Goal: Task Accomplishment & Management: Complete application form

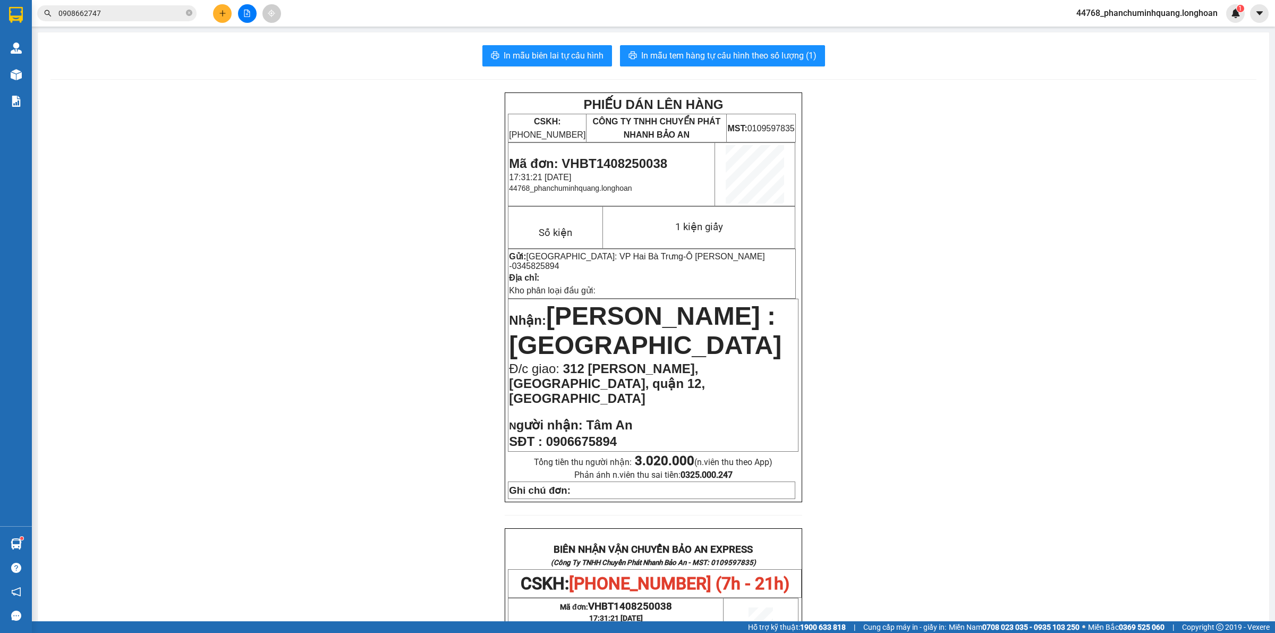
scroll to position [465, 0]
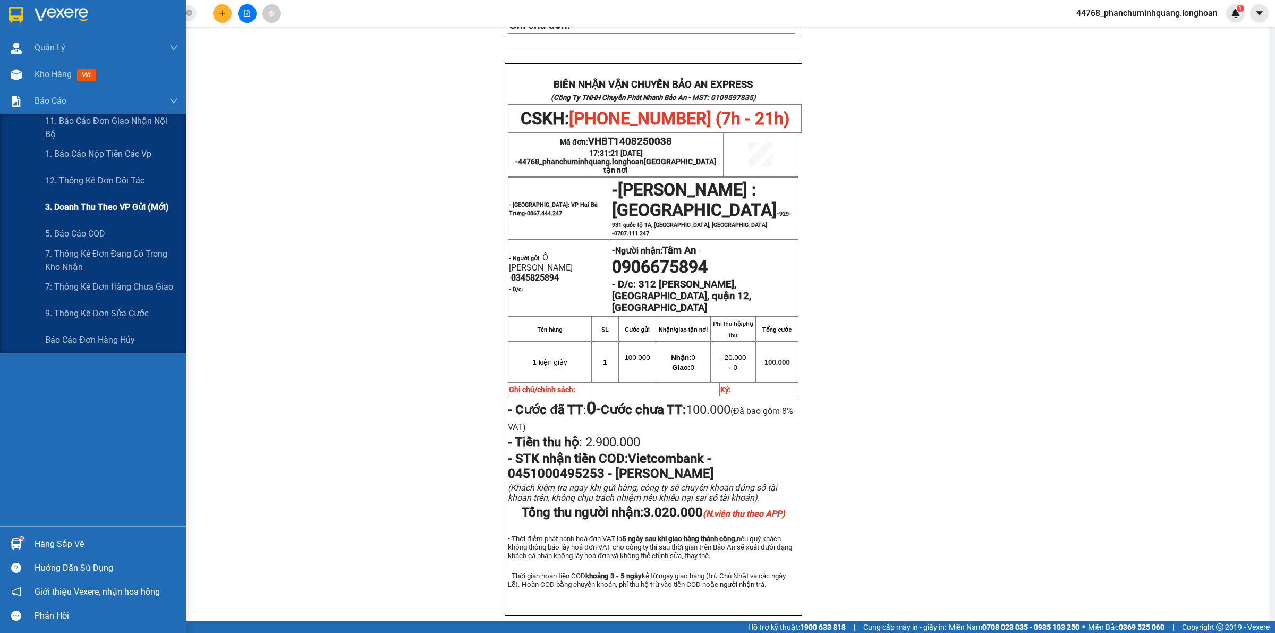
click at [56, 201] on span "3. Doanh Thu theo VP Gửi (mới)" at bounding box center [107, 206] width 124 height 13
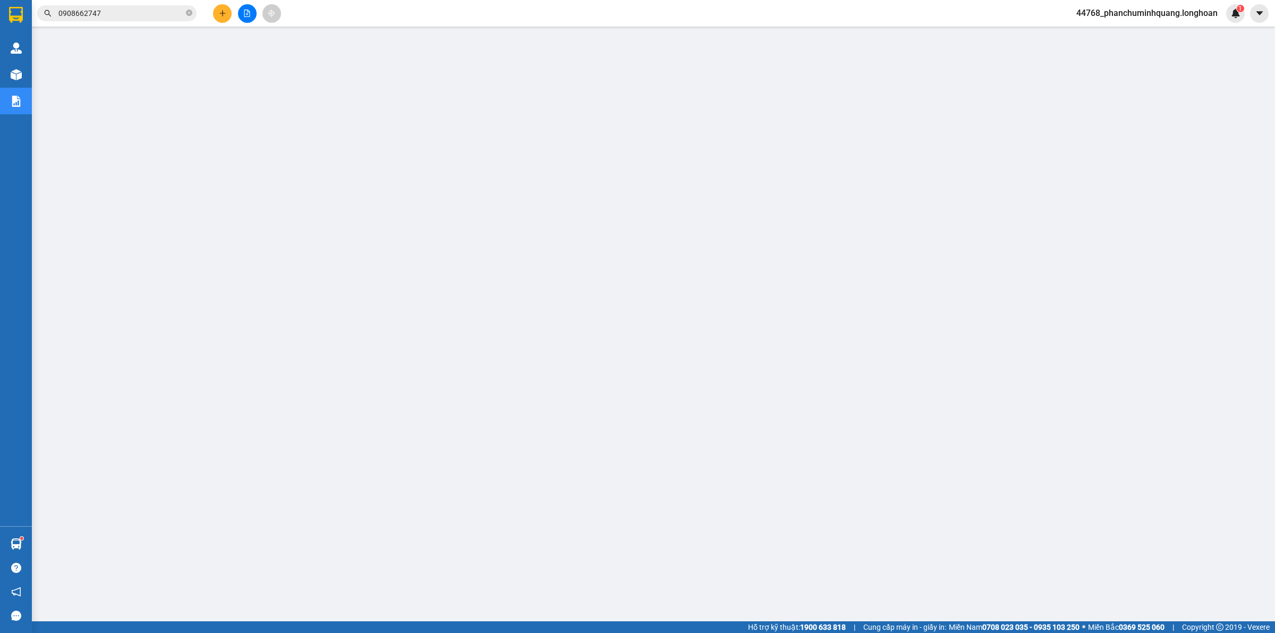
click at [132, 22] on div "Kết quả tìm kiếm ( 3 ) Bộ lọc Mã ĐH Trạng thái Món hàng Thu hộ Tổng cước Chưa c…" at bounding box center [637, 13] width 1275 height 27
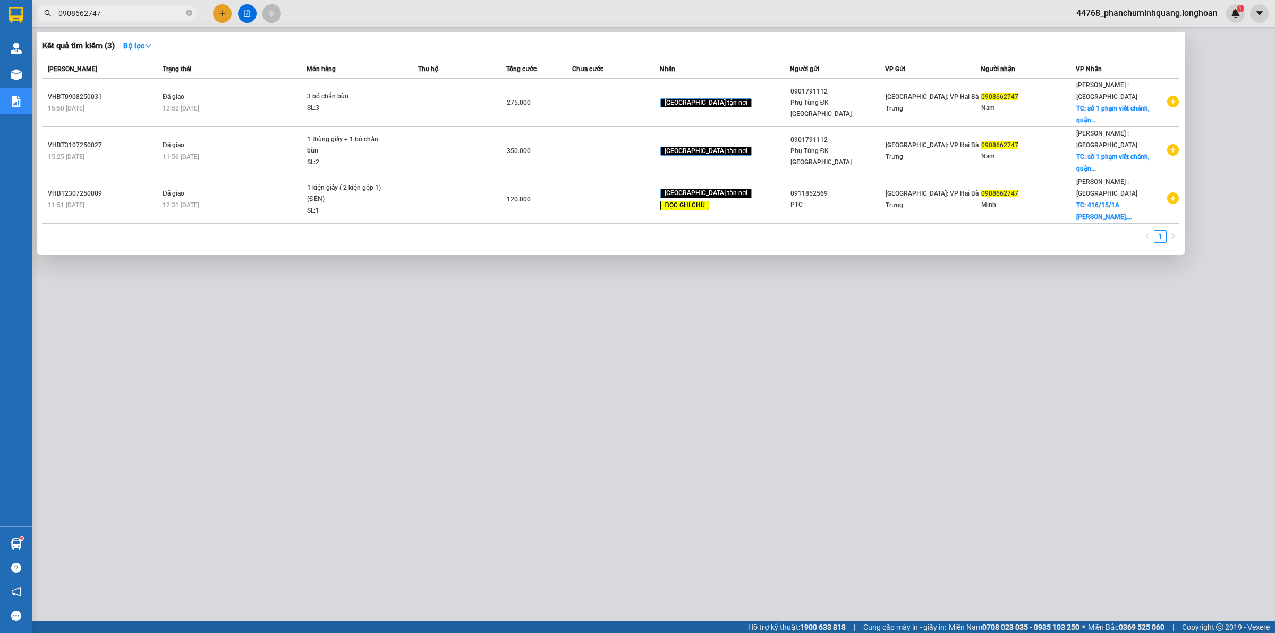
click at [143, 10] on input "0908662747" at bounding box center [120, 13] width 125 height 12
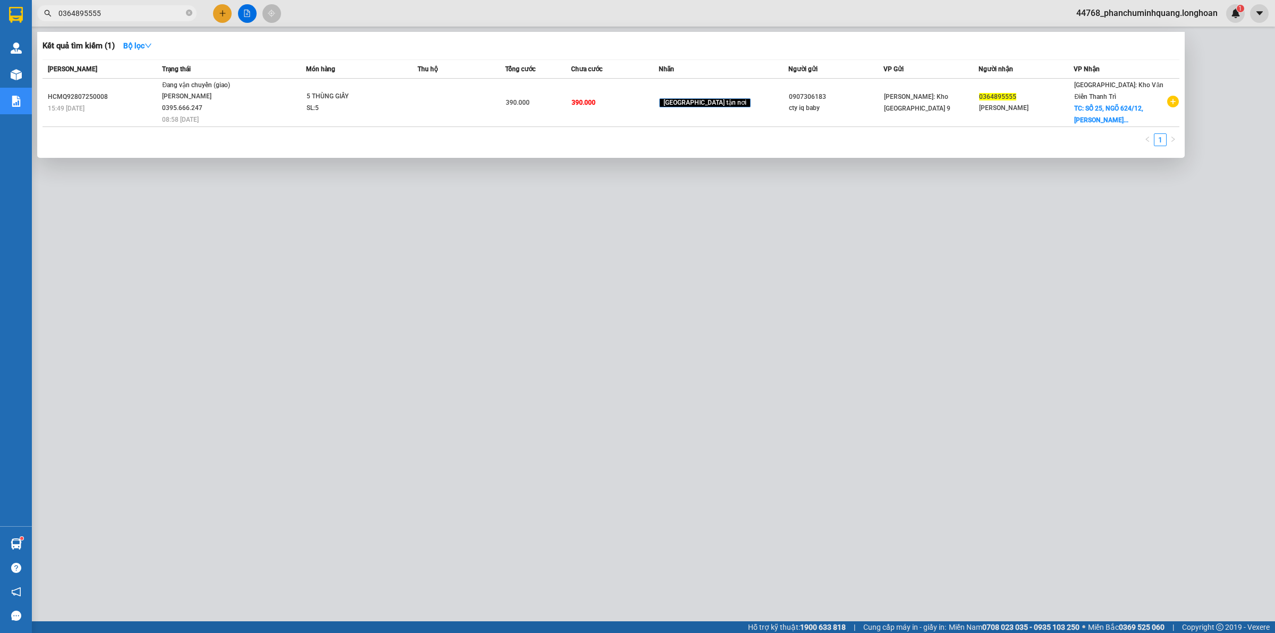
click at [170, 20] on div "Kết quả tìm kiếm ( 1 ) Bộ lọc Mã ĐH Trạng thái Món hàng Thu hộ Tổng cước Chưa c…" at bounding box center [103, 13] width 207 height 19
click at [165, 17] on input "0364895555" at bounding box center [120, 13] width 125 height 12
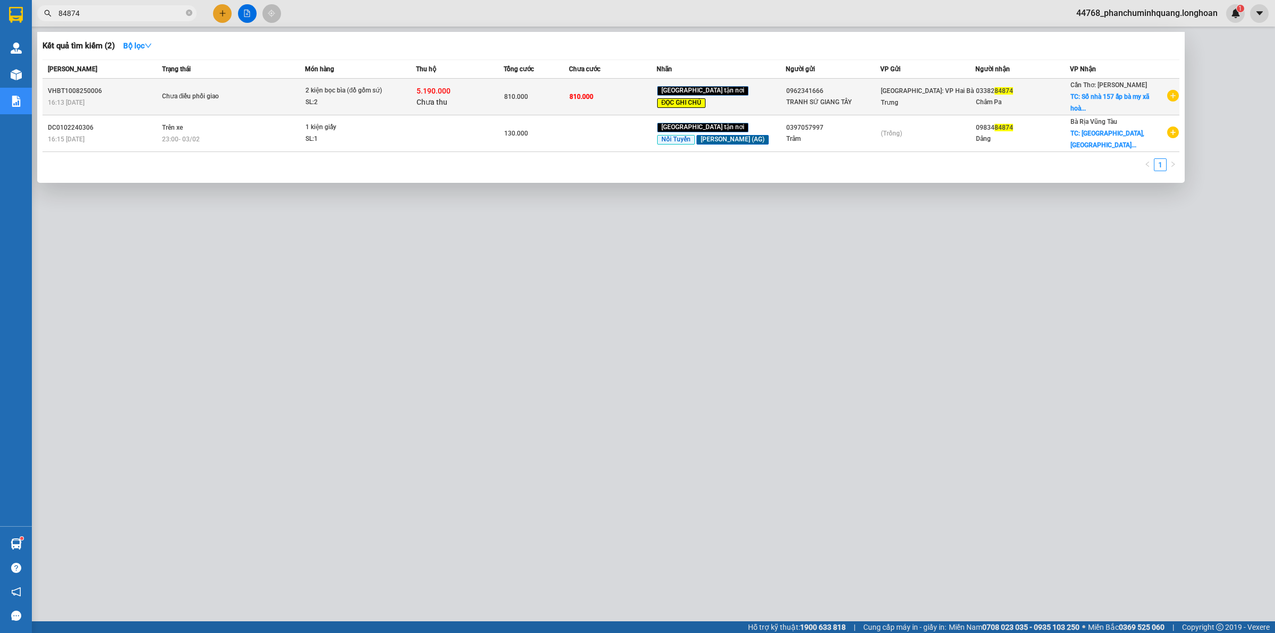
type input "84874"
click at [275, 91] on span "Chưa điều phối giao" at bounding box center [233, 97] width 143 height 12
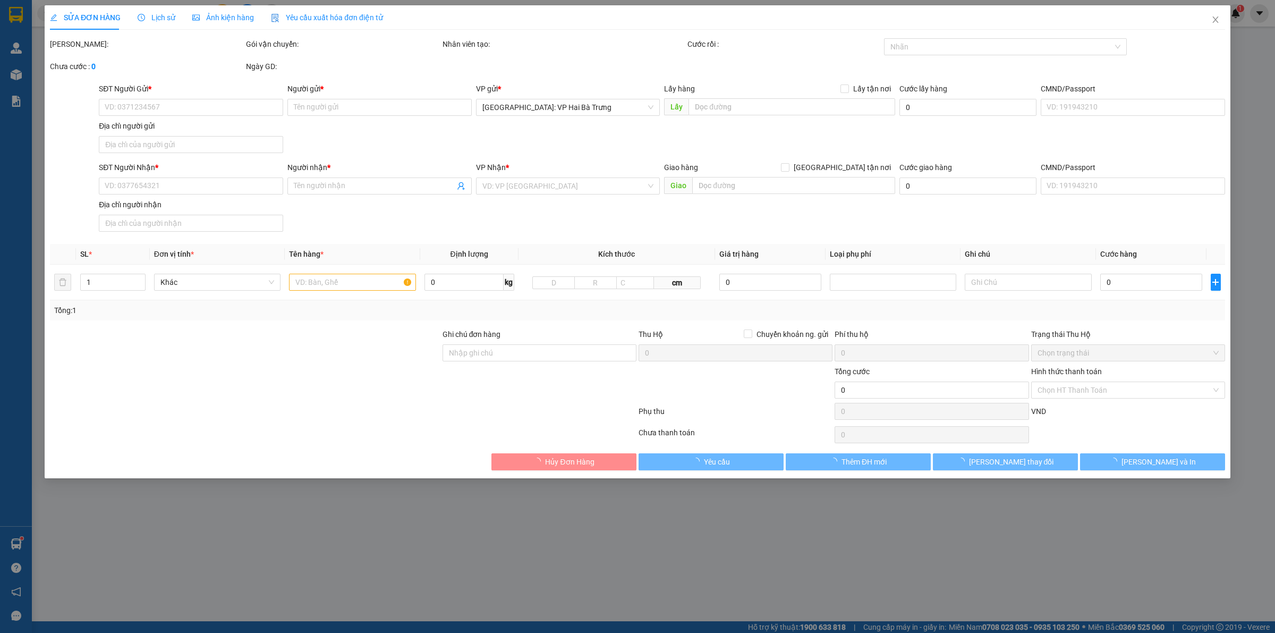
type input "0962341666"
type input "TRANH SỨ GIANG TÂY"
type input "0338284874"
type input "Châm Pa"
checkbox input "true"
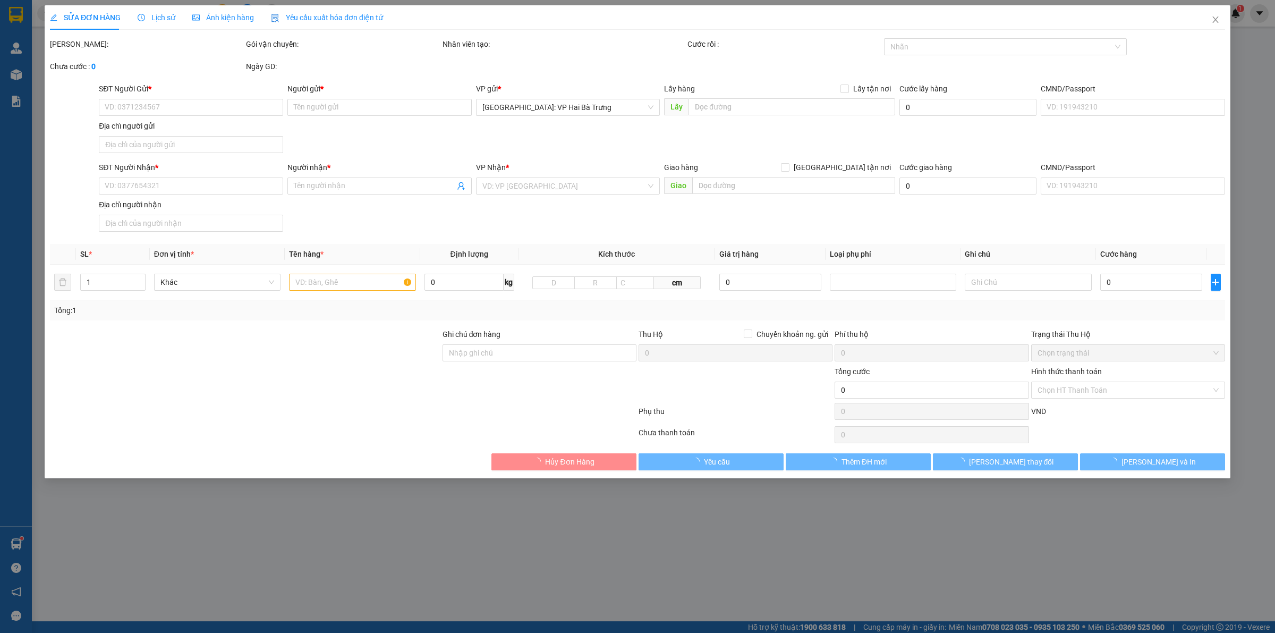
type input "Số nhà 157 ấp bà my xã hoà ân huyện cầu kè tỉnh trà vinh"
type input "Hàng chính sách, giao nguyên kiện hư vỡ không đền"
type input "810.000"
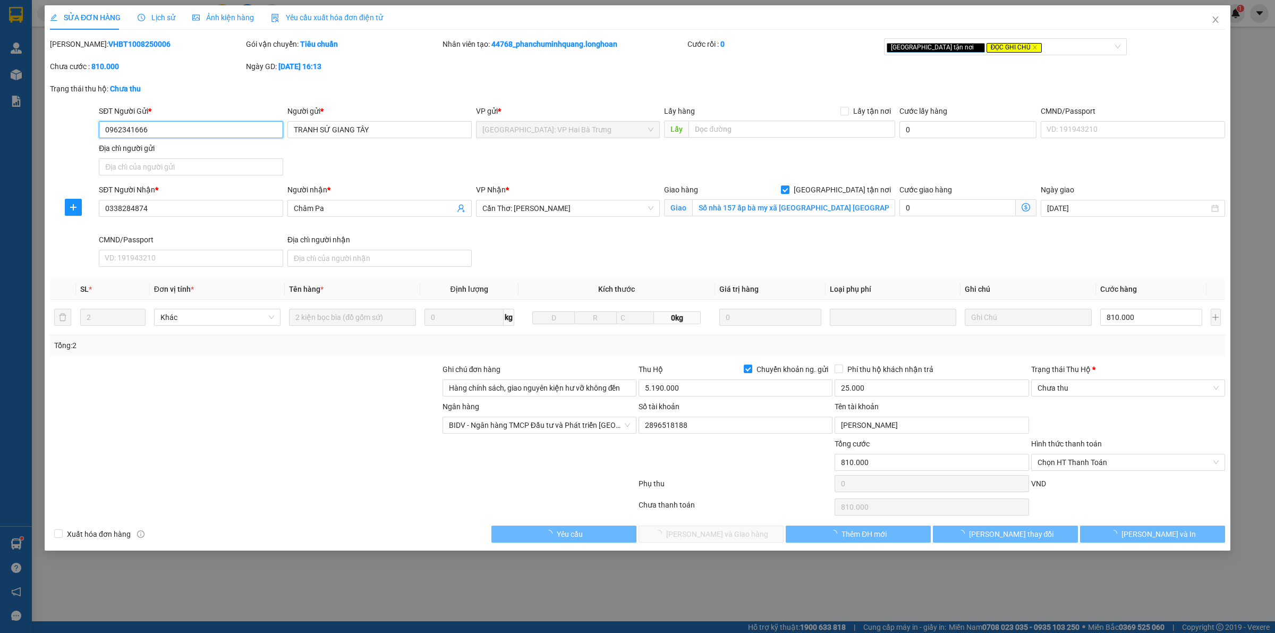
click at [160, 16] on span "Lịch sử" at bounding box center [157, 17] width 38 height 9
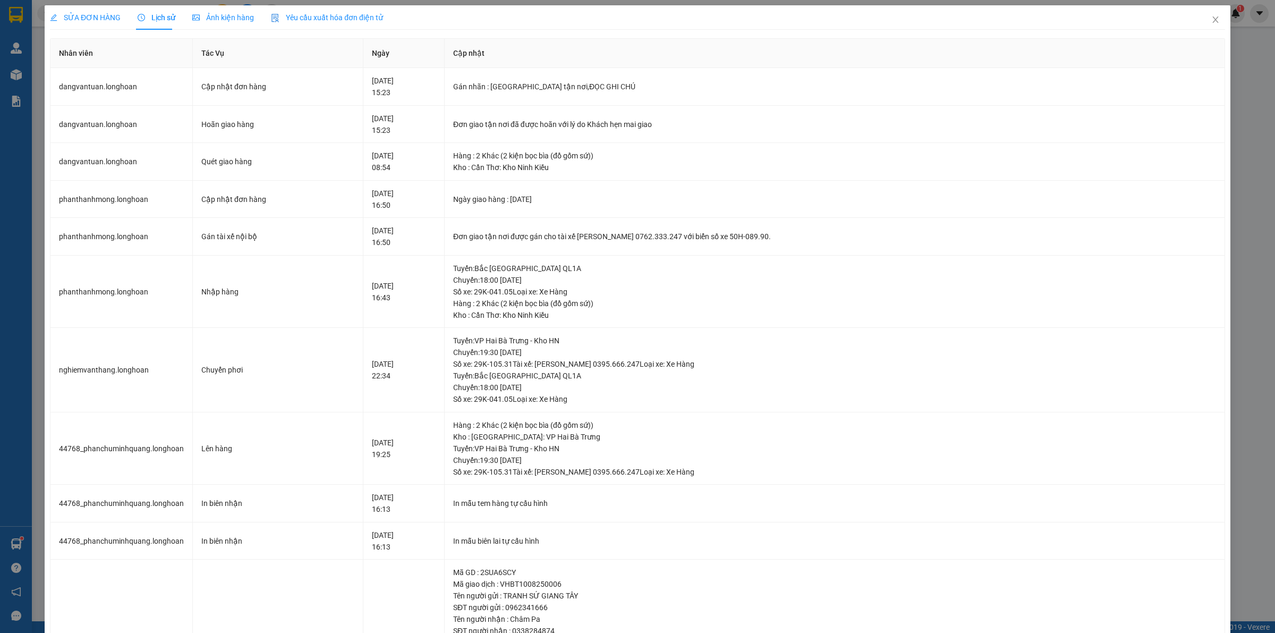
click at [98, 11] on div "SỬA ĐƠN HÀNG" at bounding box center [85, 17] width 71 height 24
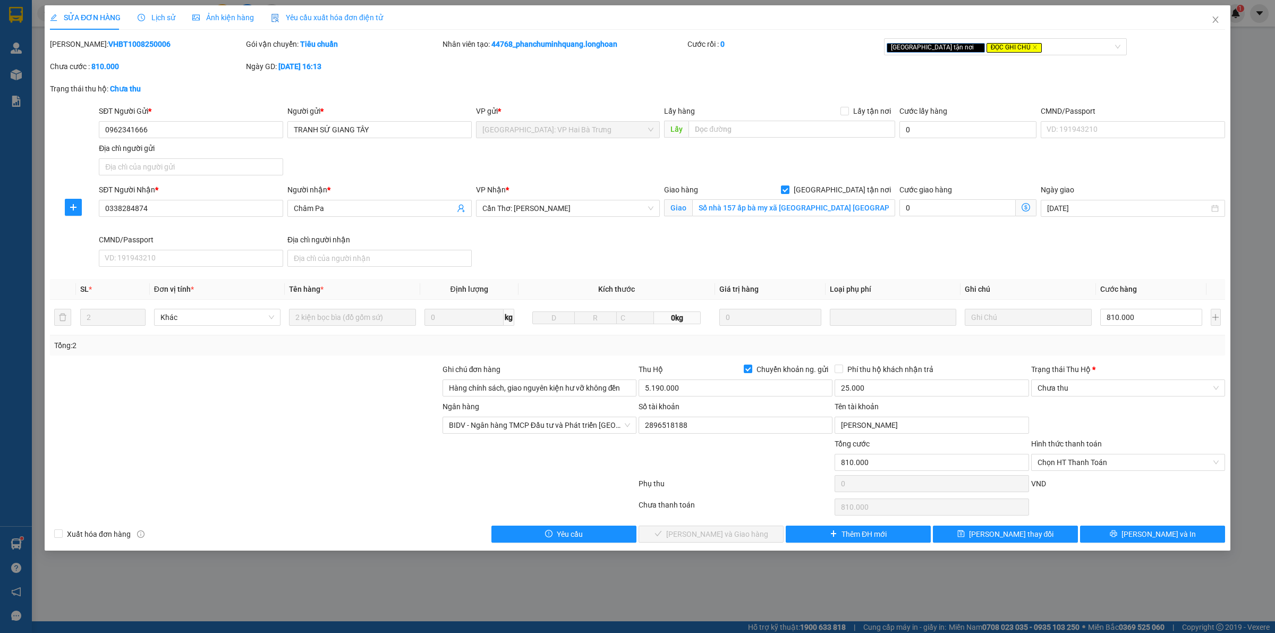
click at [160, 19] on span "Lịch sử" at bounding box center [157, 17] width 38 height 9
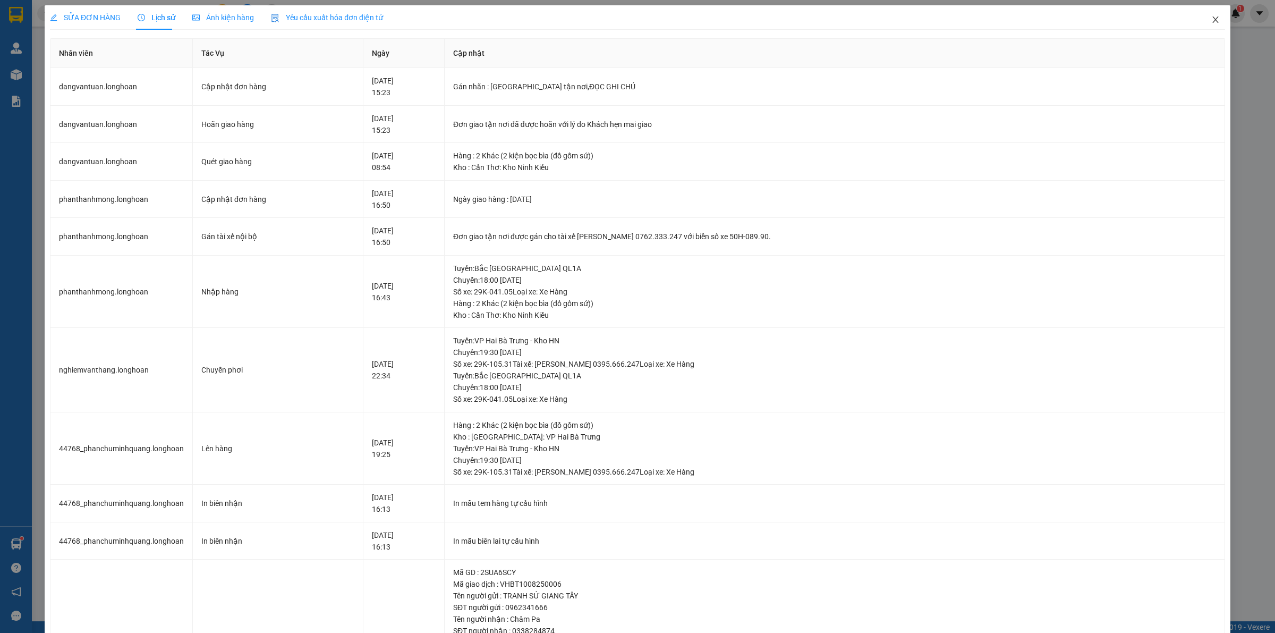
click at [1213, 21] on icon "close" at bounding box center [1216, 19] width 6 height 6
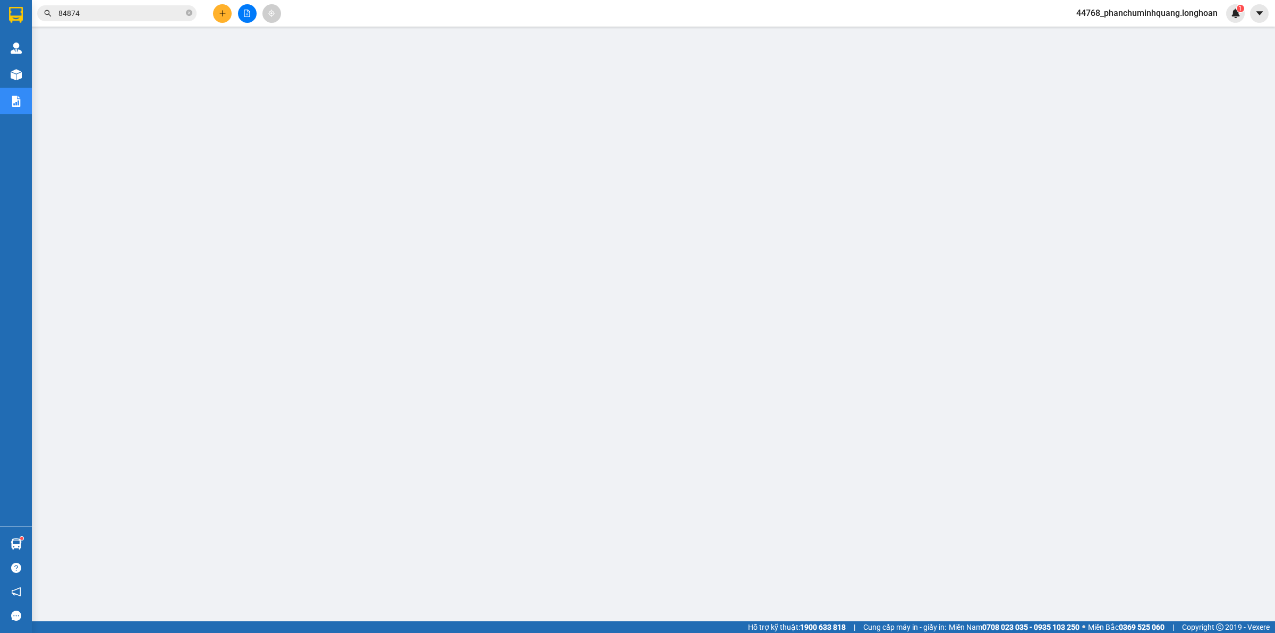
click at [218, 13] on button at bounding box center [222, 13] width 19 height 19
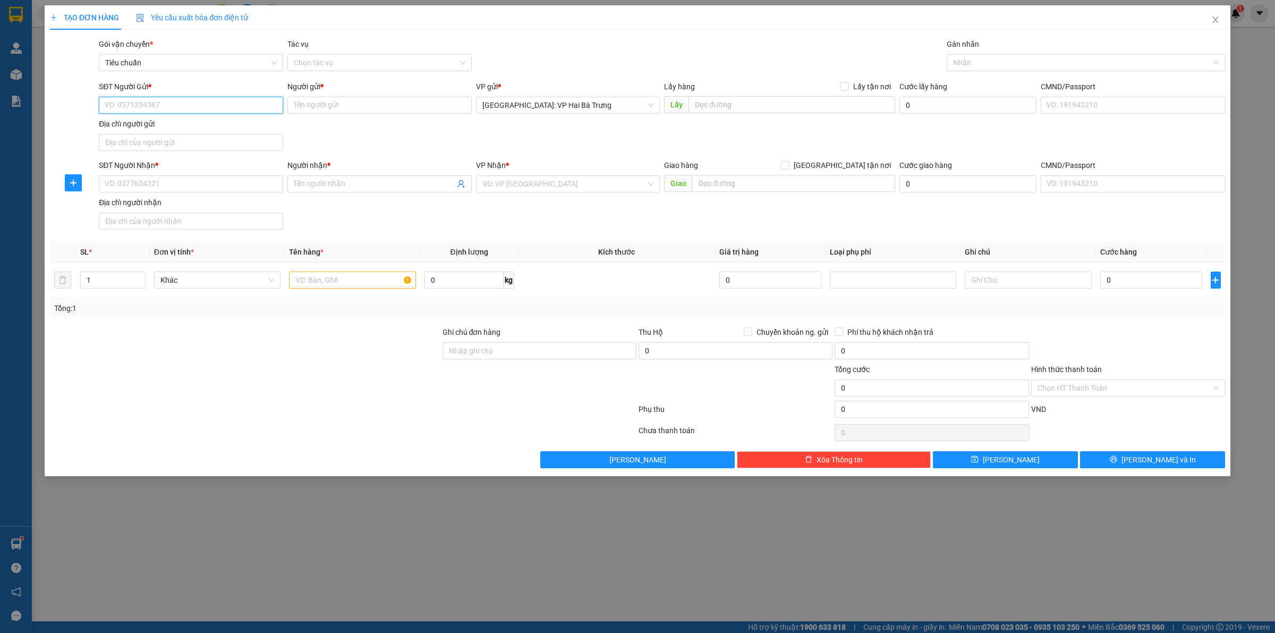
click at [209, 108] on input "SĐT Người Gửi *" at bounding box center [191, 105] width 184 height 17
click at [196, 126] on div "0338134811 - C Hương" at bounding box center [191, 127] width 172 height 12
type input "0338134811"
type input "C Hương"
checkbox input "true"
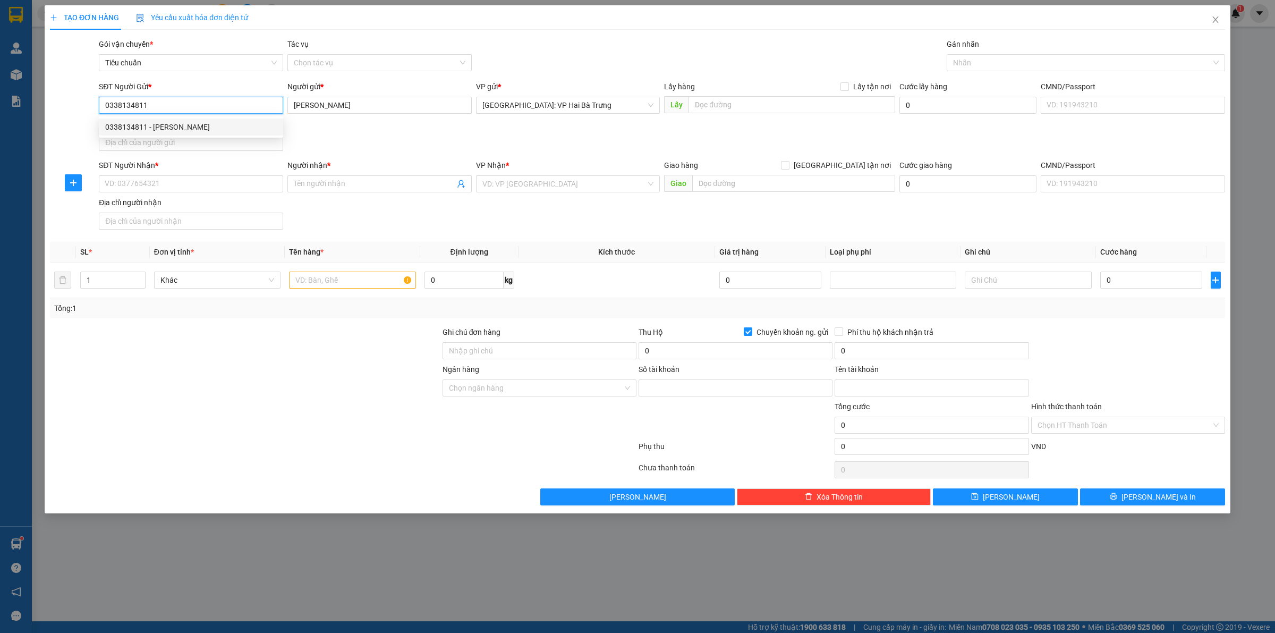
type input "19035458863015"
type input "DO NHU HUONG"
type input "0338134811"
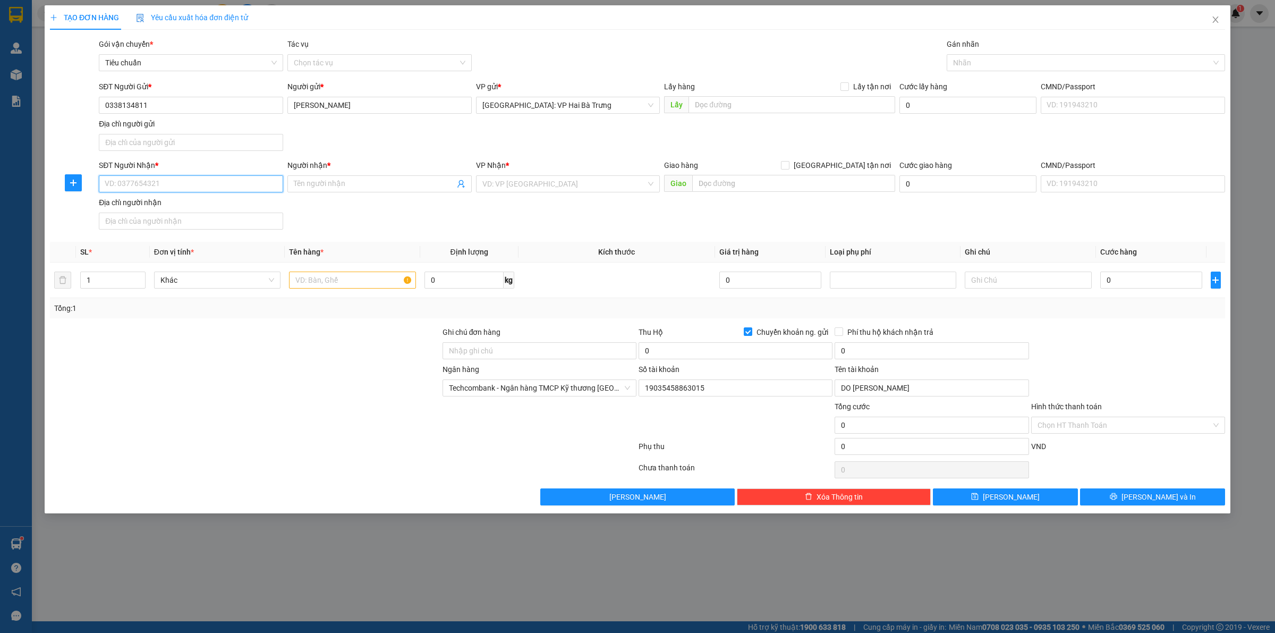
click at [246, 182] on input "SĐT Người Nhận *" at bounding box center [191, 183] width 184 height 17
click at [186, 188] on input "SĐT Người Nhận *" at bounding box center [191, 183] width 184 height 17
type input "0975224975"
click at [368, 191] on span at bounding box center [379, 183] width 184 height 17
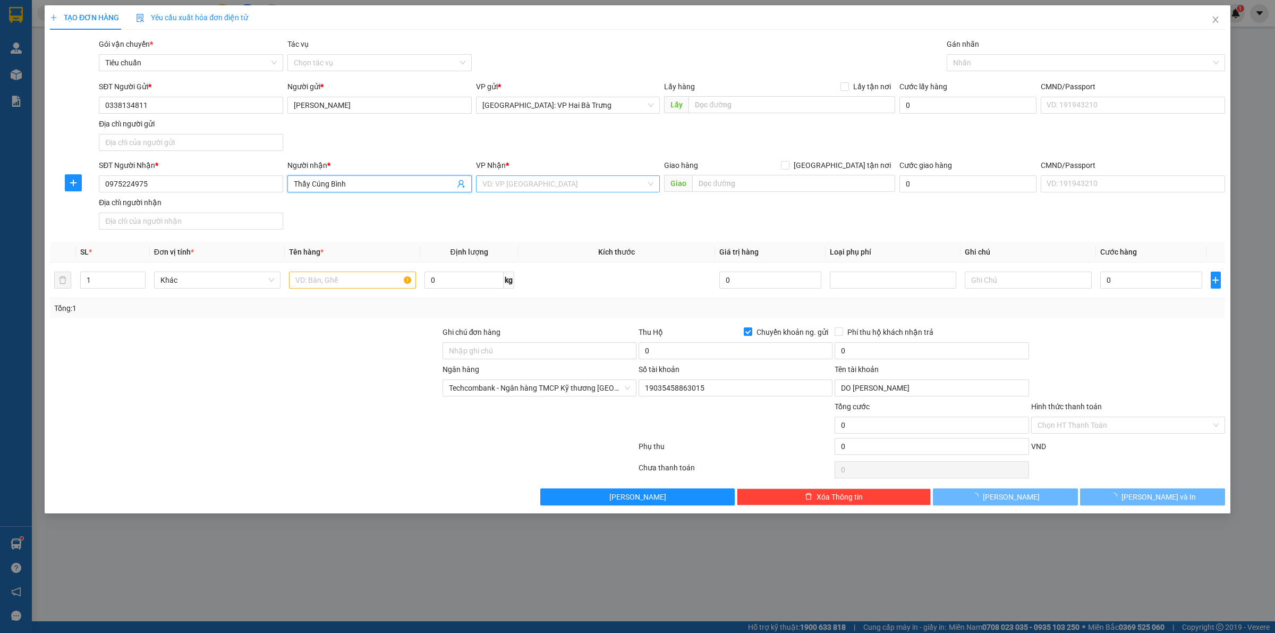
type input "Thầy Cúng Bình"
click at [608, 185] on input "search" at bounding box center [565, 184] width 164 height 16
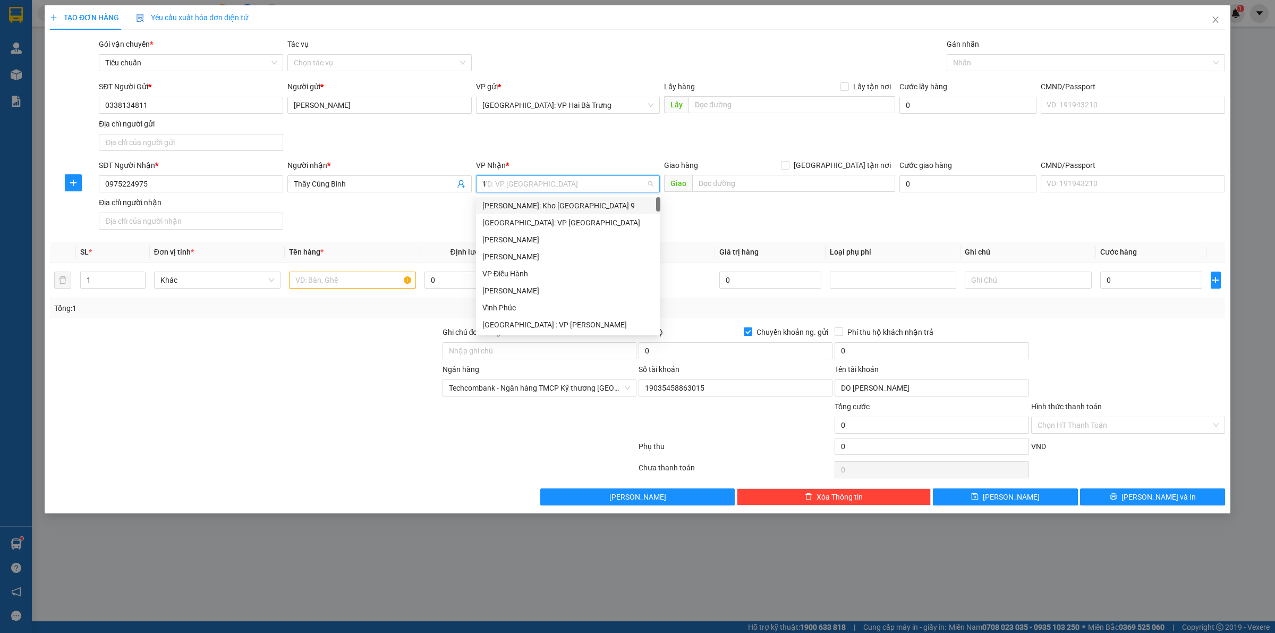
type input "12"
click at [590, 221] on div "[PERSON_NAME] : [PERSON_NAME][GEOGRAPHIC_DATA]" at bounding box center [569, 223] width 172 height 12
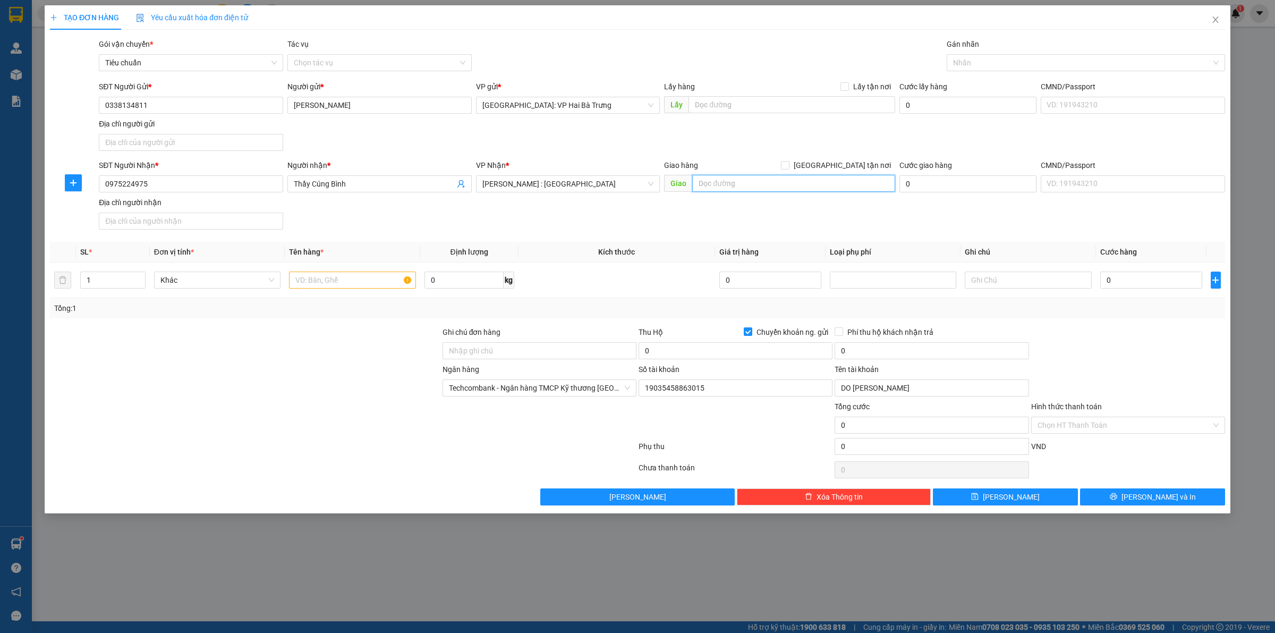
click at [728, 179] on input "text" at bounding box center [793, 183] width 203 height 17
type input "T"
click at [730, 190] on input "726 Tổ II" at bounding box center [793, 183] width 203 height 17
type input "726 Tổ 2B, Long Đúc 3, Tam Phước, Biên Hoà, Đồng Nai"
click at [789, 165] on input "[GEOGRAPHIC_DATA][PERSON_NAME] nơi" at bounding box center [784, 164] width 7 height 7
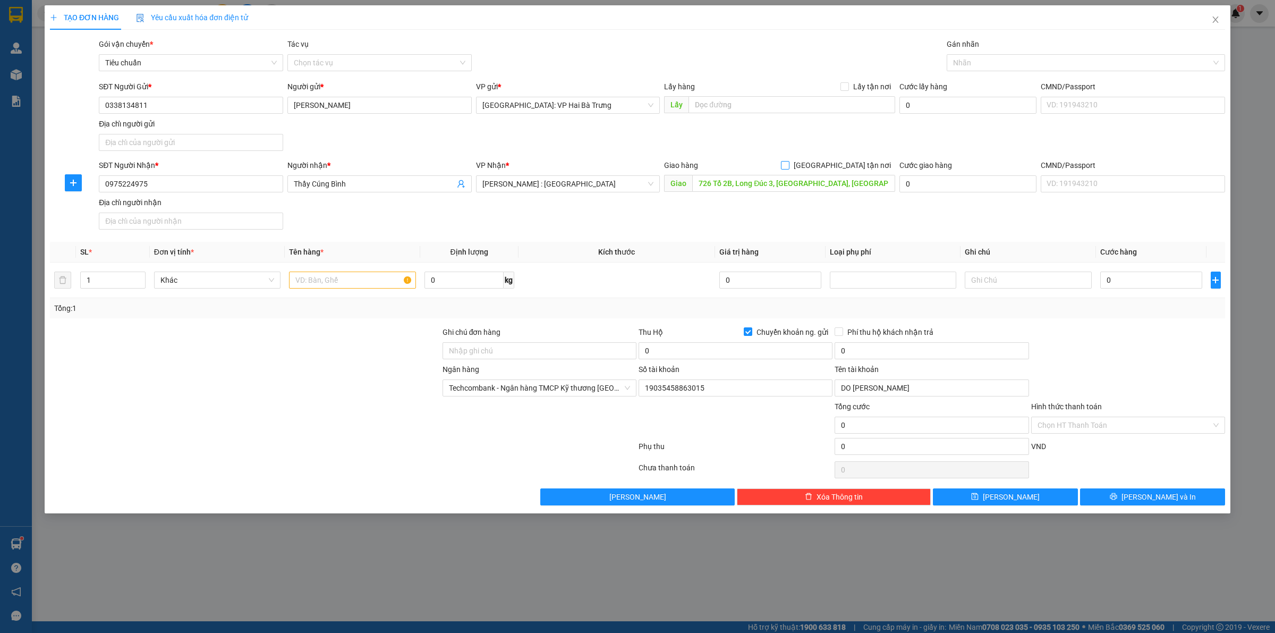
checkbox input "true"
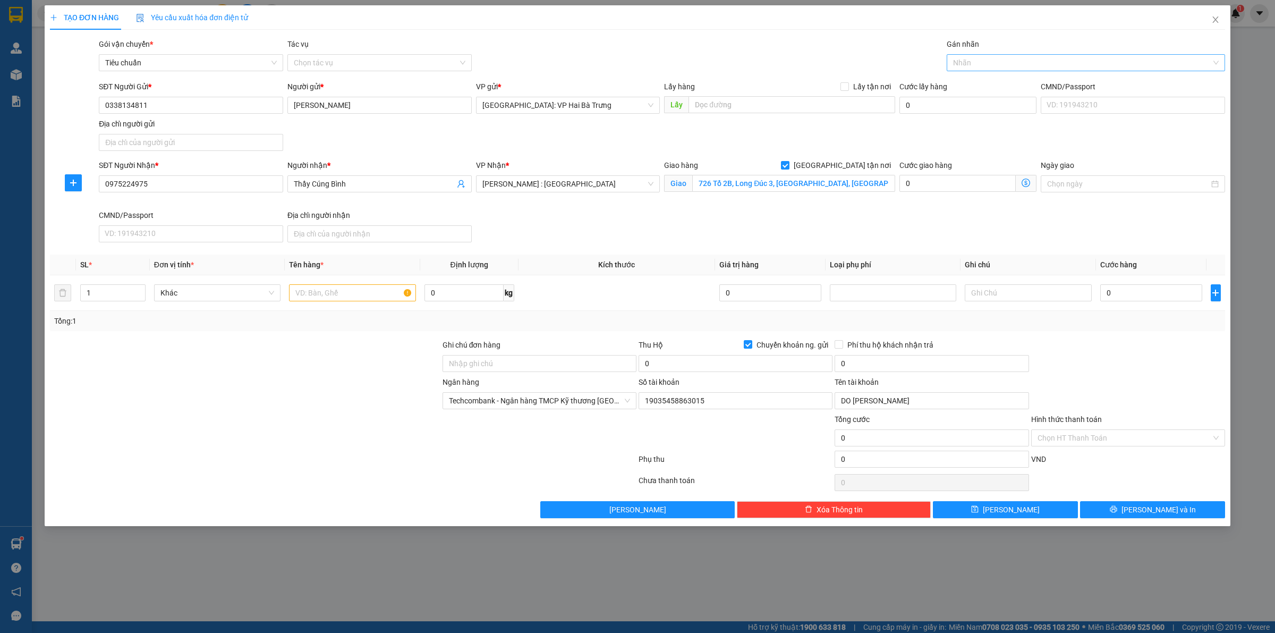
click at [968, 60] on div at bounding box center [1081, 62] width 263 height 13
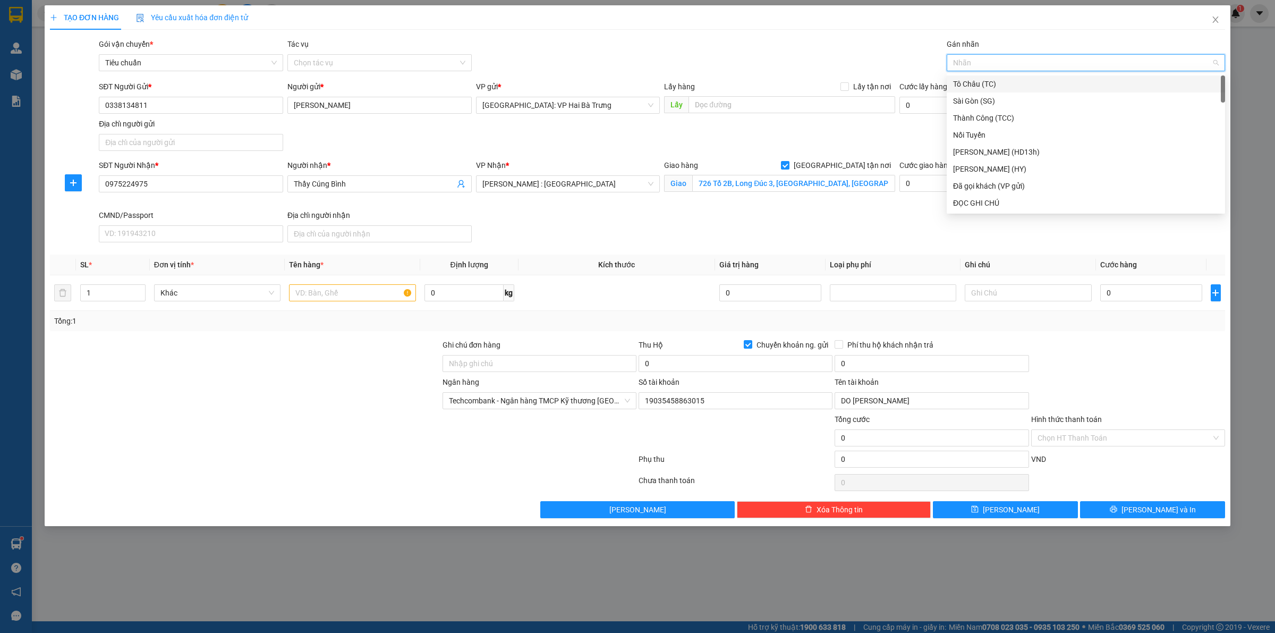
type input "G"
click at [977, 206] on div "[GEOGRAPHIC_DATA][PERSON_NAME] nơi" at bounding box center [1086, 203] width 266 height 12
click at [138, 292] on icon "up" at bounding box center [140, 291] width 4 height 4
type input "2"
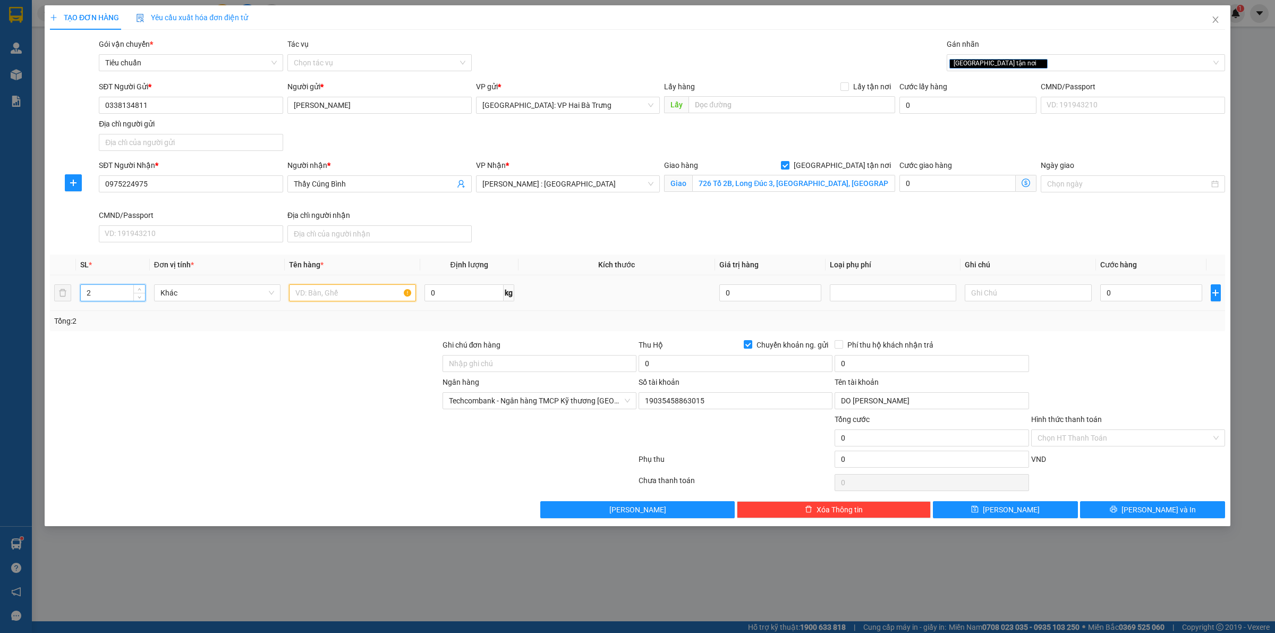
click at [330, 294] on input "text" at bounding box center [352, 292] width 126 height 17
type input "2 thùng xốp (phật thủ)"
click at [1140, 306] on td "0" at bounding box center [1151, 293] width 111 height 36
click at [1144, 299] on input "0" at bounding box center [1152, 292] width 102 height 17
type input "3"
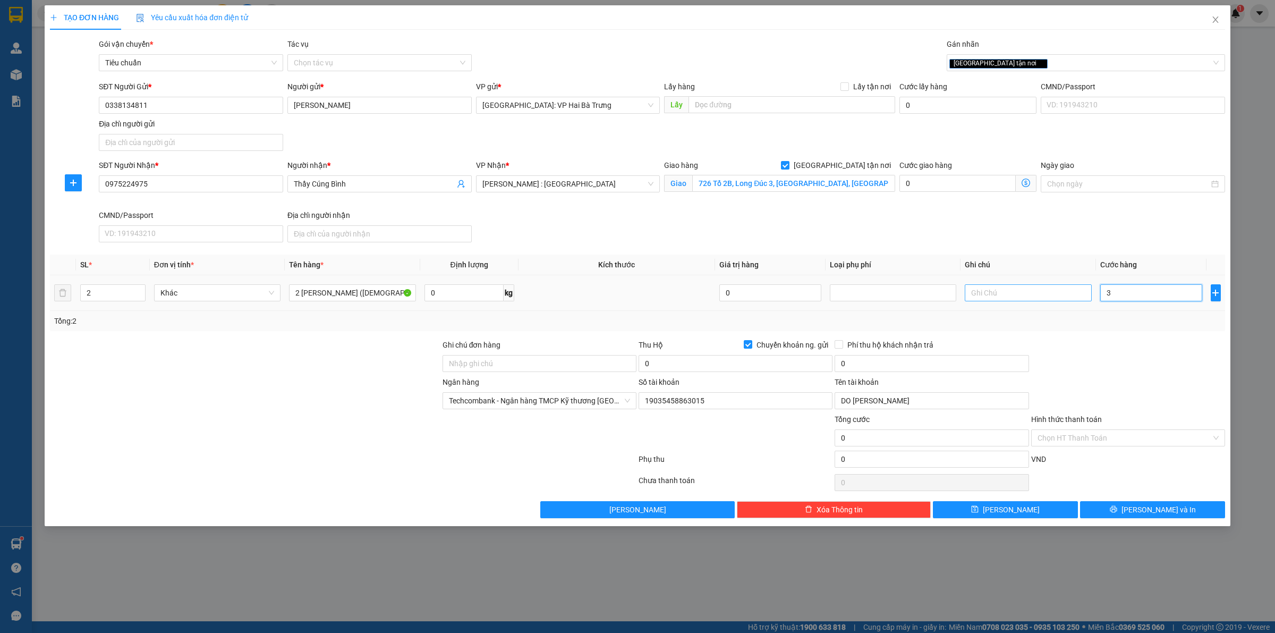
type input "3"
type input "33"
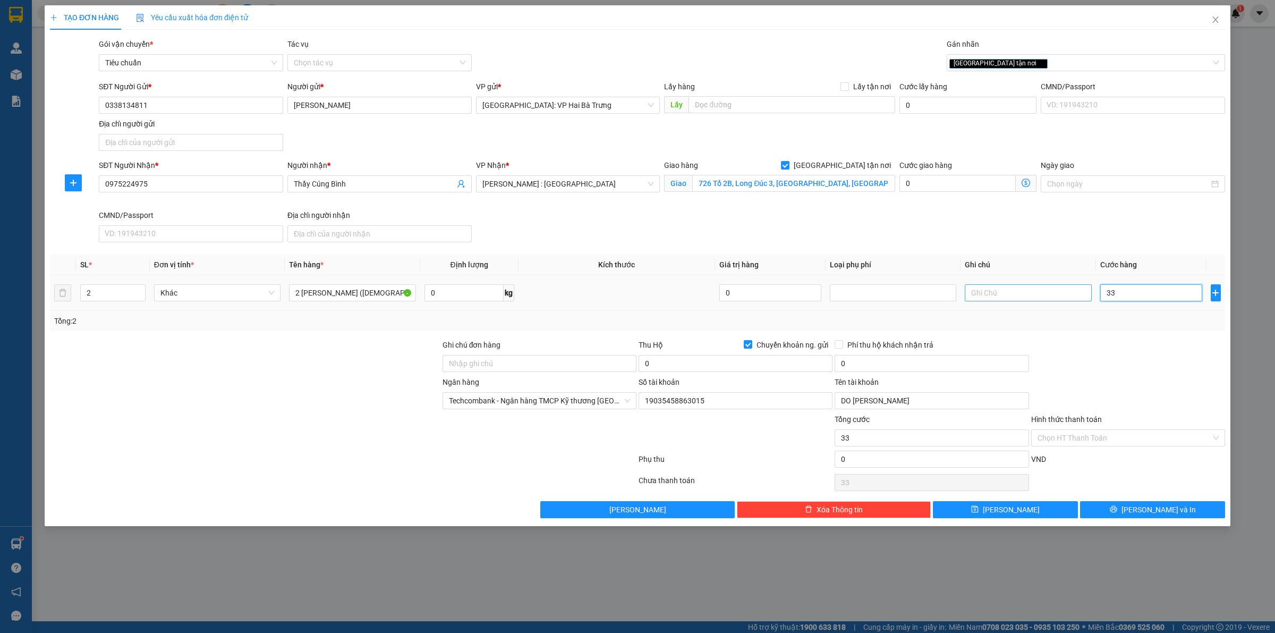
type input "330"
type input "3.300"
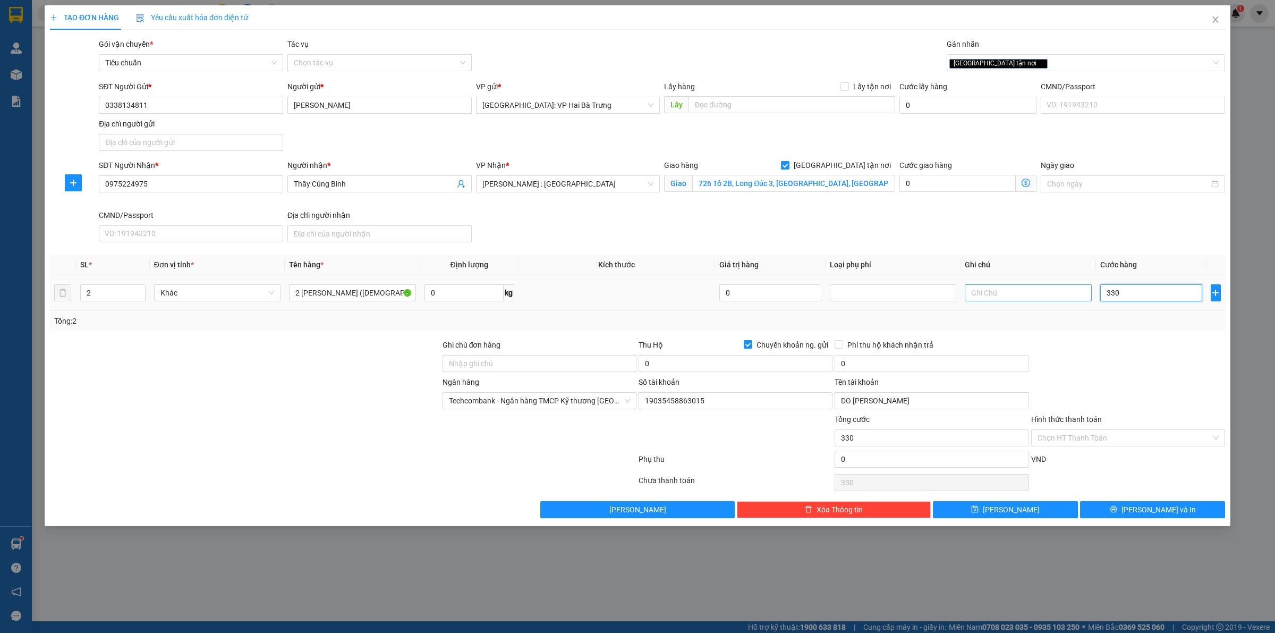
type input "3.300"
type input "33.000"
type input "330.000"
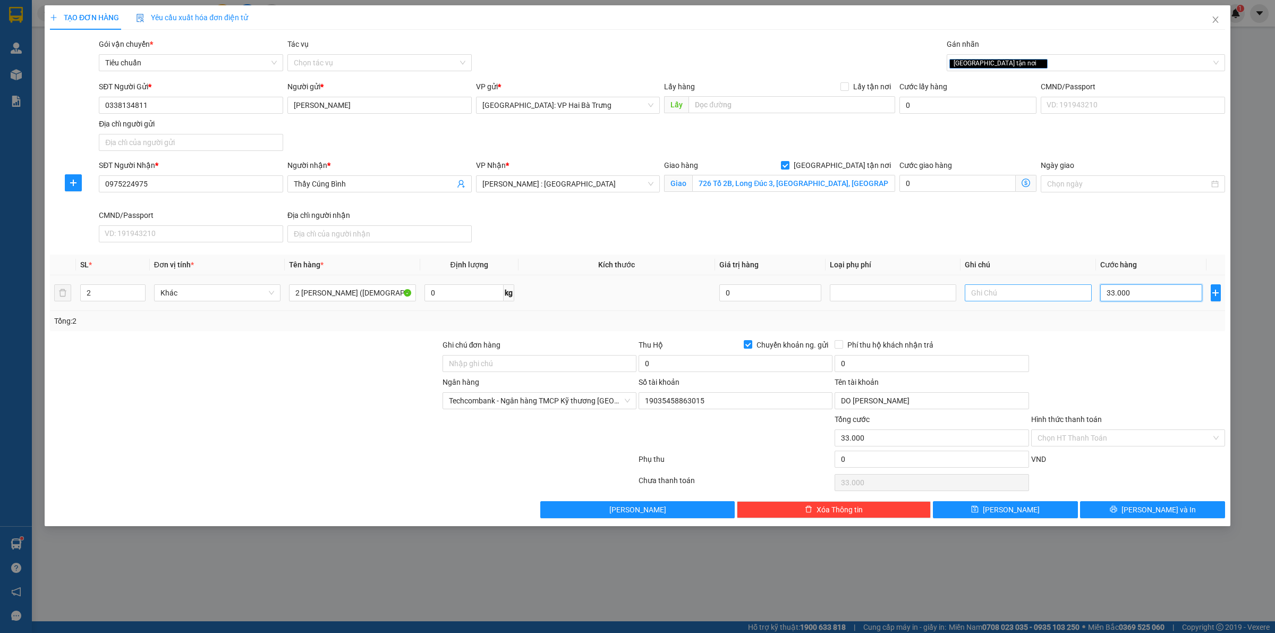
type input "330.000"
click at [804, 343] on span "Chuyển khoản ng. gửi" at bounding box center [792, 345] width 80 height 12
click at [751, 343] on input "Chuyển khoản ng. gửi" at bounding box center [747, 343] width 7 height 7
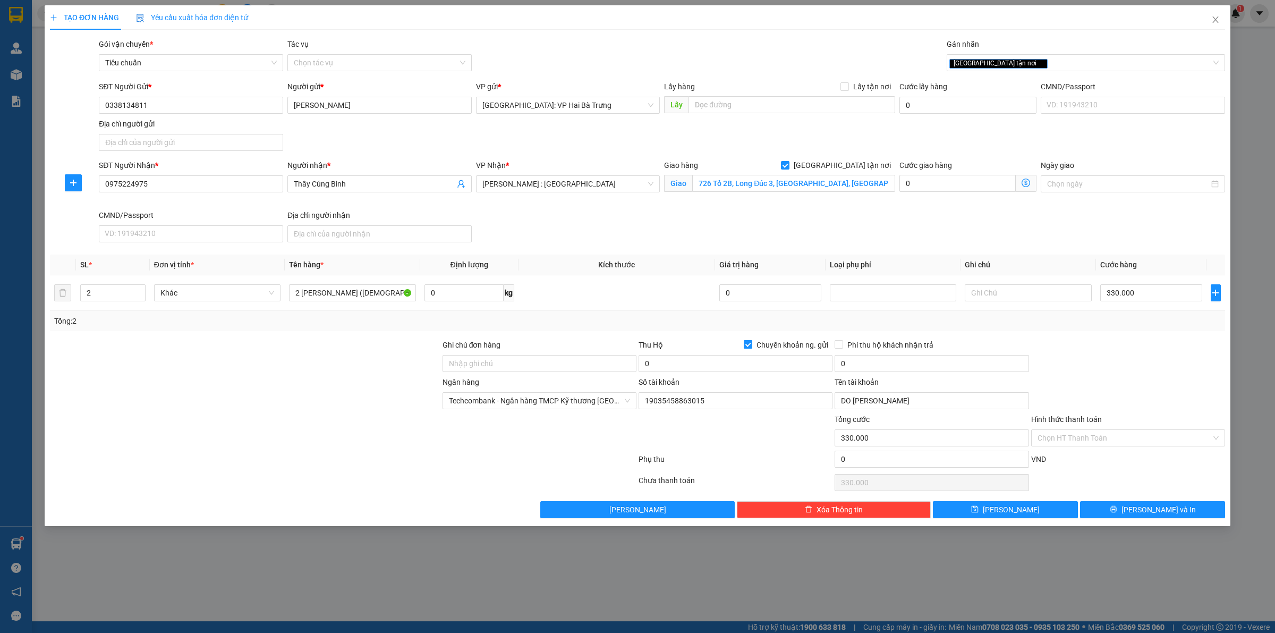
checkbox input "false"
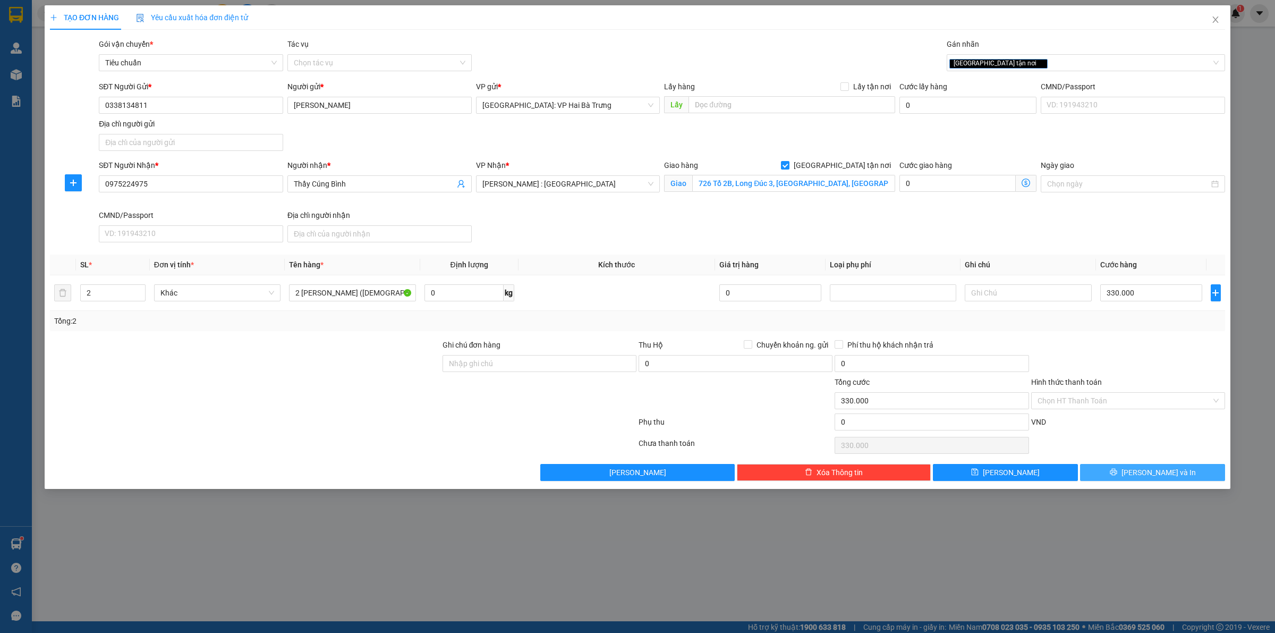
click at [1159, 469] on span "Lưu và In" at bounding box center [1159, 473] width 74 height 12
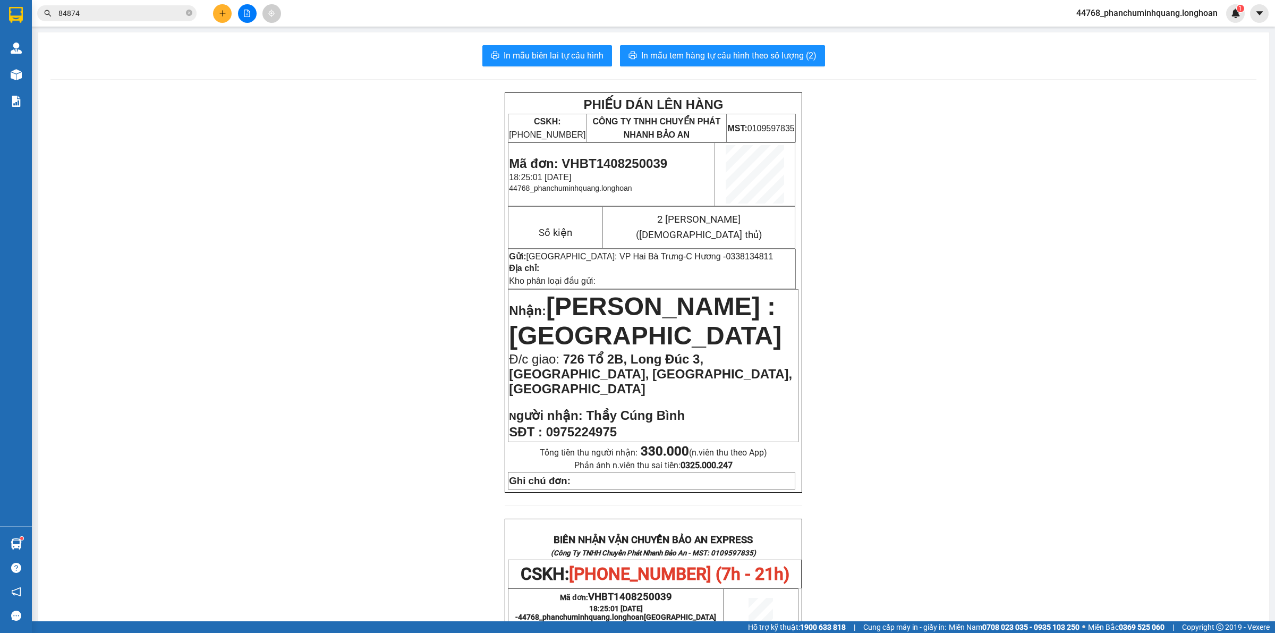
click at [745, 41] on div "In mẫu biên lai tự cấu hình In mẫu tem hàng tự cấu hình theo số lượng (2) PHIẾU…" at bounding box center [654, 569] width 1232 height 1075
click at [740, 49] on span "In mẫu tem hàng tự cấu hình theo số lượng (2)" at bounding box center [728, 55] width 175 height 13
click at [222, 12] on icon "plus" at bounding box center [222, 13] width 7 height 7
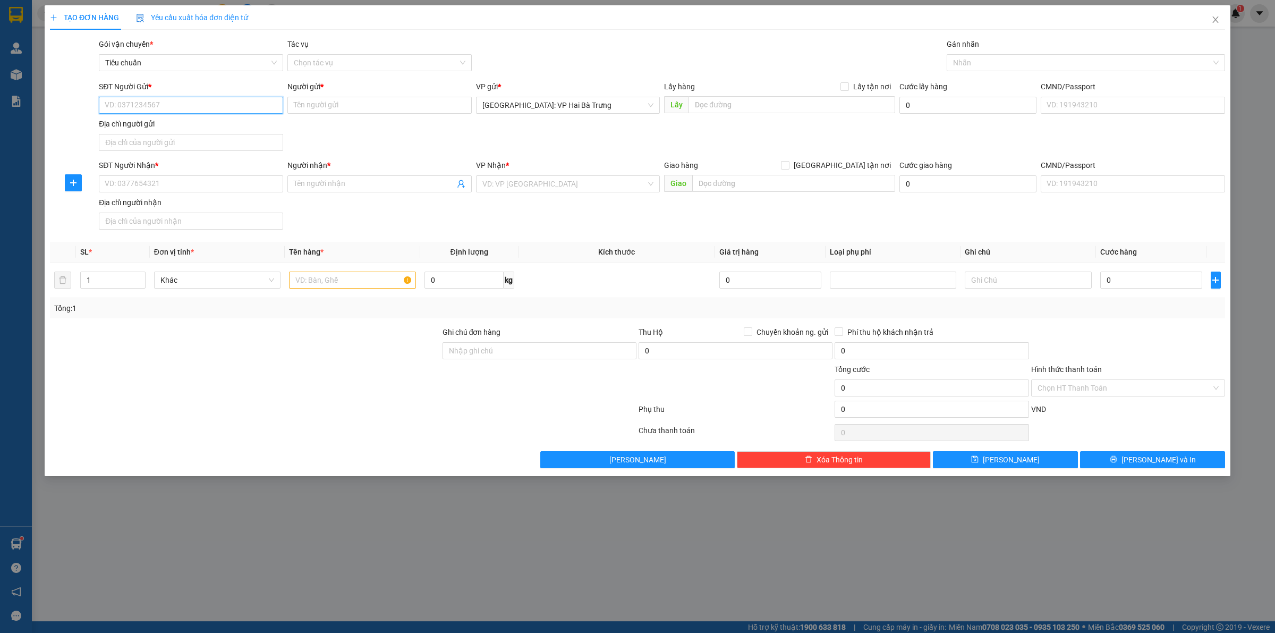
click at [234, 97] on input "SĐT Người Gửi *" at bounding box center [191, 105] width 184 height 17
click at [242, 125] on div "0352211646 - Phúc An" at bounding box center [191, 127] width 172 height 12
type input "0352211646"
type input "Phúc An"
checkbox input "true"
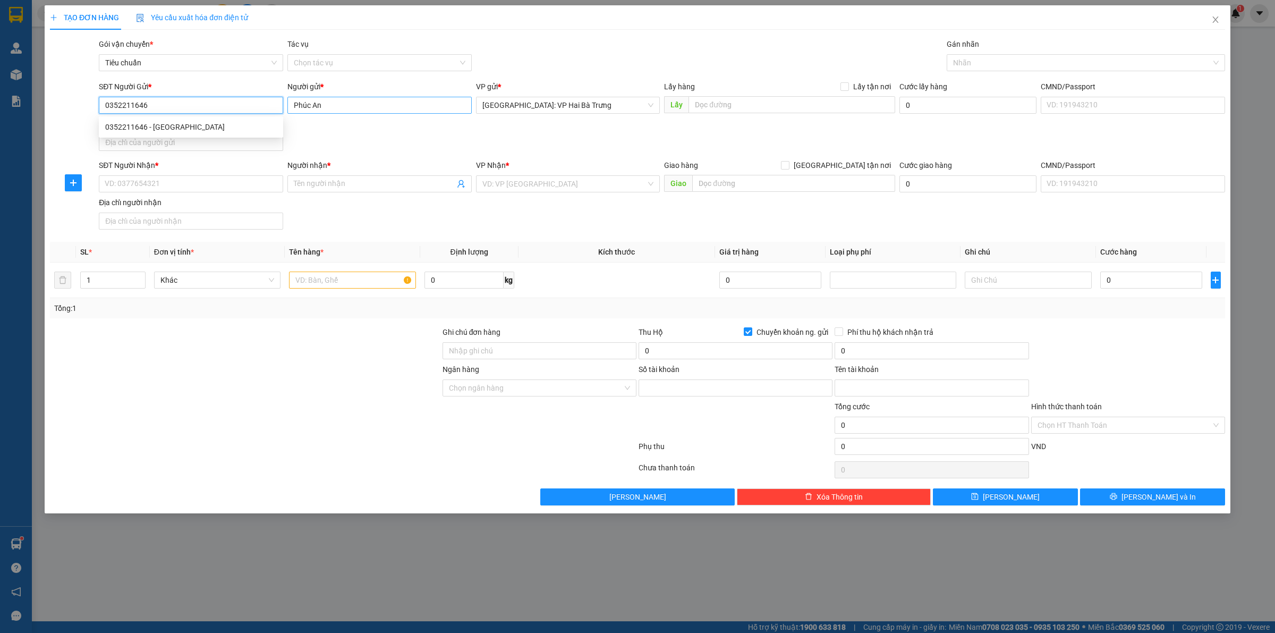
type input "0352211646"
type input "PHAM CONG PHAN"
type input "0352211646"
drag, startPoint x: 504, startPoint y: 131, endPoint x: 482, endPoint y: 123, distance: 23.2
click at [504, 131] on div "SĐT Người Gửi * 0352211646 0352211646 Người gửi * Phúc An VP gửi * Hà Nội: VP H…" at bounding box center [662, 118] width 1131 height 74
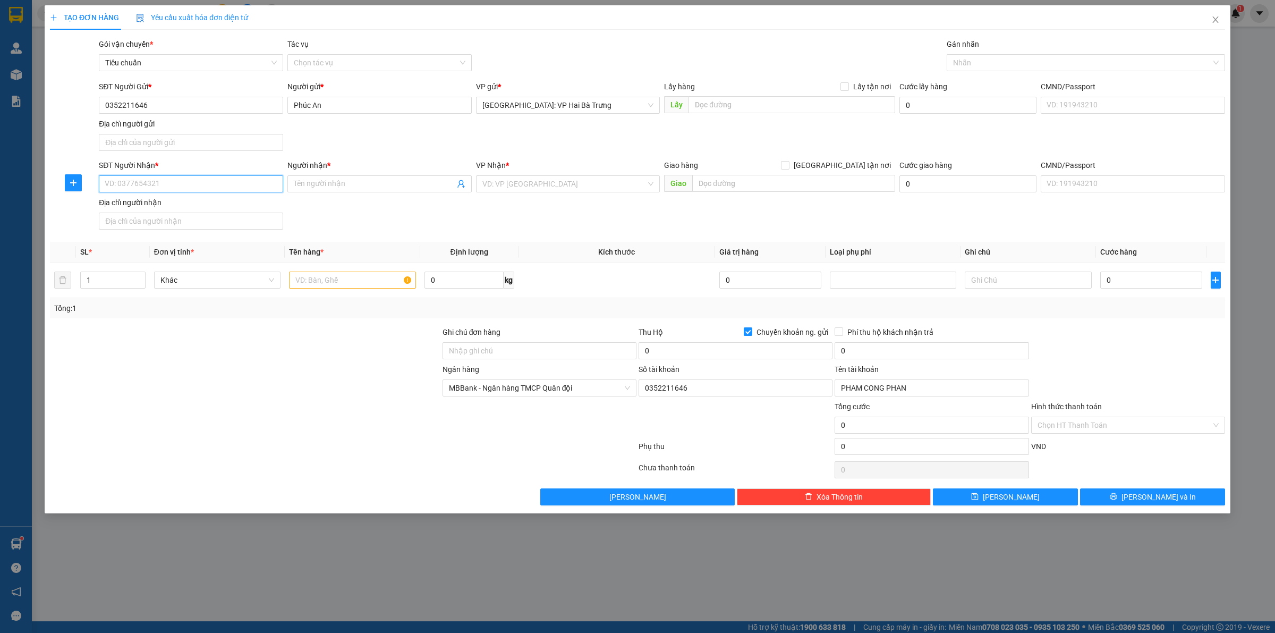
click at [251, 179] on input "SĐT Người Nhận *" at bounding box center [191, 183] width 184 height 17
click at [250, 189] on input "SĐT Người Nhận *" at bounding box center [191, 183] width 184 height 17
click at [216, 206] on div "0988616077 - Tiên Tân" at bounding box center [191, 206] width 172 height 12
type input "0988616077"
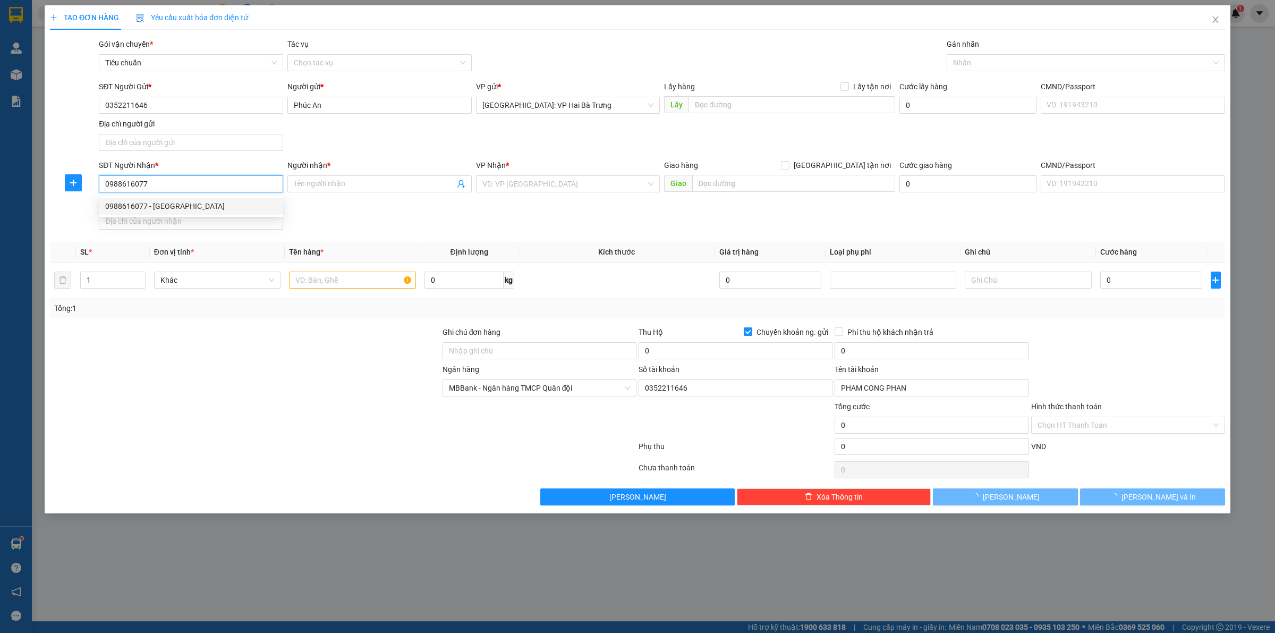
type input "Tiên Tân"
checkbox input "true"
type input "820 võ văn kiệt, khóm 7, phường 2, tp sóc trăng"
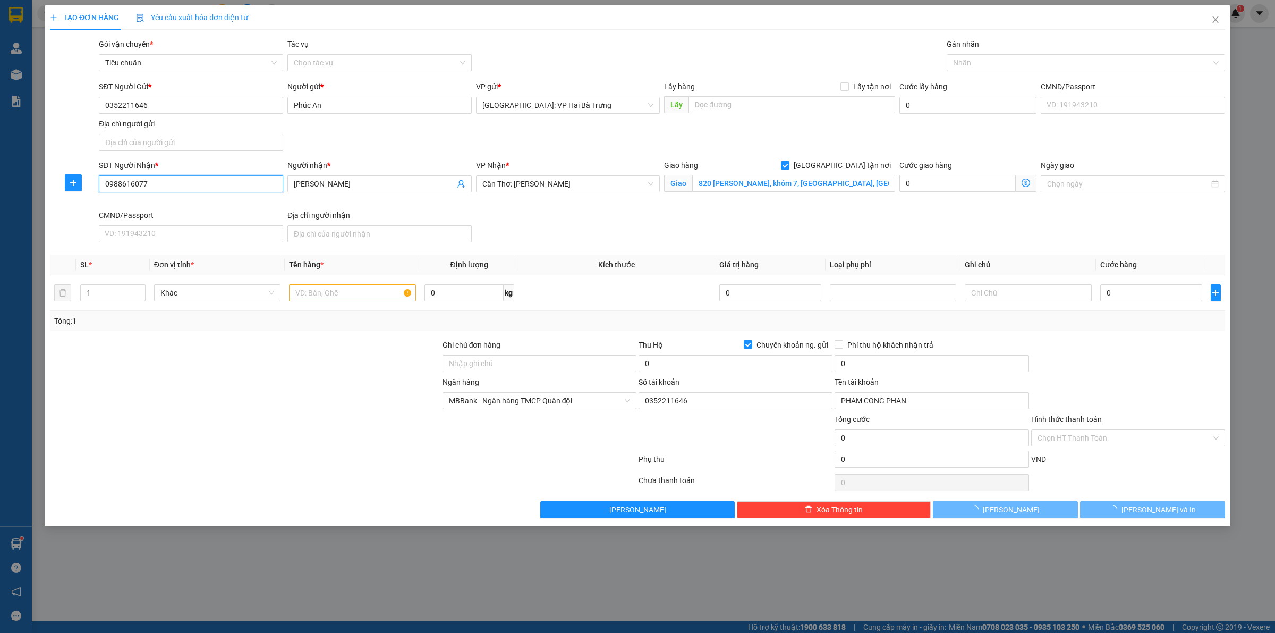
type input "0966601469"
type input "HOANG CONG MINH"
click at [984, 62] on div at bounding box center [1081, 62] width 263 height 13
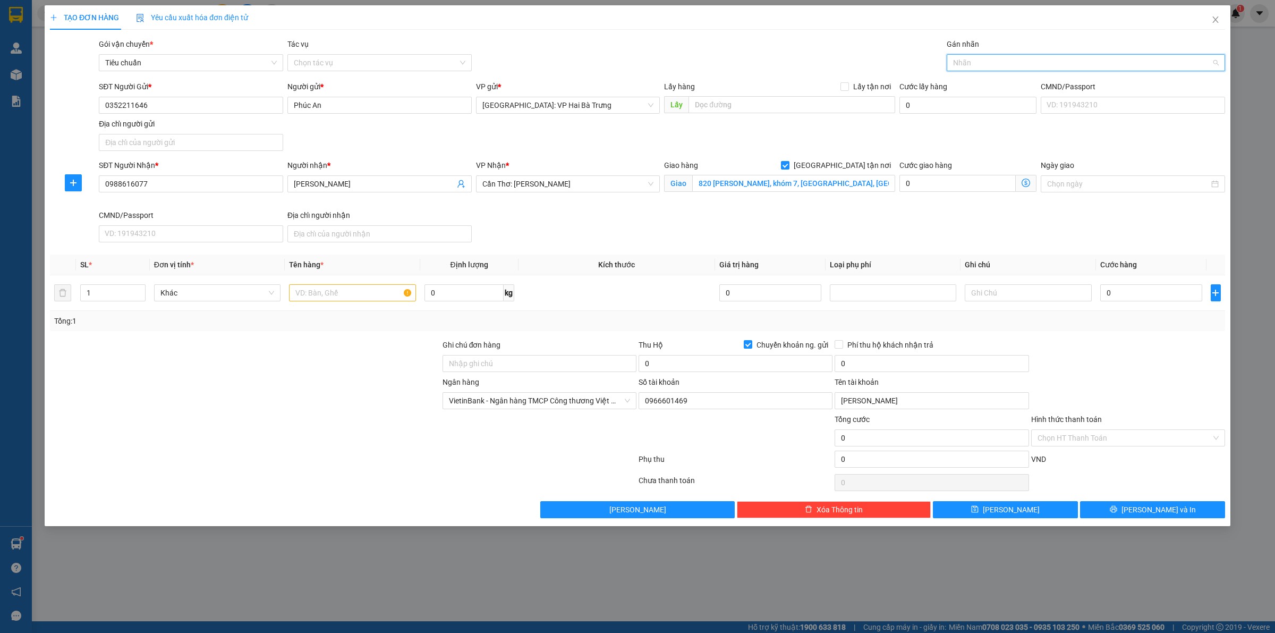
type input "G"
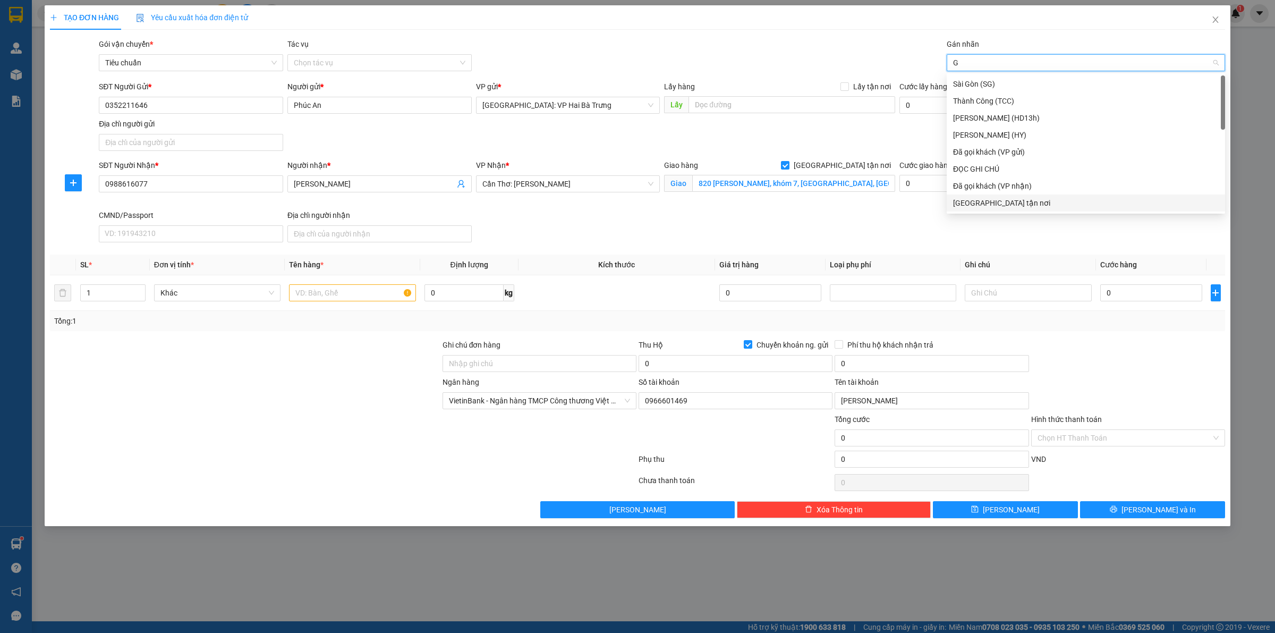
click at [992, 210] on div "[GEOGRAPHIC_DATA][PERSON_NAME] nơi" at bounding box center [1086, 203] width 278 height 17
drag, startPoint x: 391, startPoint y: 301, endPoint x: 424, endPoint y: 291, distance: 34.3
click at [391, 300] on input "text" at bounding box center [352, 292] width 126 height 17
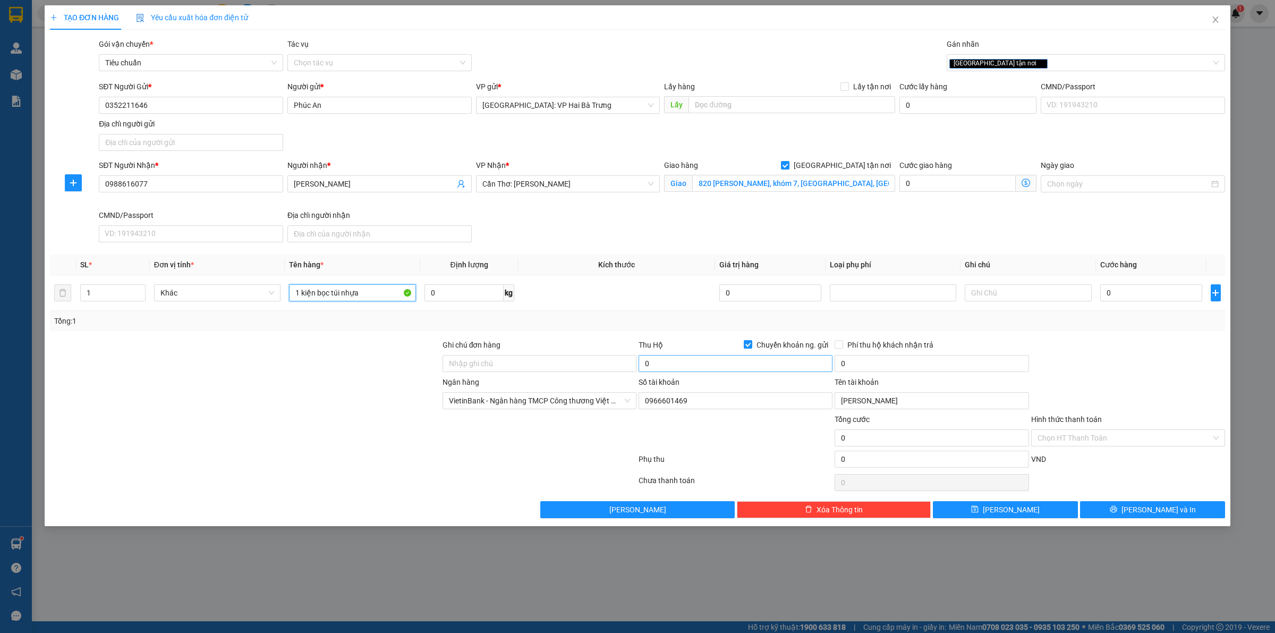
type input "1 kiện bọc túi nhựa"
click at [726, 360] on input "0" at bounding box center [736, 363] width 194 height 17
type input "1.300.000"
click at [227, 185] on input "0988616077" at bounding box center [191, 183] width 184 height 17
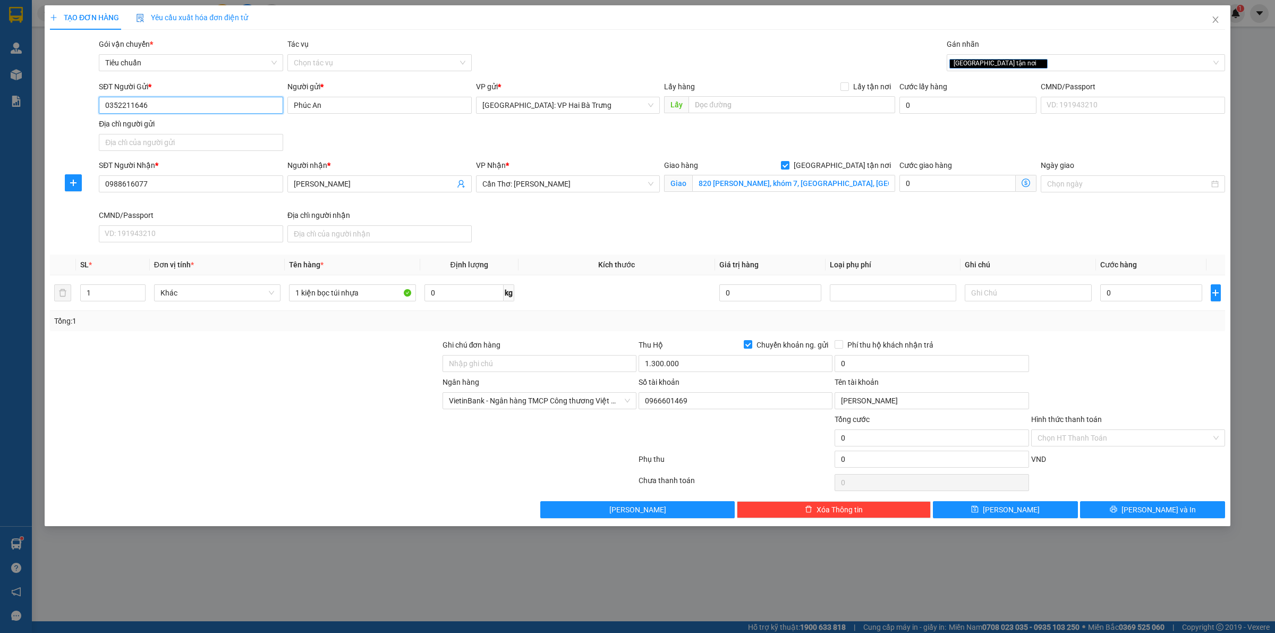
click at [226, 109] on input "0352211646" at bounding box center [191, 105] width 184 height 17
click at [873, 367] on input "0" at bounding box center [932, 363] width 194 height 17
type input "10.000"
click at [1145, 297] on input "0" at bounding box center [1152, 292] width 102 height 17
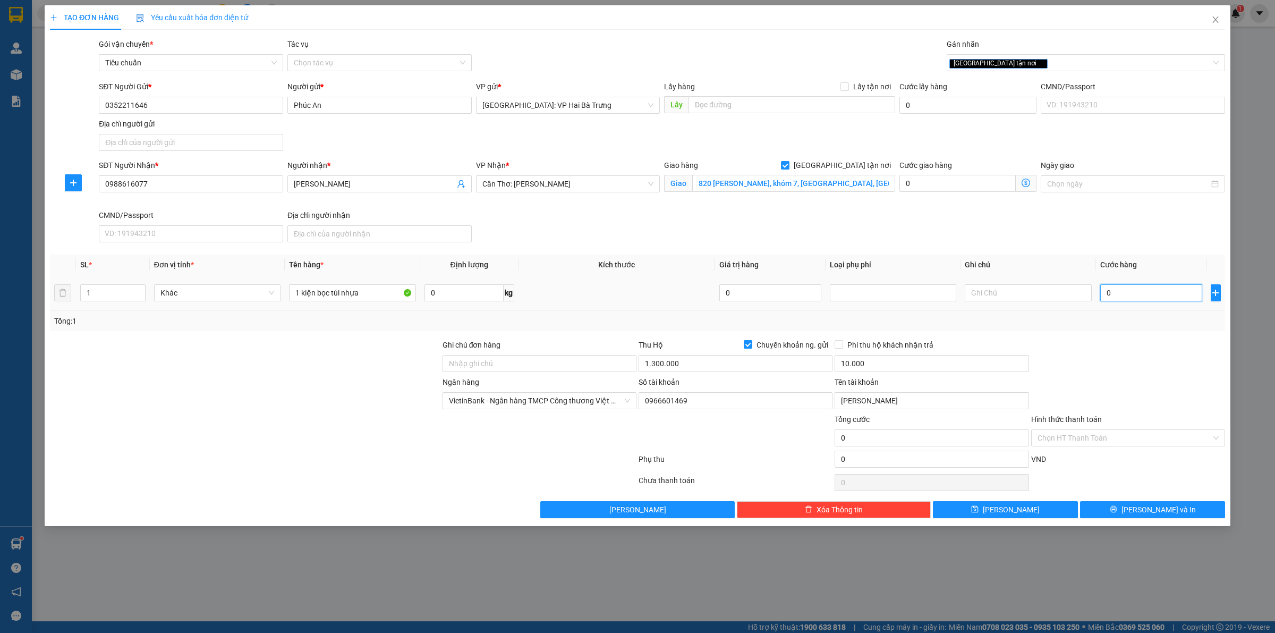
type input "1"
type input "19"
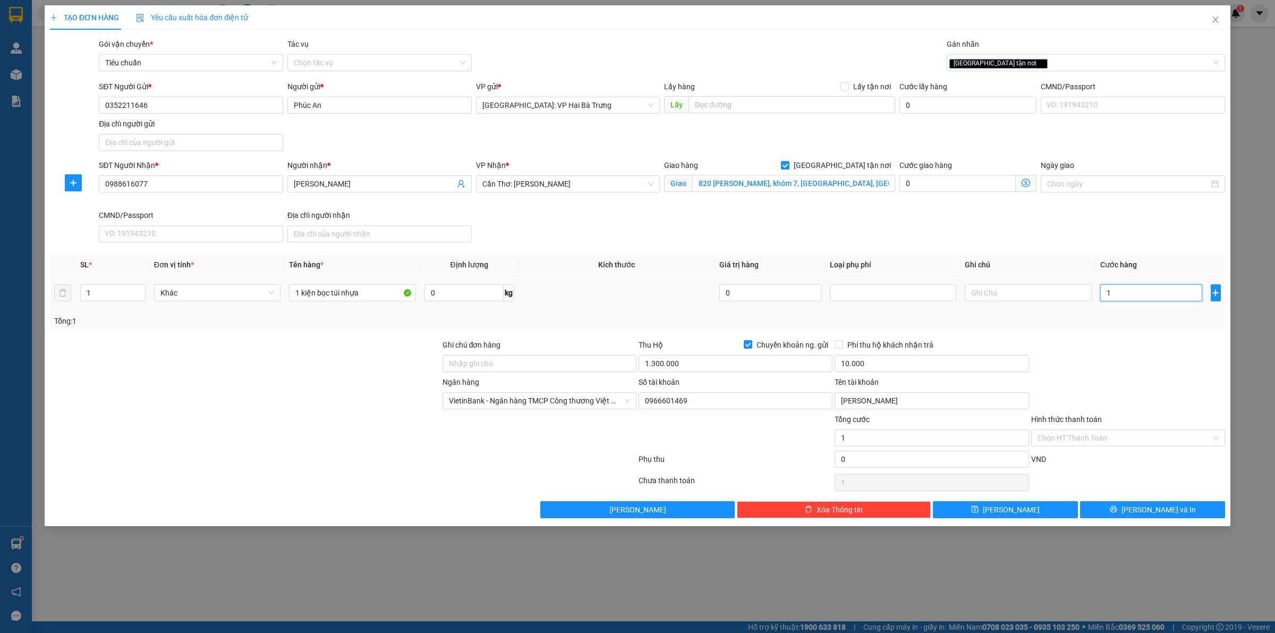
type input "19"
type input "195"
type input "1.950"
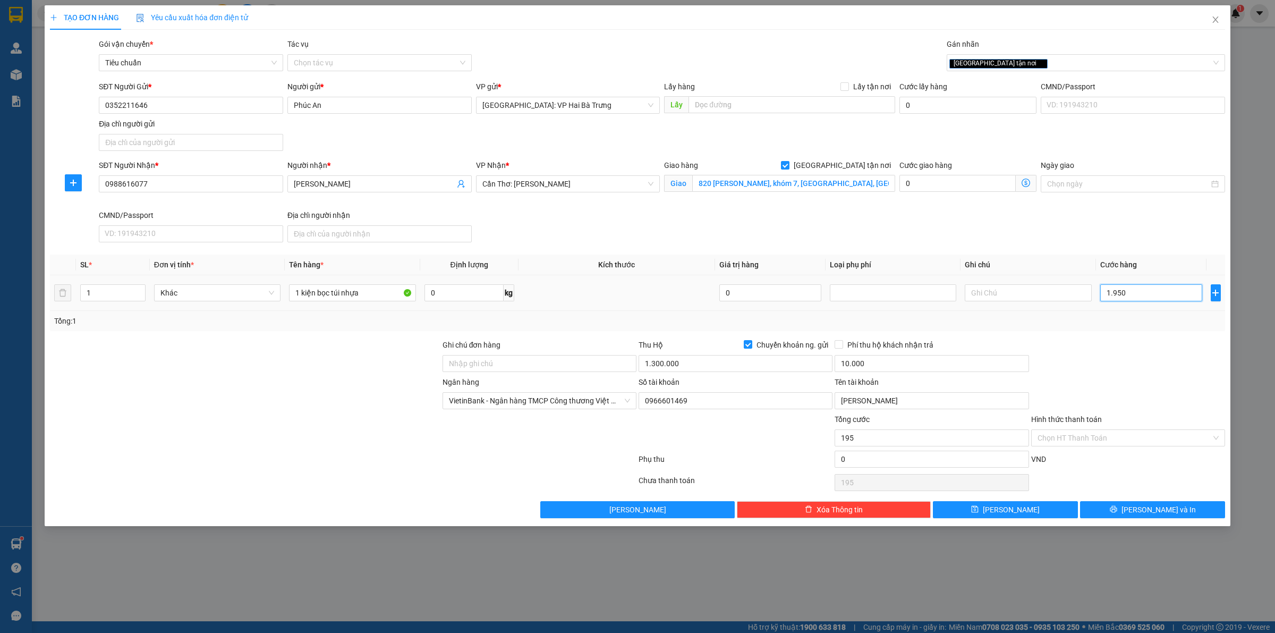
type input "1.950"
type input "19.500"
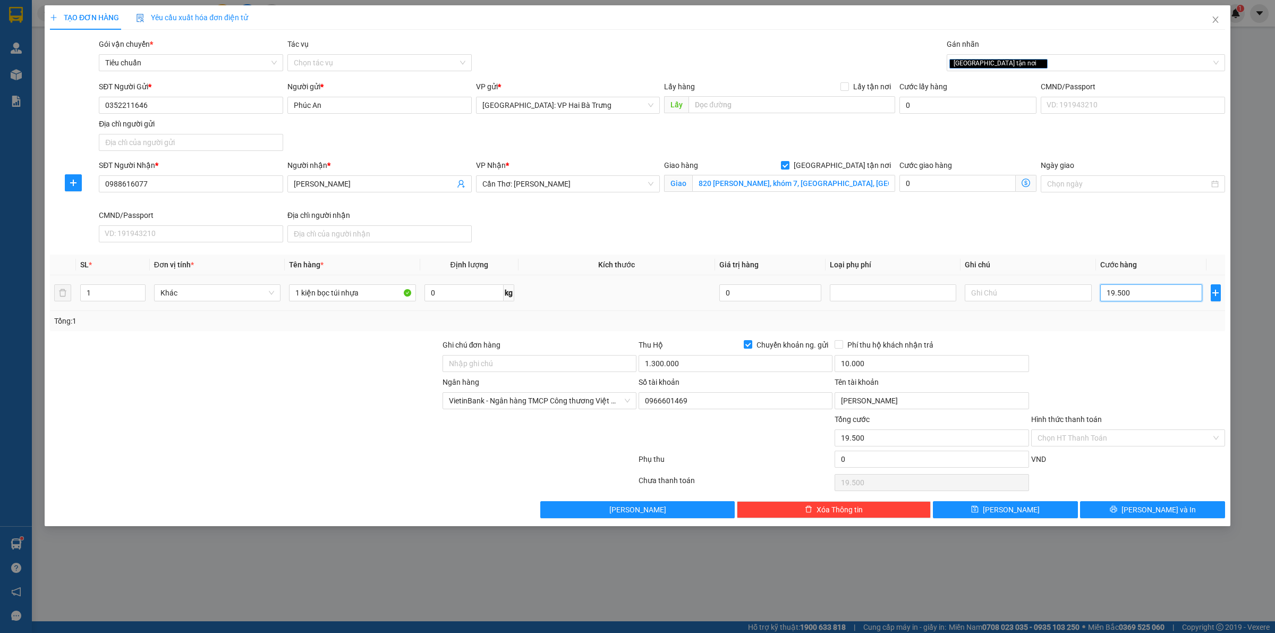
type input "195.000"
click at [1098, 517] on button "Lưu và In" at bounding box center [1152, 509] width 145 height 17
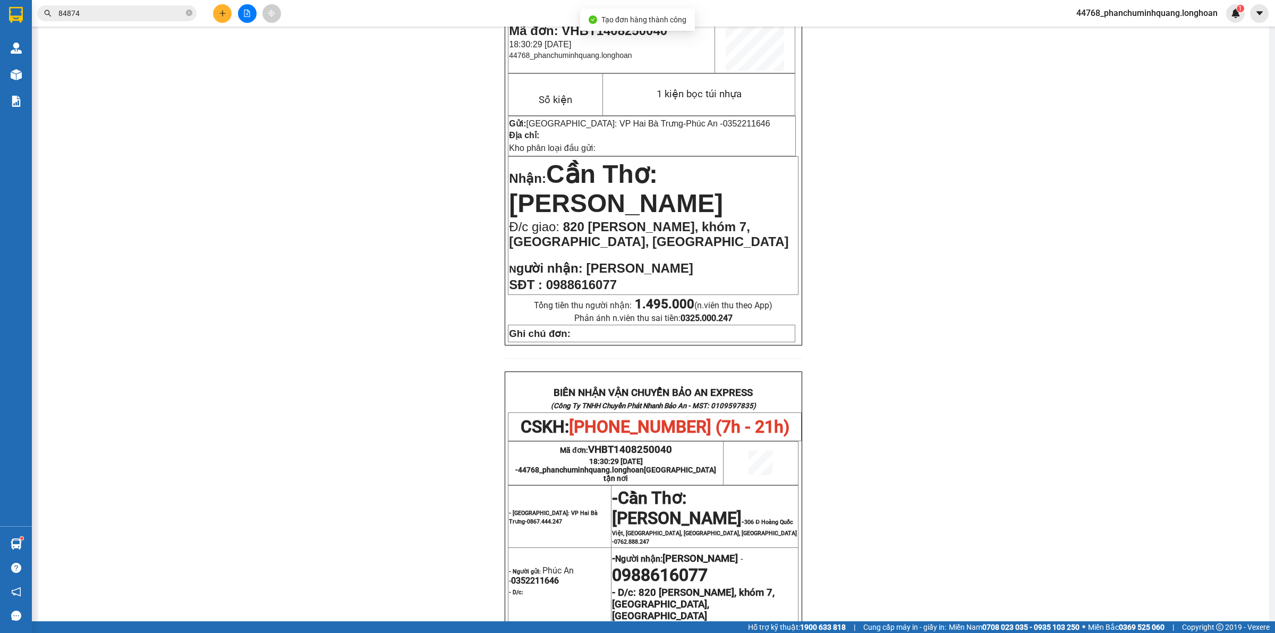
scroll to position [266, 0]
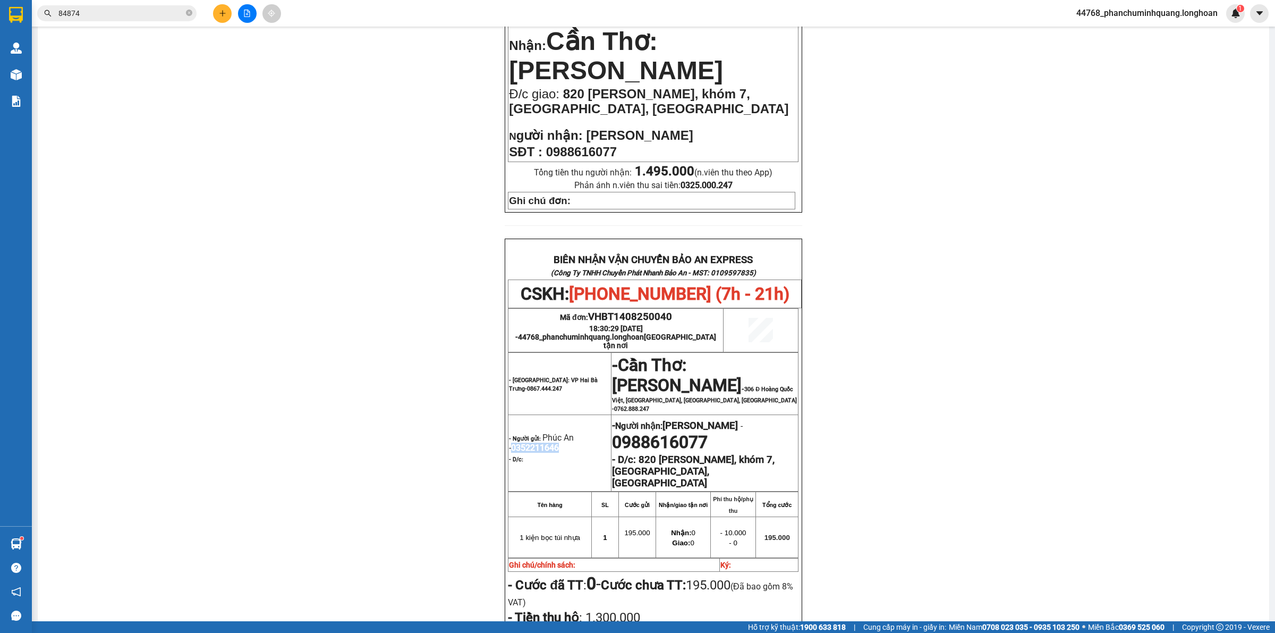
drag, startPoint x: 556, startPoint y: 445, endPoint x: 505, endPoint y: 447, distance: 51.1
click at [509, 447] on p "- Người gửi: Phúc An - 0352211646" at bounding box center [560, 443] width 102 height 20
copy span "0352211646"
click at [896, 270] on div "PHIẾU DÁN LÊN HÀNG CSKH: 1900.06.88.33 CÔNG TY TNHH CHUYỂN PHÁT NHANH BẢO AN MS…" at bounding box center [653, 322] width 1206 height 991
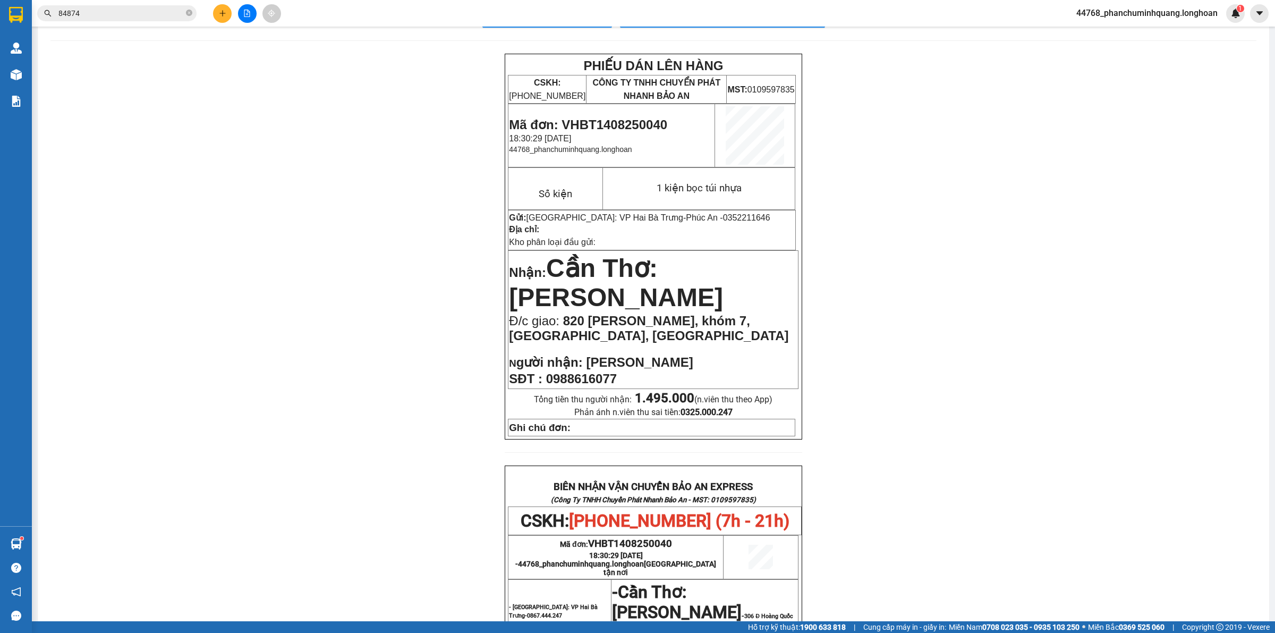
scroll to position [0, 0]
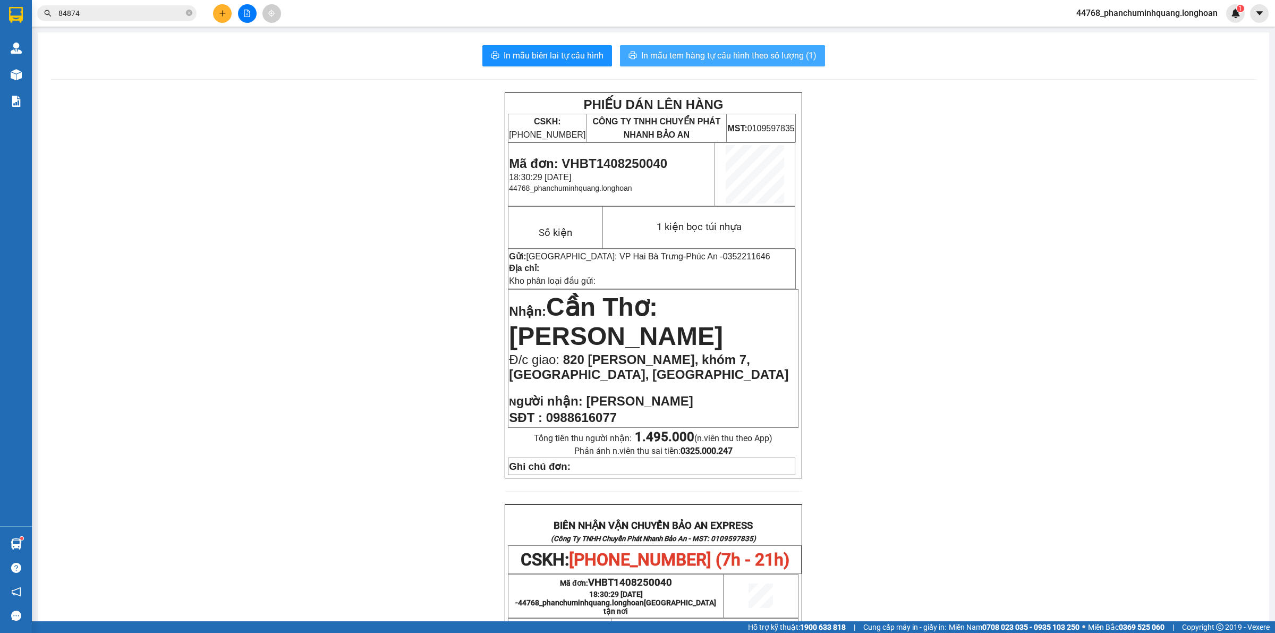
click at [726, 49] on span "In mẫu tem hàng tự cấu hình theo số lượng (1)" at bounding box center [728, 55] width 175 height 13
click at [132, 14] on input "84874" at bounding box center [120, 13] width 125 height 12
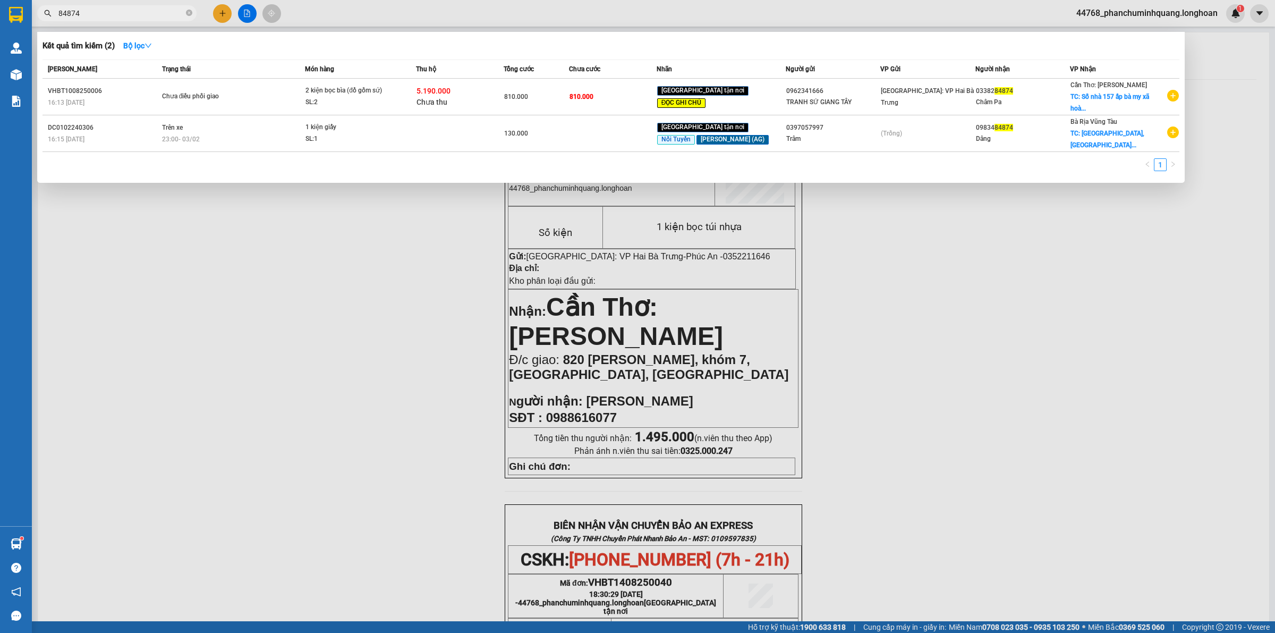
click at [132, 14] on input "84874" at bounding box center [120, 13] width 125 height 12
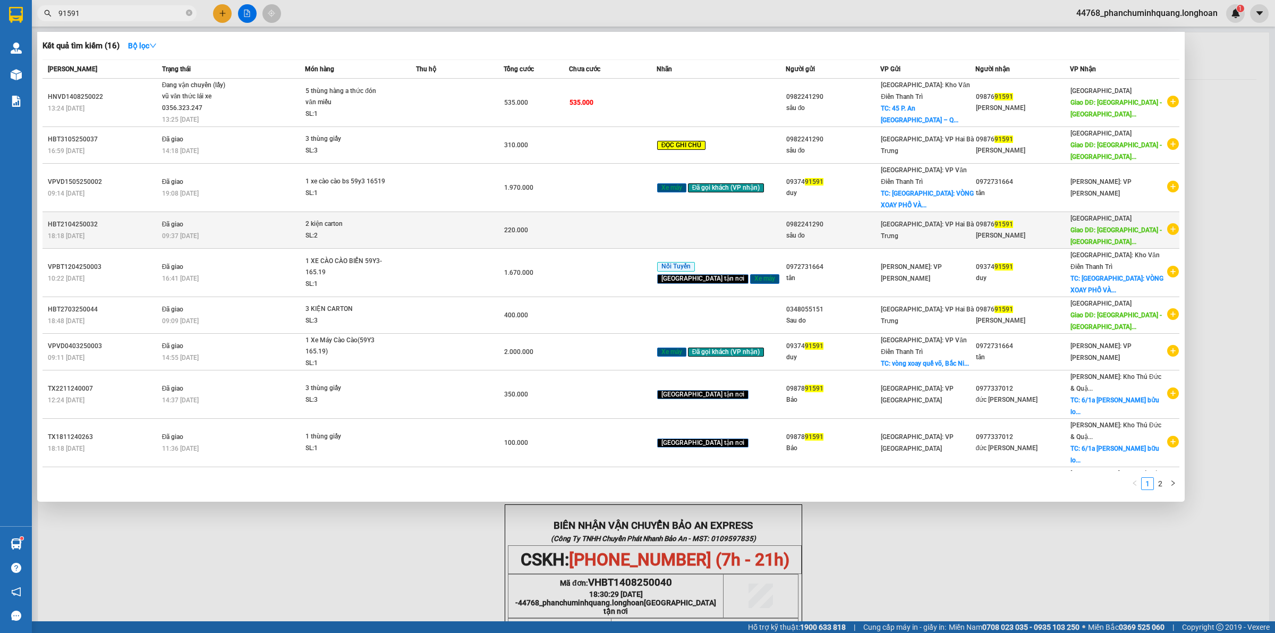
type input "91591"
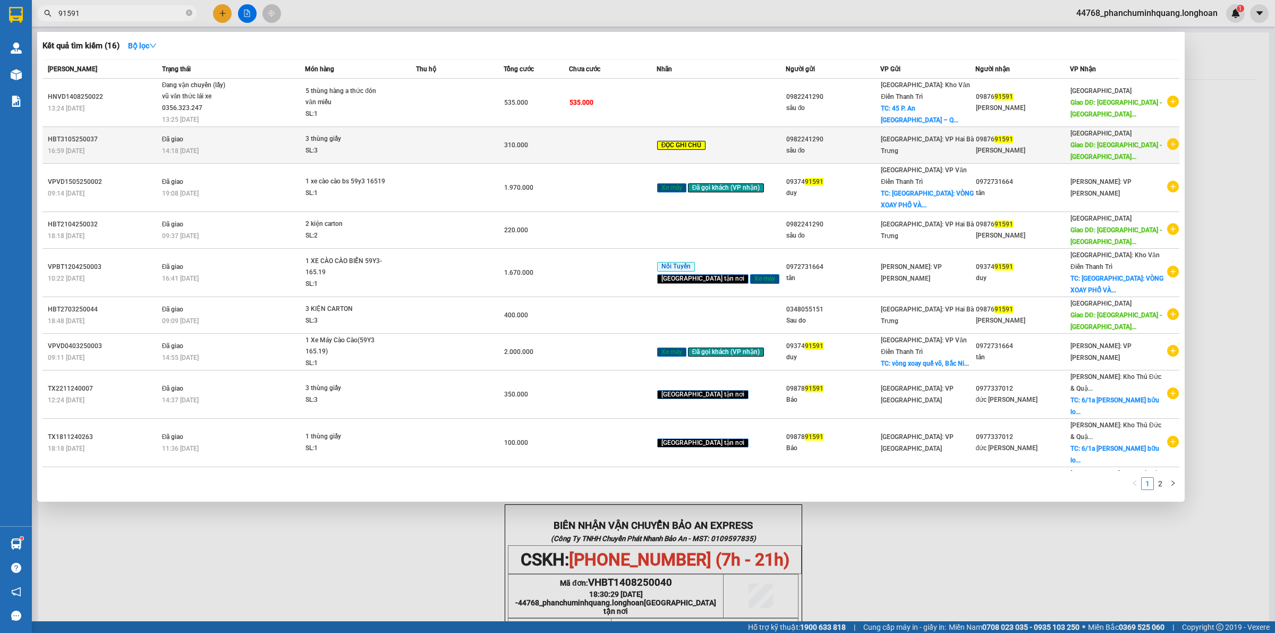
click at [1066, 145] on div "Hoàng Triệu" at bounding box center [1023, 150] width 94 height 11
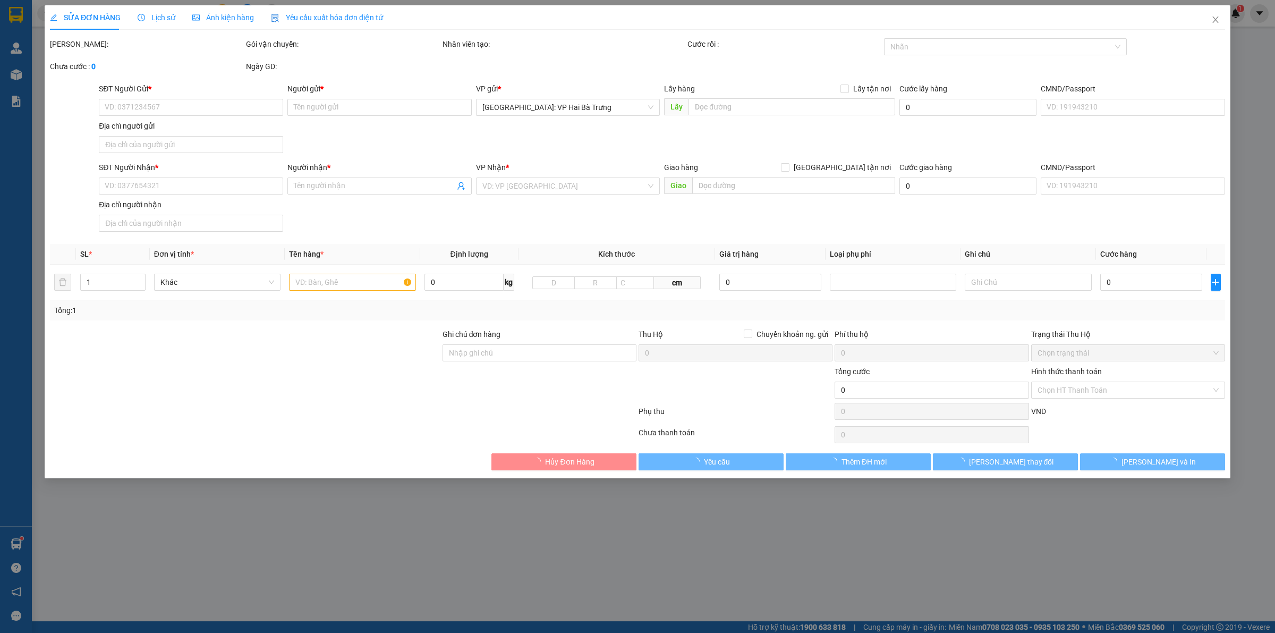
type input "0982241290"
type input "sâu đo"
type input "0987691591"
type input "Hoàng Triệu"
type input "Bình Định - Hoài Nhơn QL 1A"
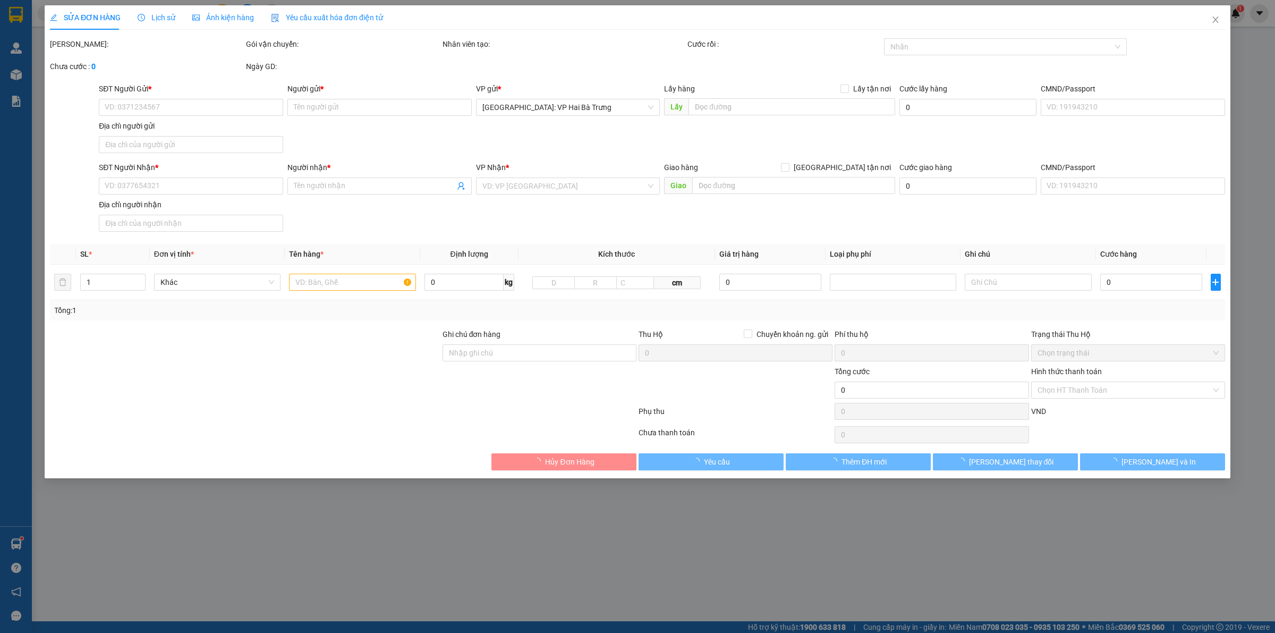
type input "Gọi khách trước 1 tiếng"
type input "310.000"
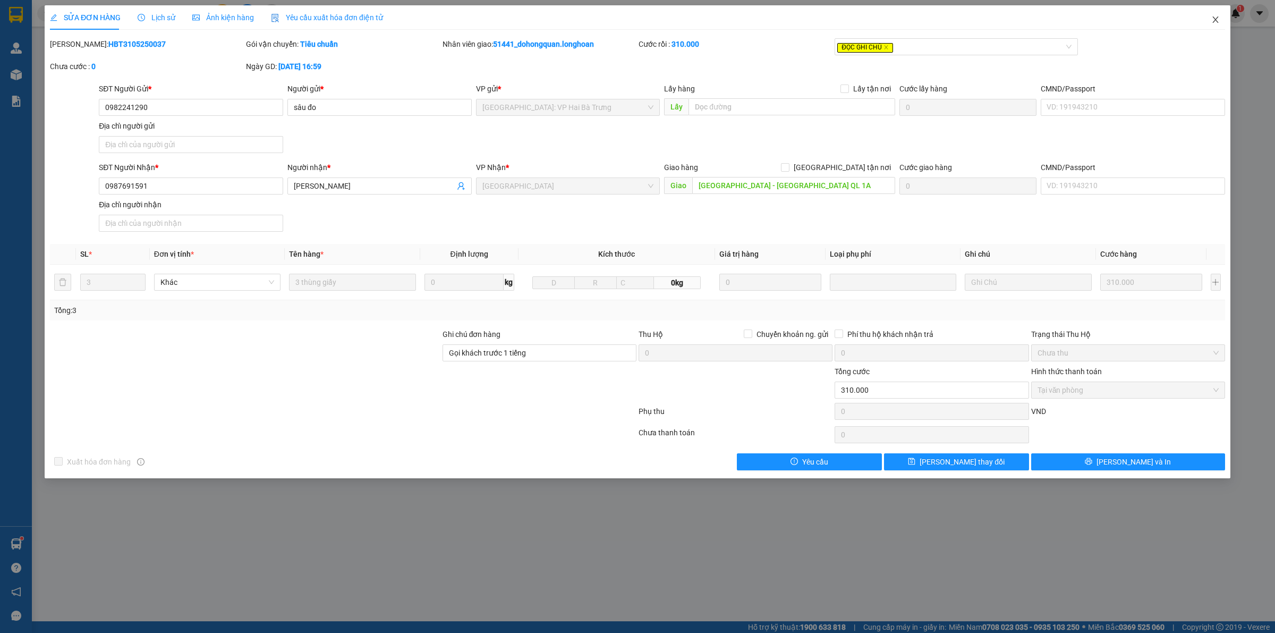
click at [1221, 18] on span "Close" at bounding box center [1216, 20] width 30 height 30
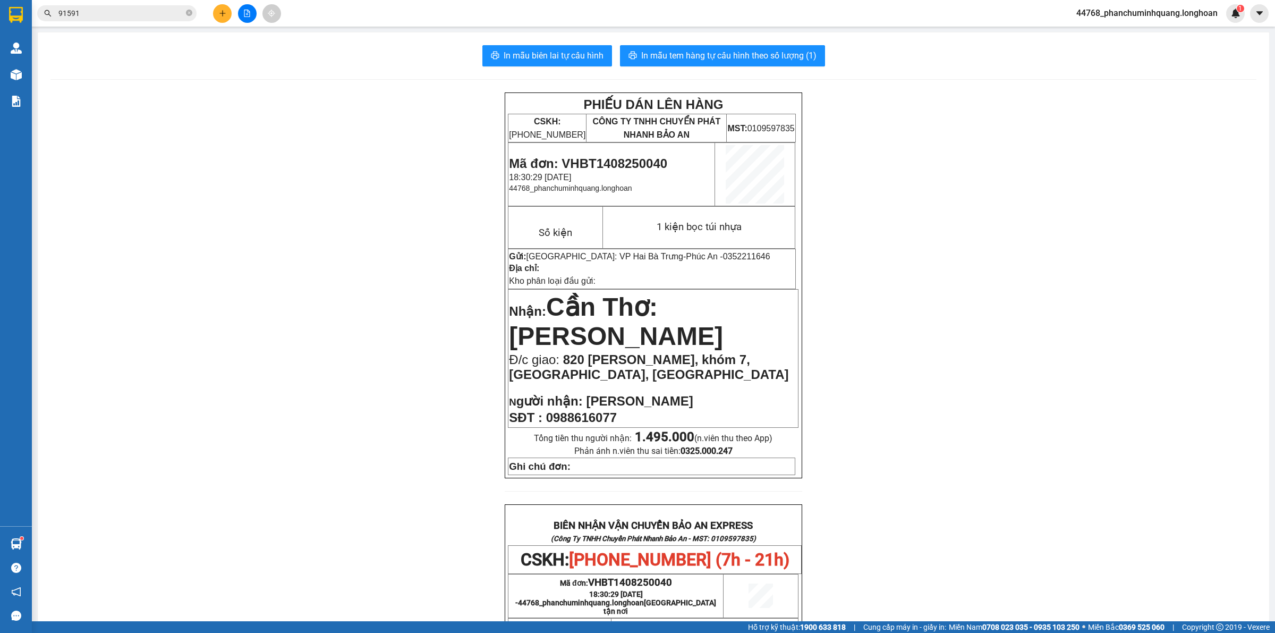
click at [157, 15] on input "91591" at bounding box center [120, 13] width 125 height 12
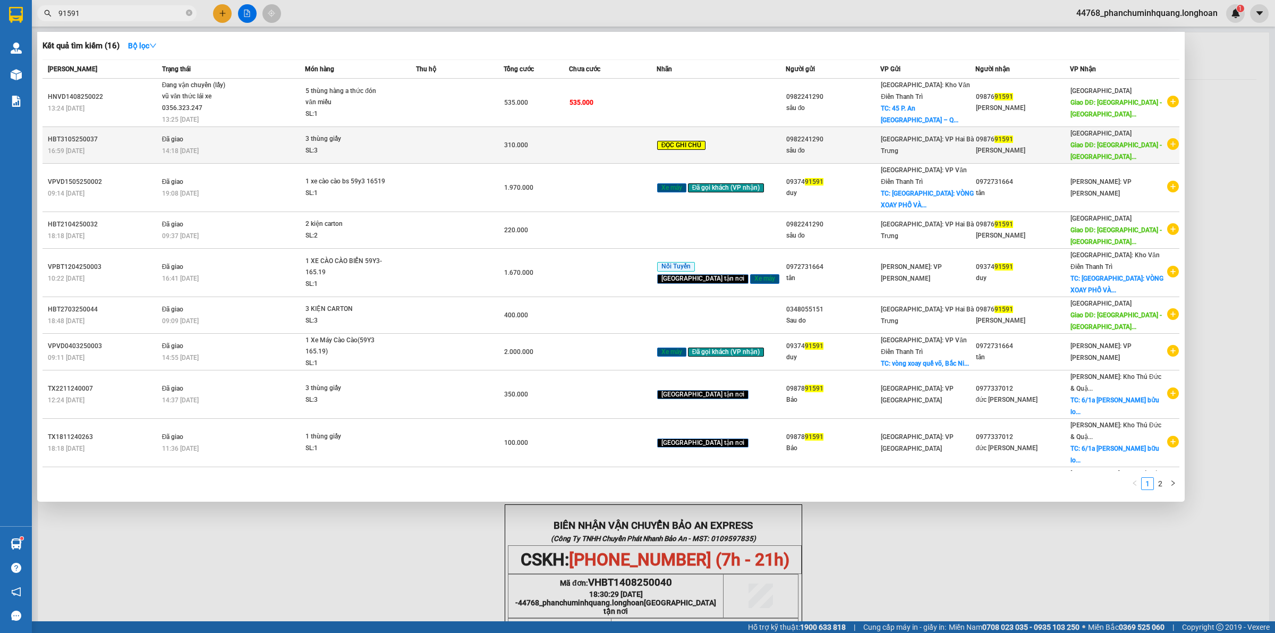
click at [1168, 143] on icon "plus-circle" at bounding box center [1174, 144] width 12 height 12
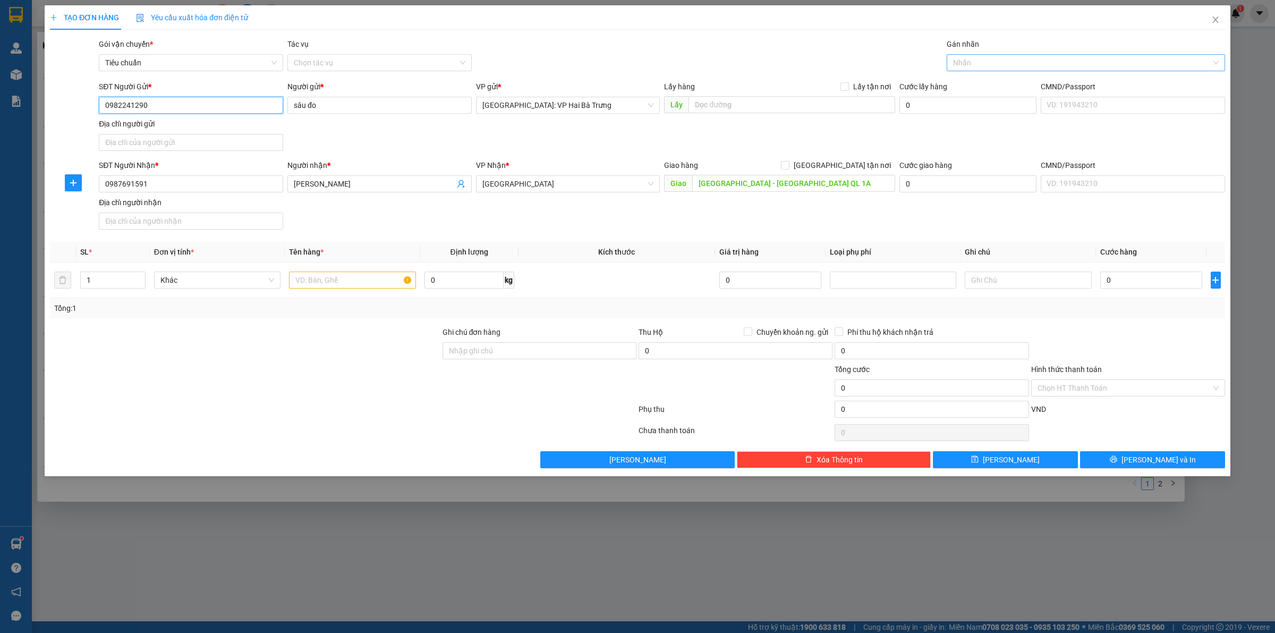
click at [986, 71] on div "Nhãn" at bounding box center [1086, 62] width 278 height 17
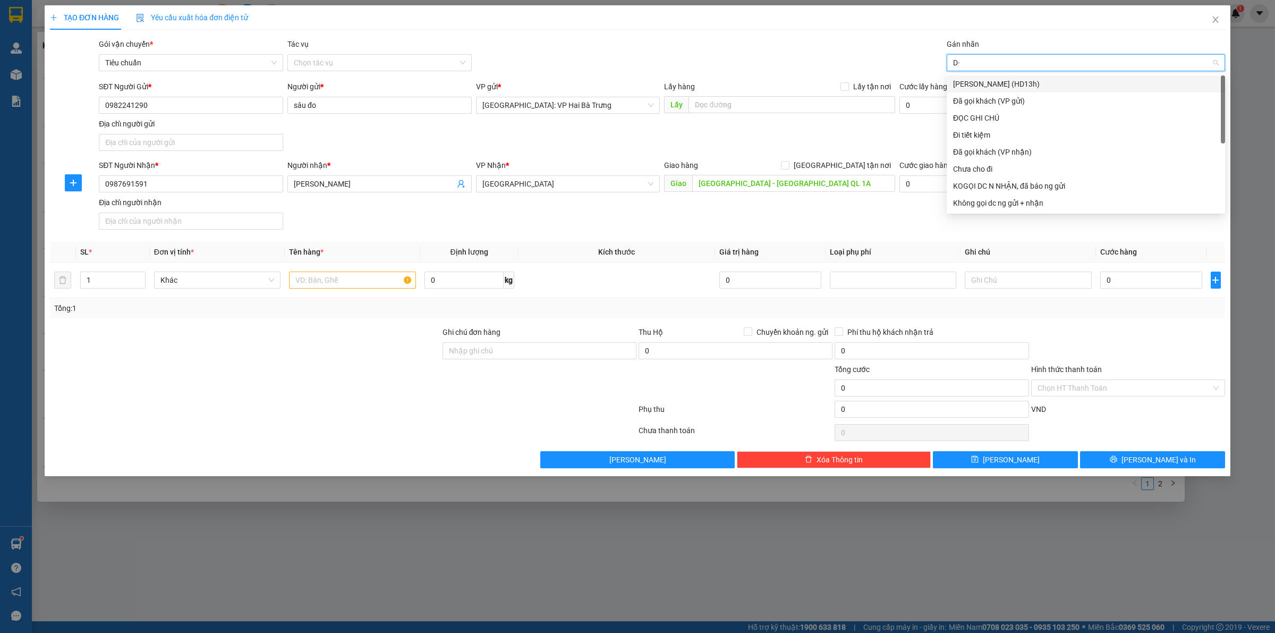
type input "D"
type input "Đ"
click at [989, 116] on div "ĐỌC GHI CHÚ" at bounding box center [1086, 118] width 266 height 12
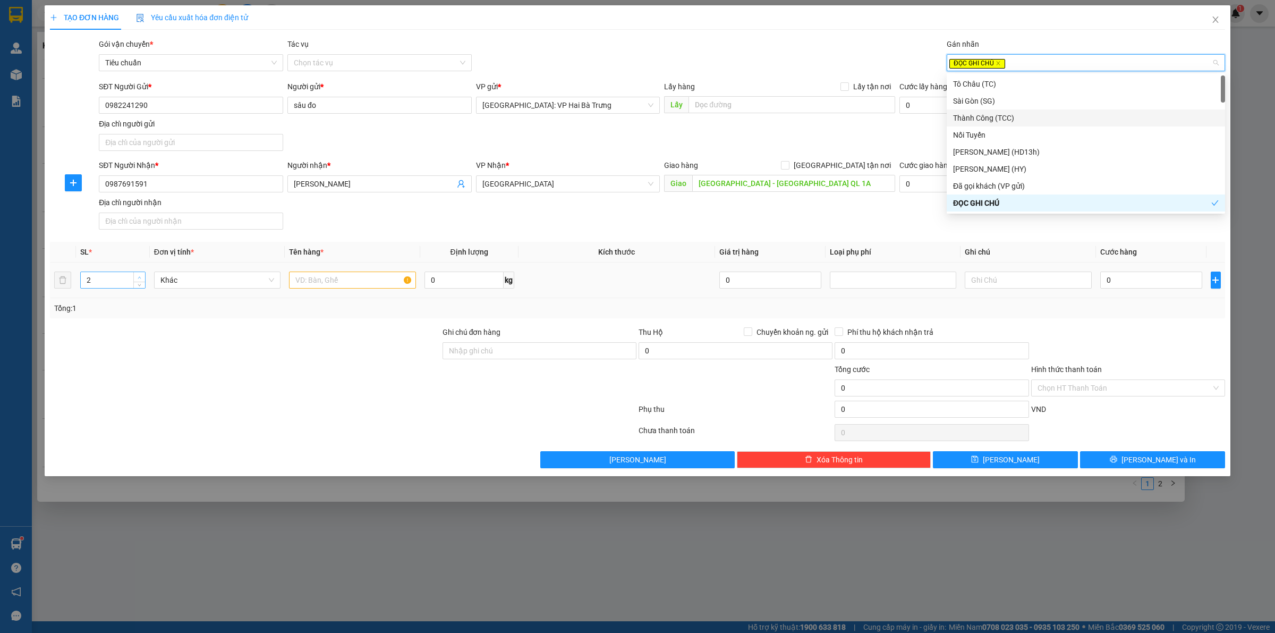
click at [138, 277] on icon "up" at bounding box center [140, 278] width 4 height 4
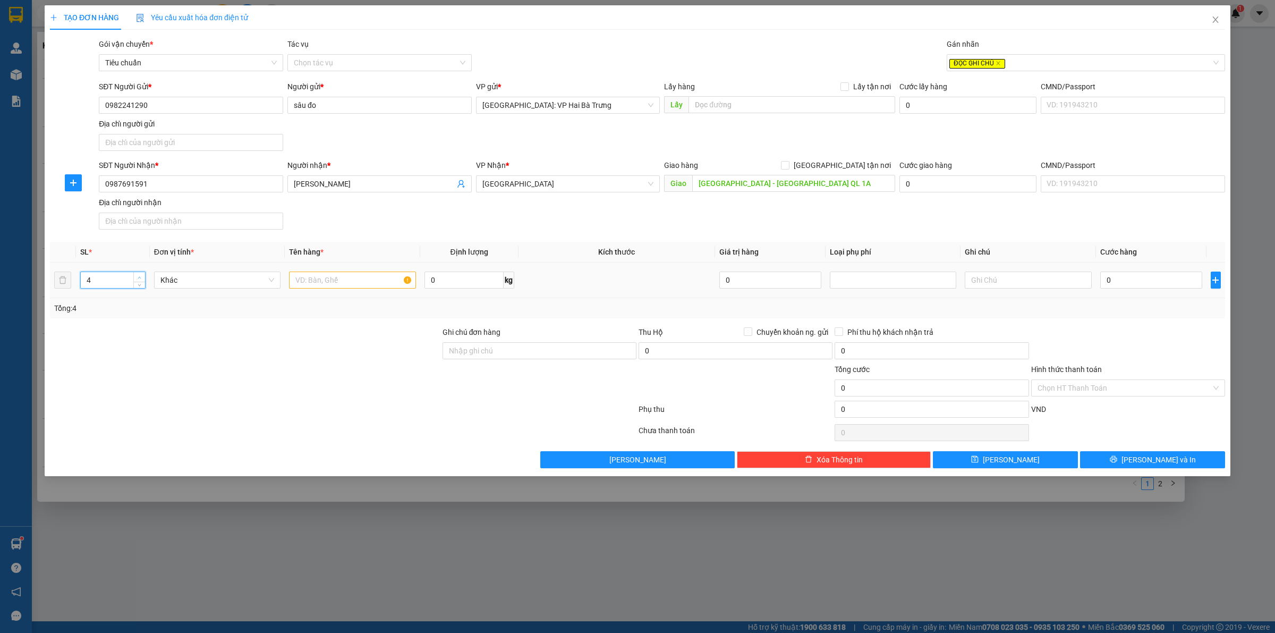
click at [138, 277] on icon "up" at bounding box center [140, 278] width 4 height 4
type input "5"
click at [138, 277] on icon "up" at bounding box center [140, 278] width 4 height 4
click at [322, 274] on input "text" at bounding box center [352, 280] width 126 height 17
type input "5 thùng giấy"
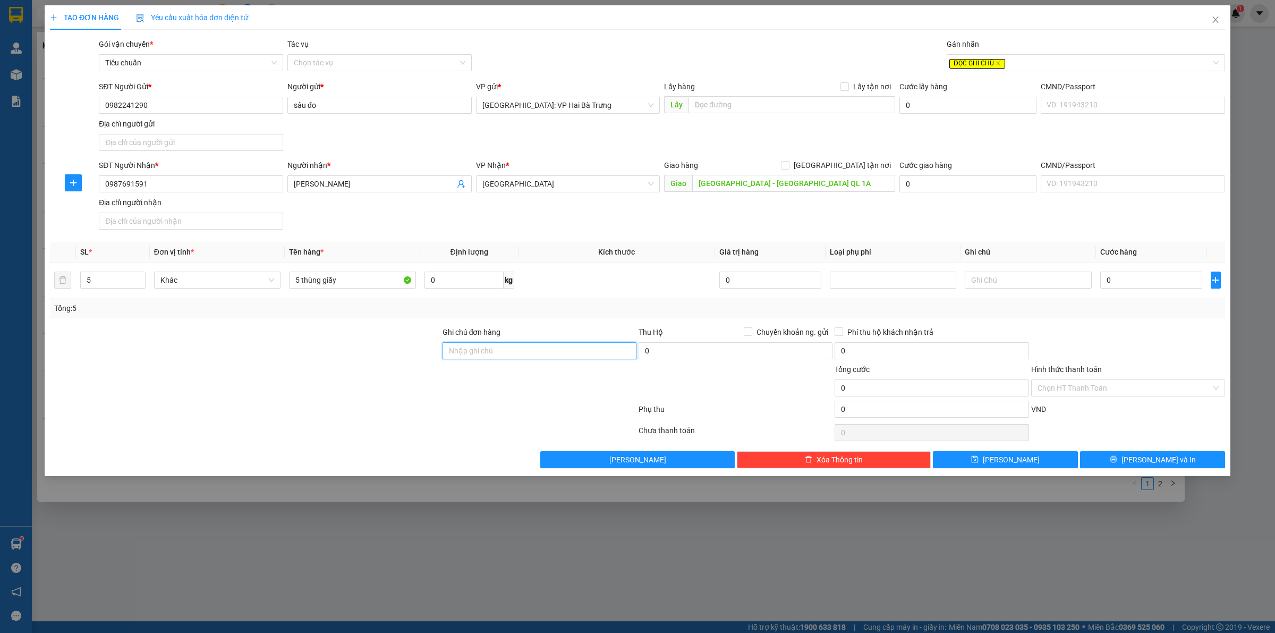
click at [573, 352] on input "Ghi chú đơn hàng" at bounding box center [540, 350] width 194 height 17
click at [532, 354] on input "Ghi chú đơn hàng" at bounding box center [540, 350] width 194 height 17
type input "Gọi khách trước 1 tiếng"
click at [540, 357] on input "Gọi khách trước 1 tiếng" at bounding box center [540, 350] width 194 height 17
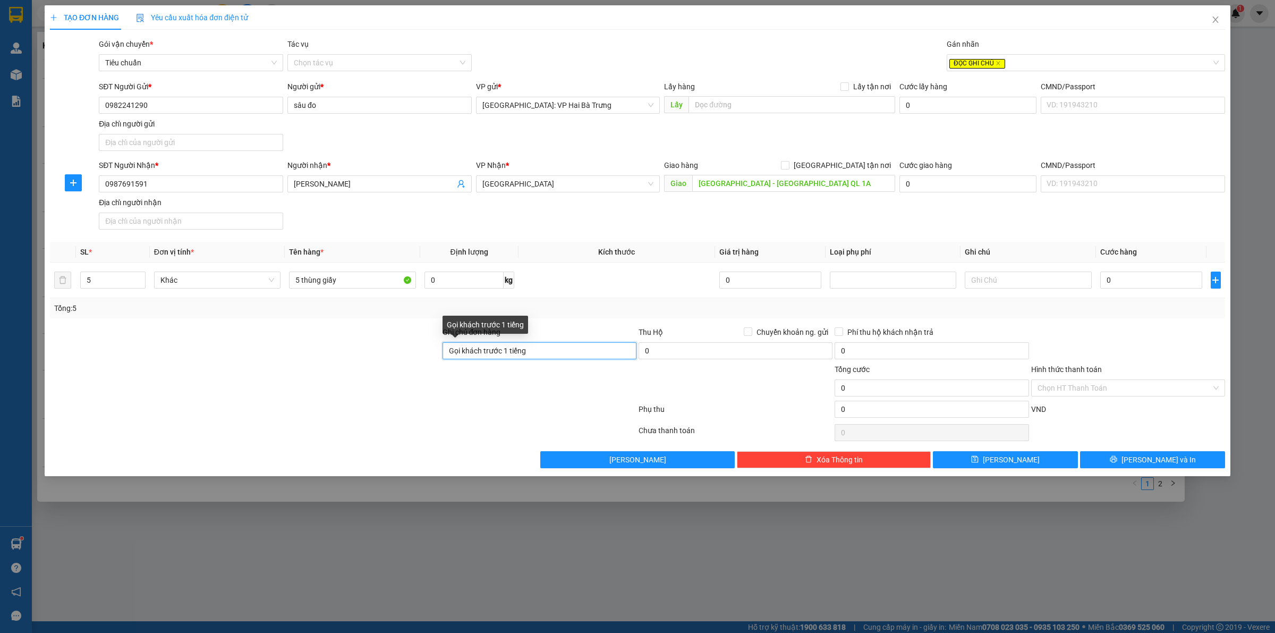
click at [540, 357] on input "Gọi khách trước 1 tiếng" at bounding box center [540, 350] width 194 height 17
click at [364, 284] on input "5 thùng giấy" at bounding box center [352, 280] width 126 height 17
paste input "Gọi khách trước 1 tiếng"
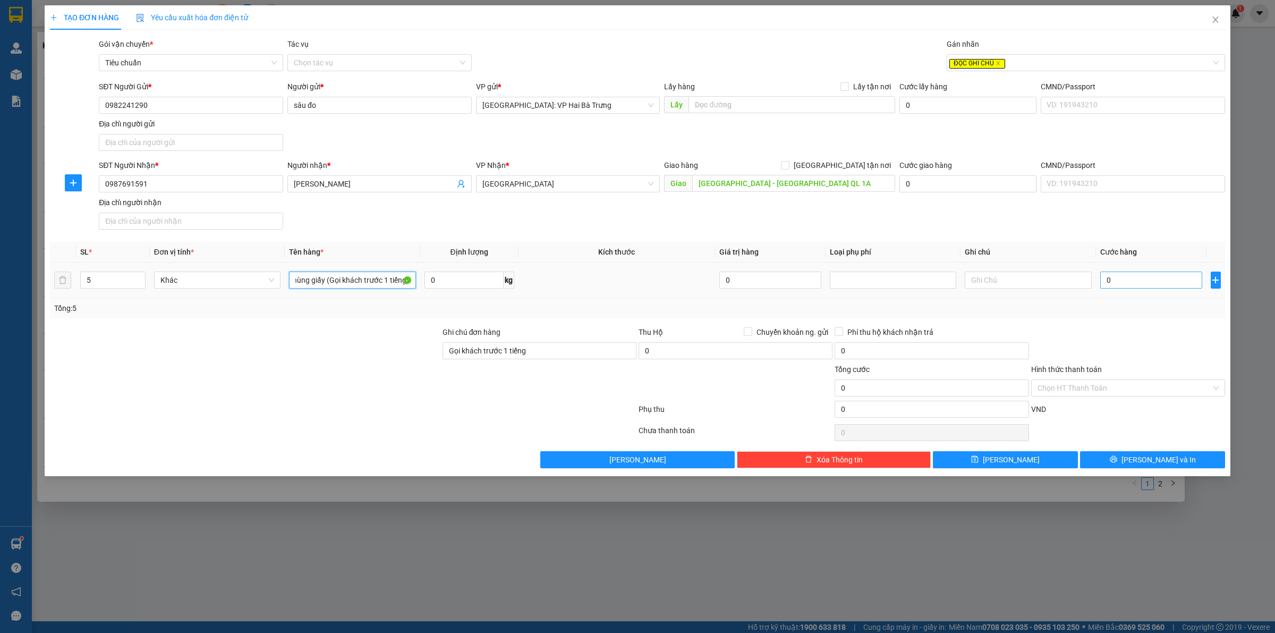
type input "5 thùng giấy (Gọi khách trước 1 tiếng)"
click at [1164, 287] on input "0" at bounding box center [1152, 280] width 102 height 17
type input "4"
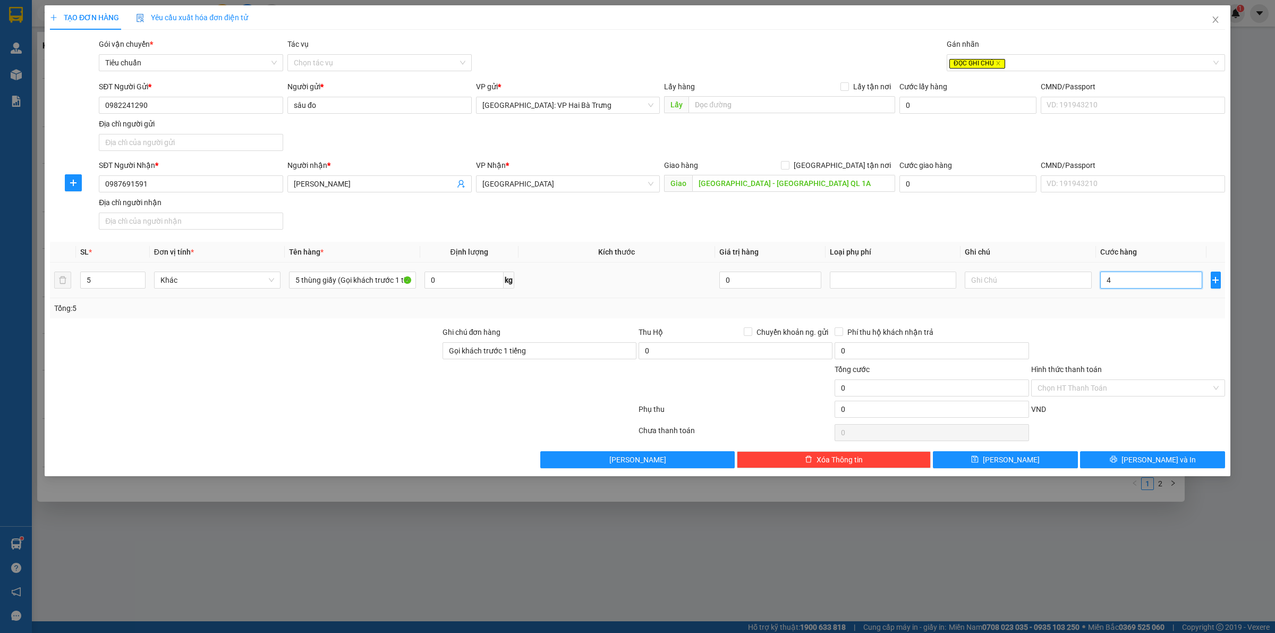
type input "4"
type input "41"
type input "415"
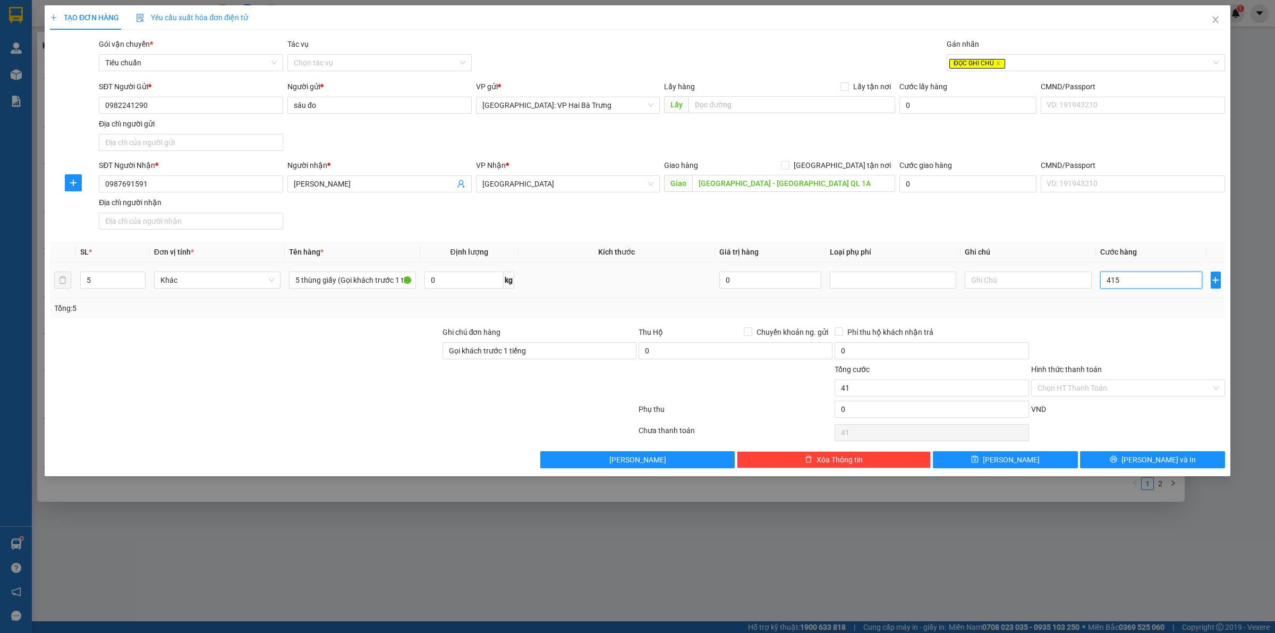
type input "415"
type input "4.150"
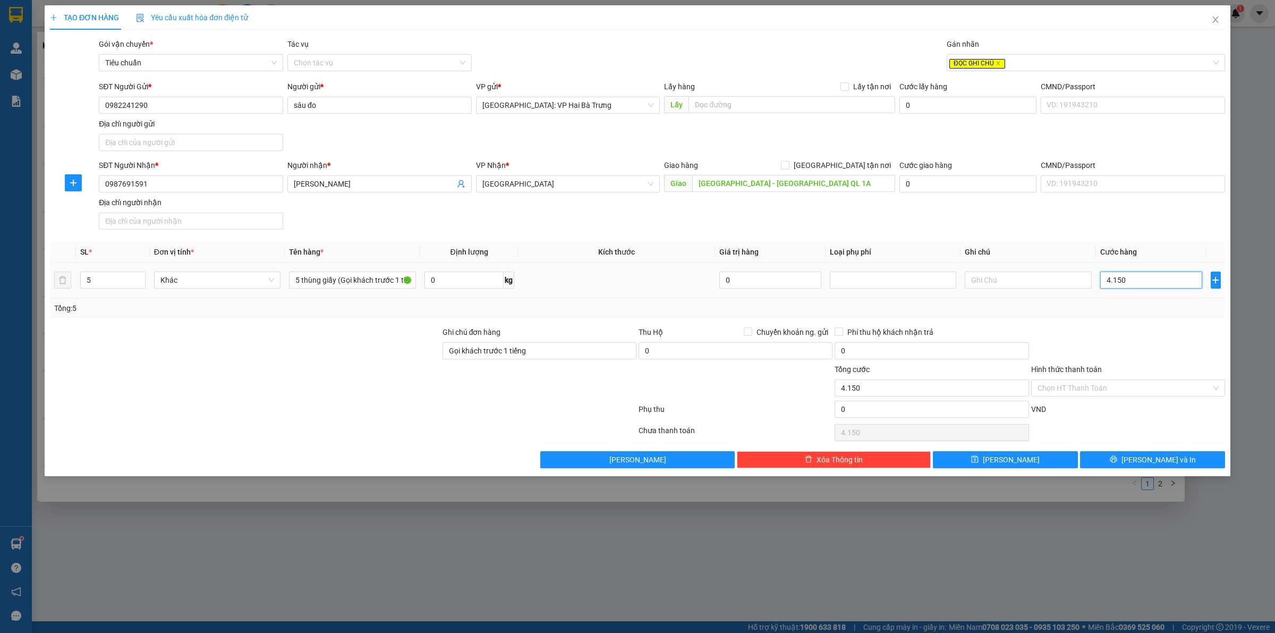
type input "41.500"
type input "415.000"
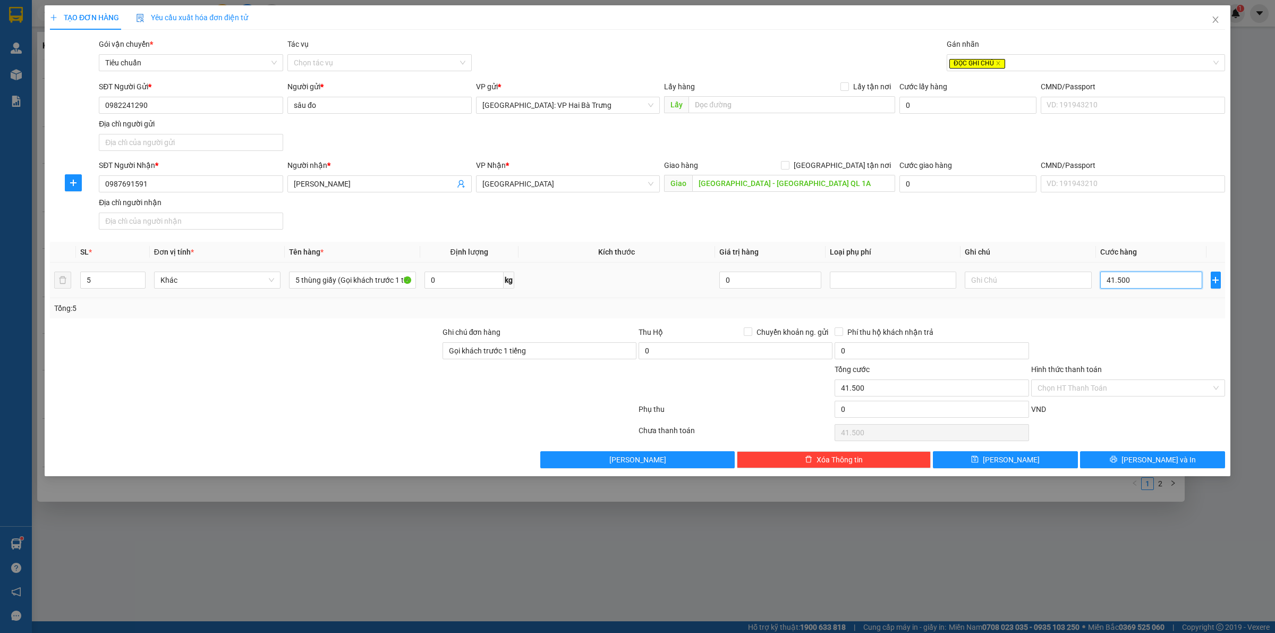
type input "415.000"
click at [1118, 463] on icon "printer" at bounding box center [1113, 458] width 7 height 7
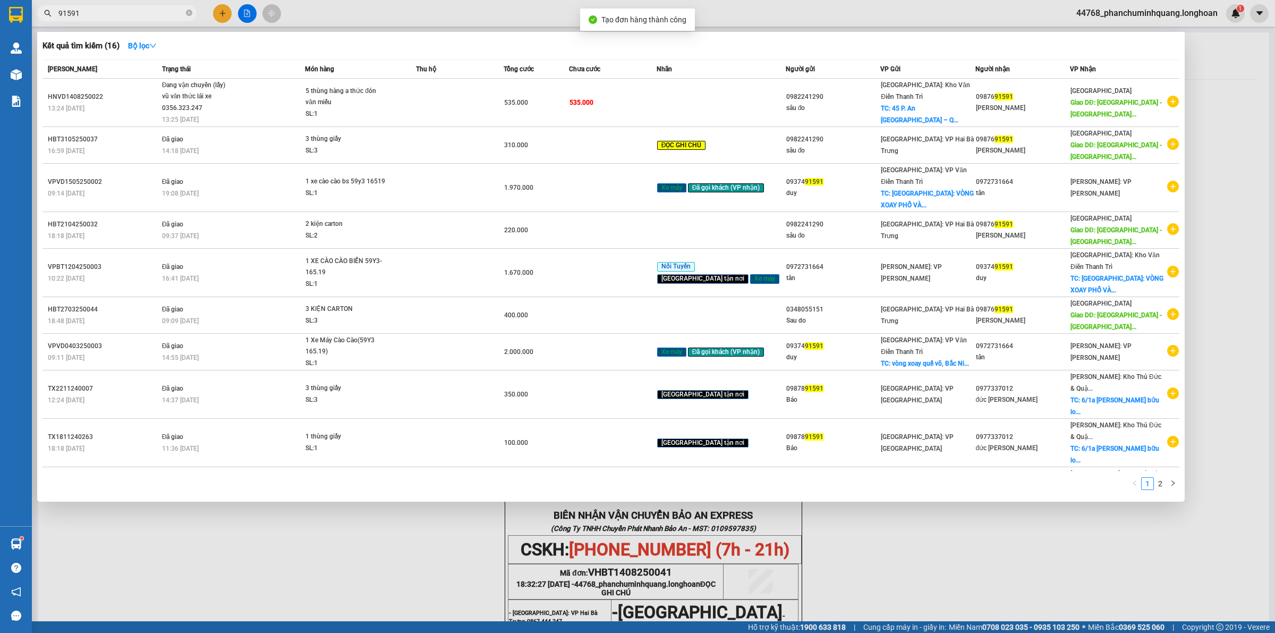
click at [902, 572] on div at bounding box center [637, 316] width 1275 height 633
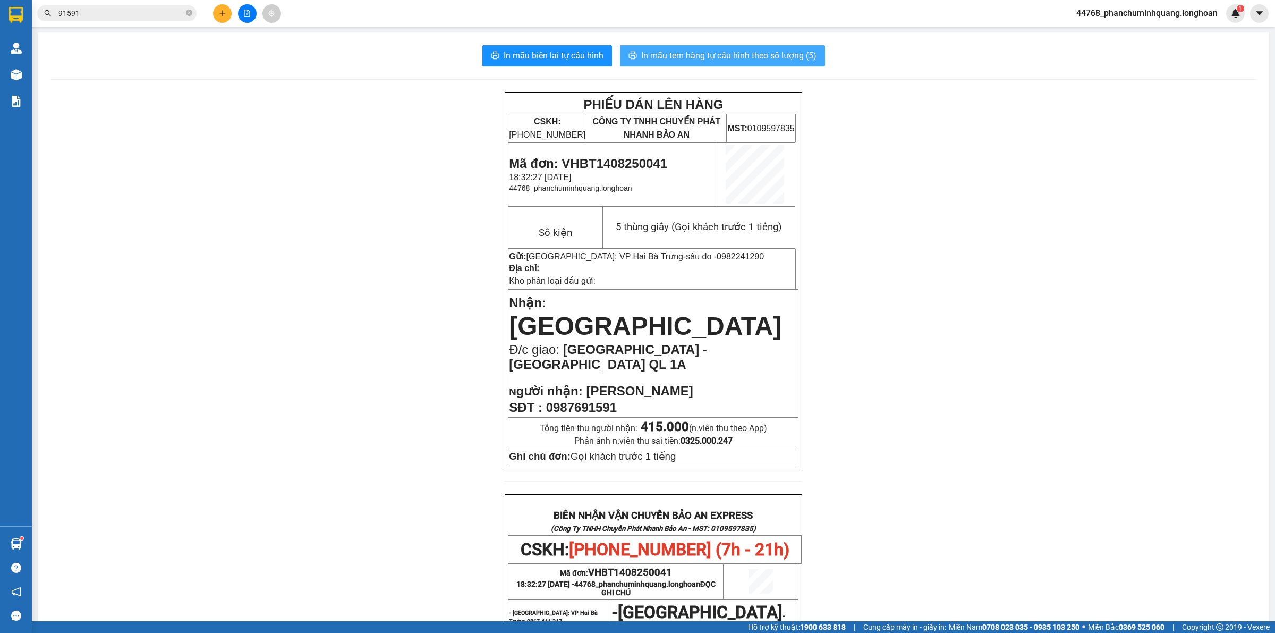
click at [712, 61] on span "In mẫu tem hàng tự cấu hình theo số lượng (5)" at bounding box center [728, 55] width 175 height 13
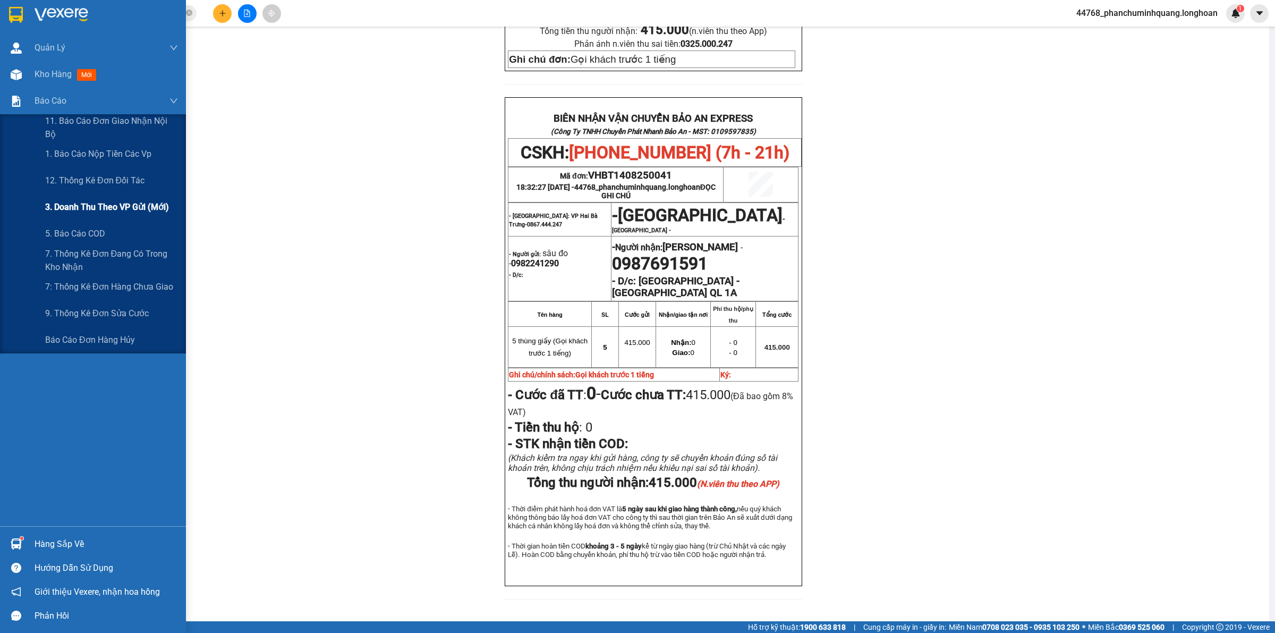
click at [129, 197] on div "3. Doanh Thu theo VP Gửi (mới)" at bounding box center [111, 207] width 133 height 27
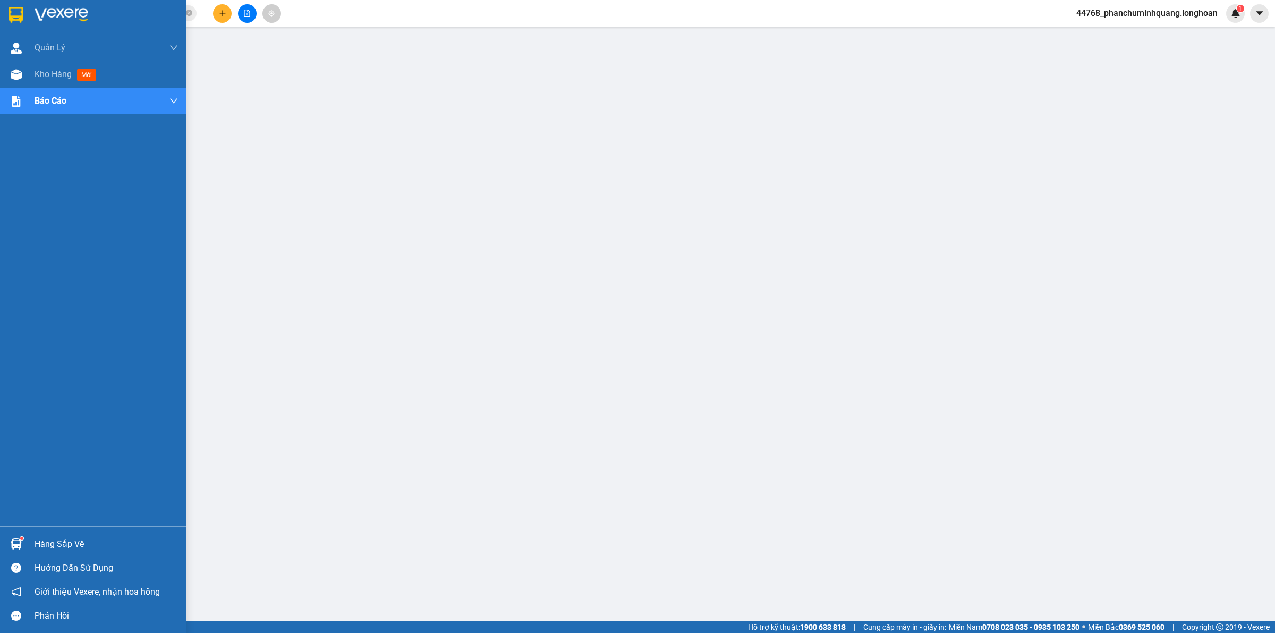
click at [14, 15] on img at bounding box center [16, 15] width 14 height 16
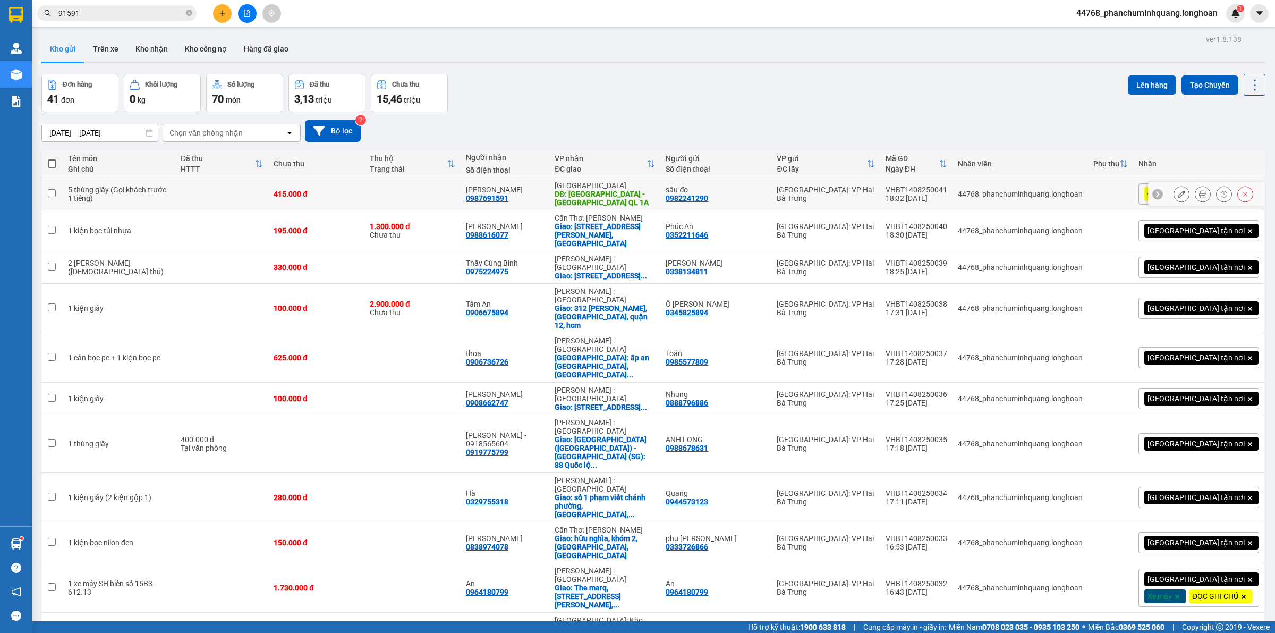
click at [1197, 192] on button at bounding box center [1203, 194] width 15 height 19
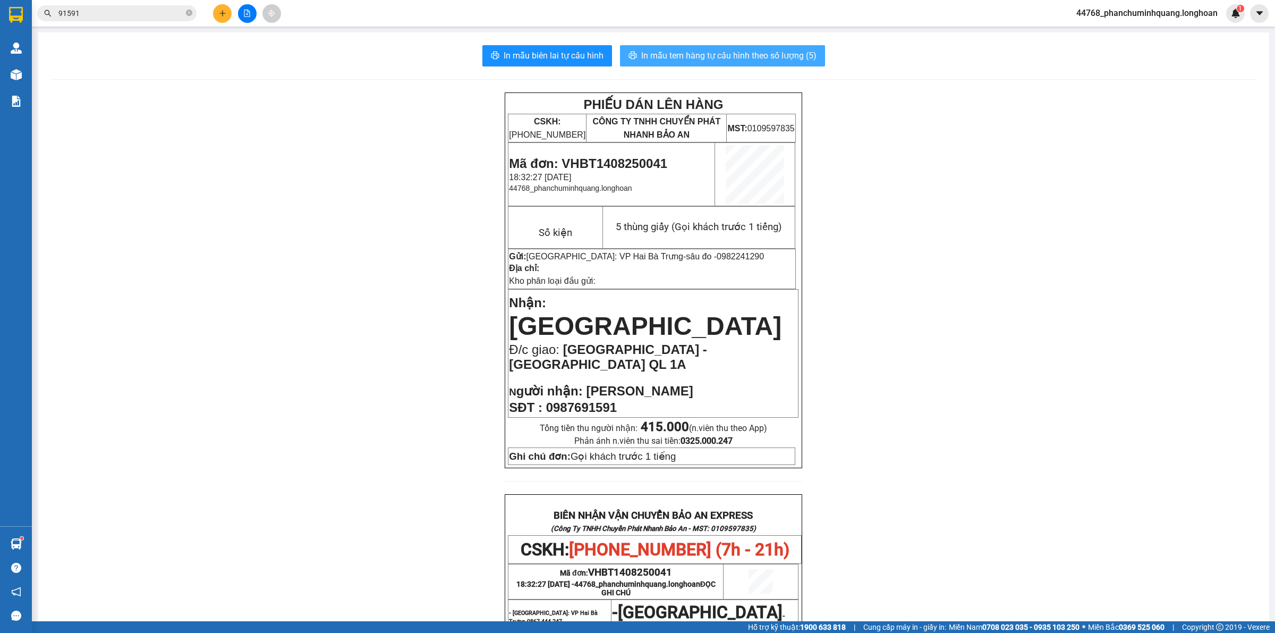
click at [687, 56] on span "In mẫu tem hàng tự cấu hình theo số lượng (5)" at bounding box center [728, 55] width 175 height 13
click at [1048, 374] on div "PHIẾU DÁN LÊN HÀNG CSKH: 1900.06.88.33 CÔNG TY TNHH CHUYỂN PHÁT NHANH BẢO AN MS…" at bounding box center [653, 550] width 1206 height 917
click at [1162, 17] on span "44768_phanchuminhquang.longhoan" at bounding box center [1147, 12] width 158 height 13
click at [1136, 33] on span "Đăng xuất" at bounding box center [1151, 33] width 137 height 12
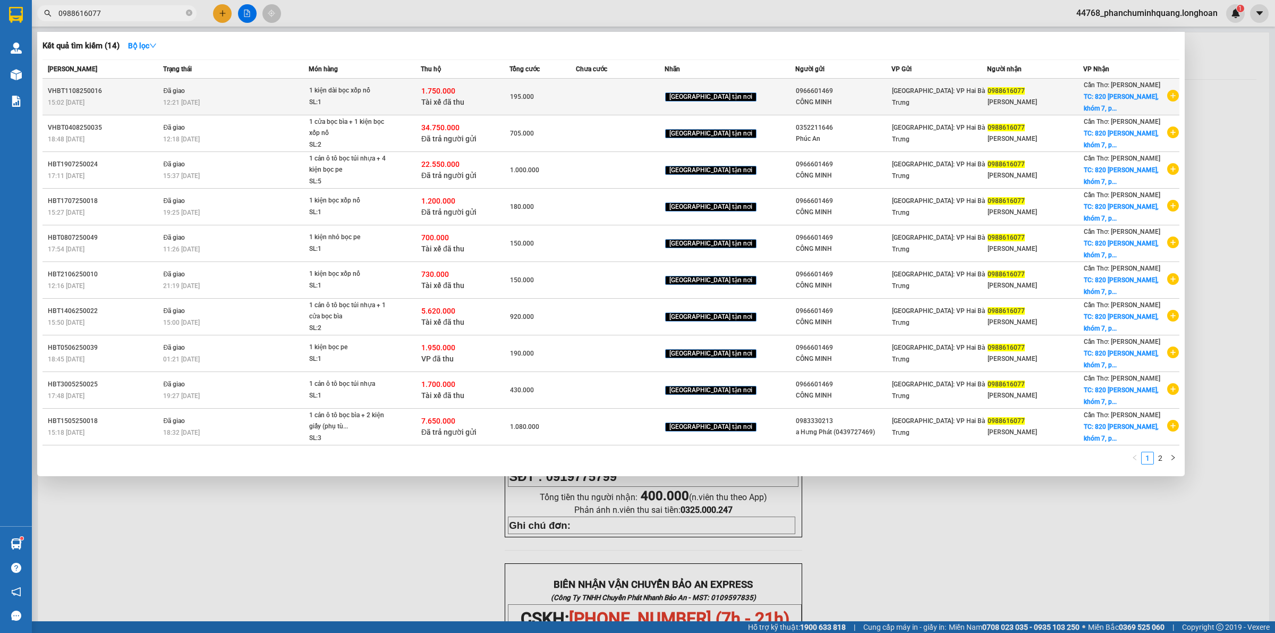
type input "0988616077"
click at [1056, 100] on div "[PERSON_NAME]" at bounding box center [1035, 102] width 95 height 11
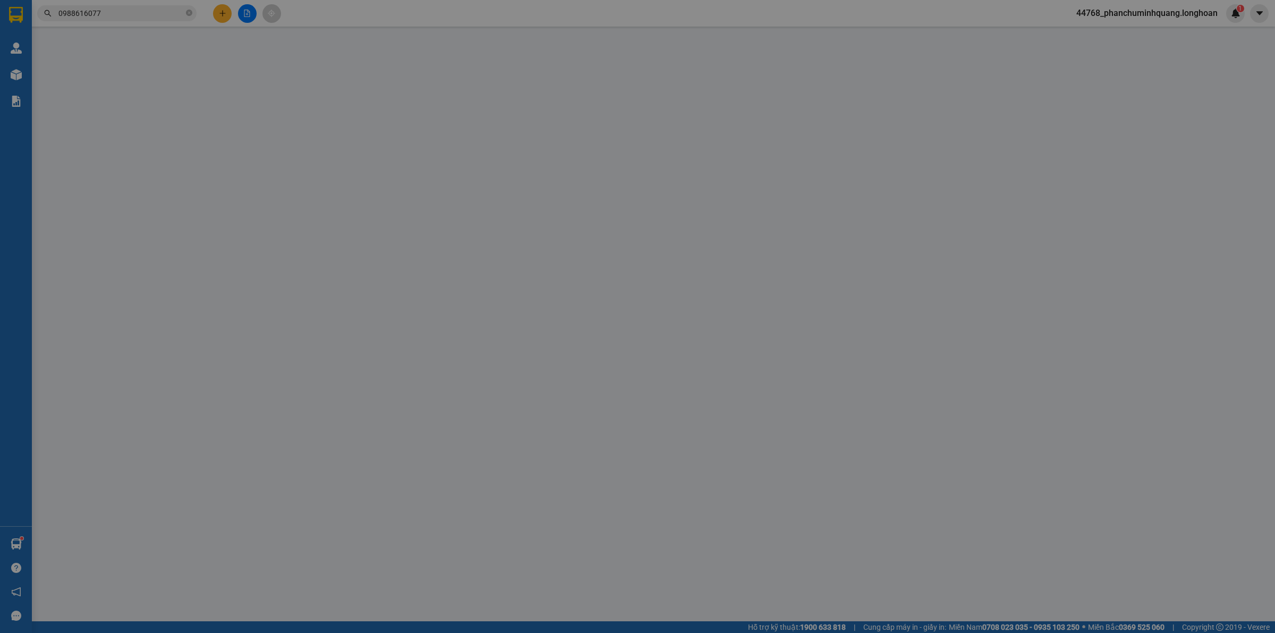
type input "0966601469"
type input "CÔNG MINH"
type input "0988616077"
type input "Tiên Tân"
checkbox input "true"
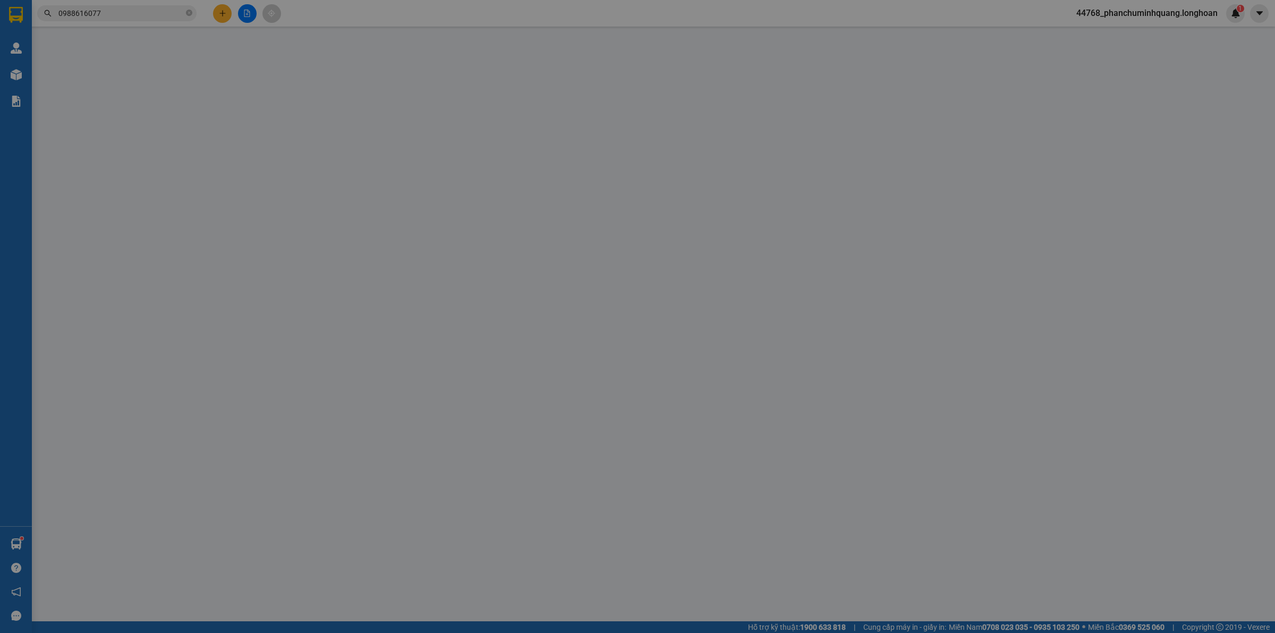
type input "820 võ văn kiệt, khóm 7, phường 2, tp sóc trăng"
checkbox input "true"
type input "1.750.000"
type input "10.000"
type input "195.000"
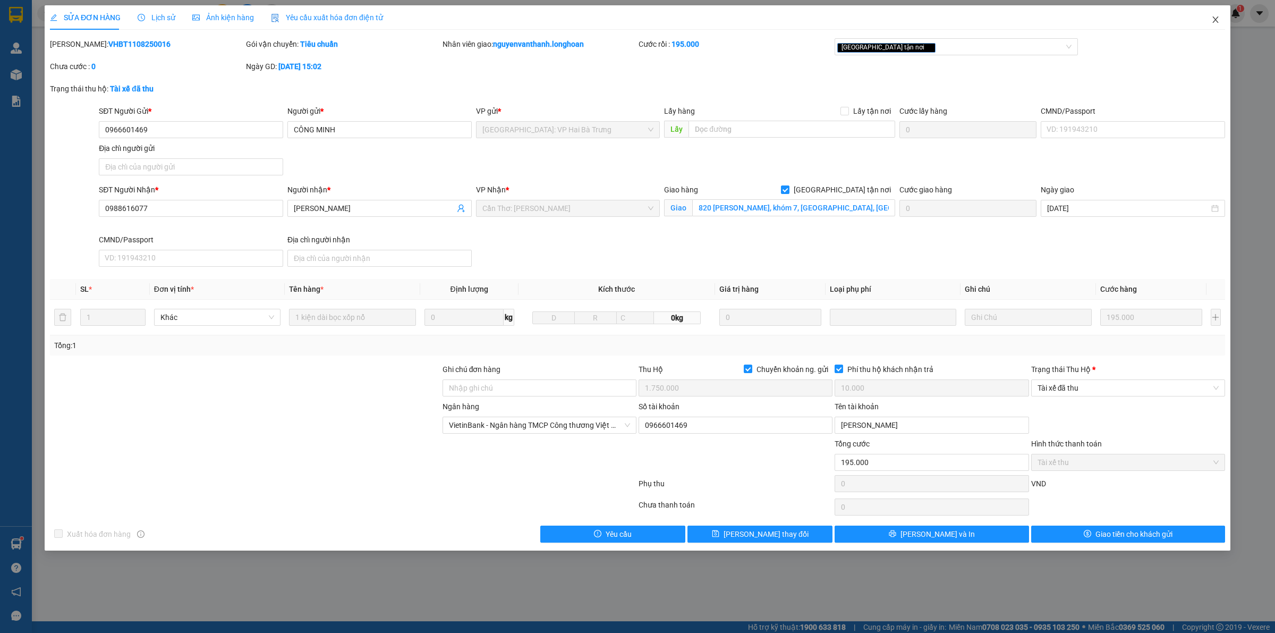
click at [1218, 23] on icon "close" at bounding box center [1216, 19] width 9 height 9
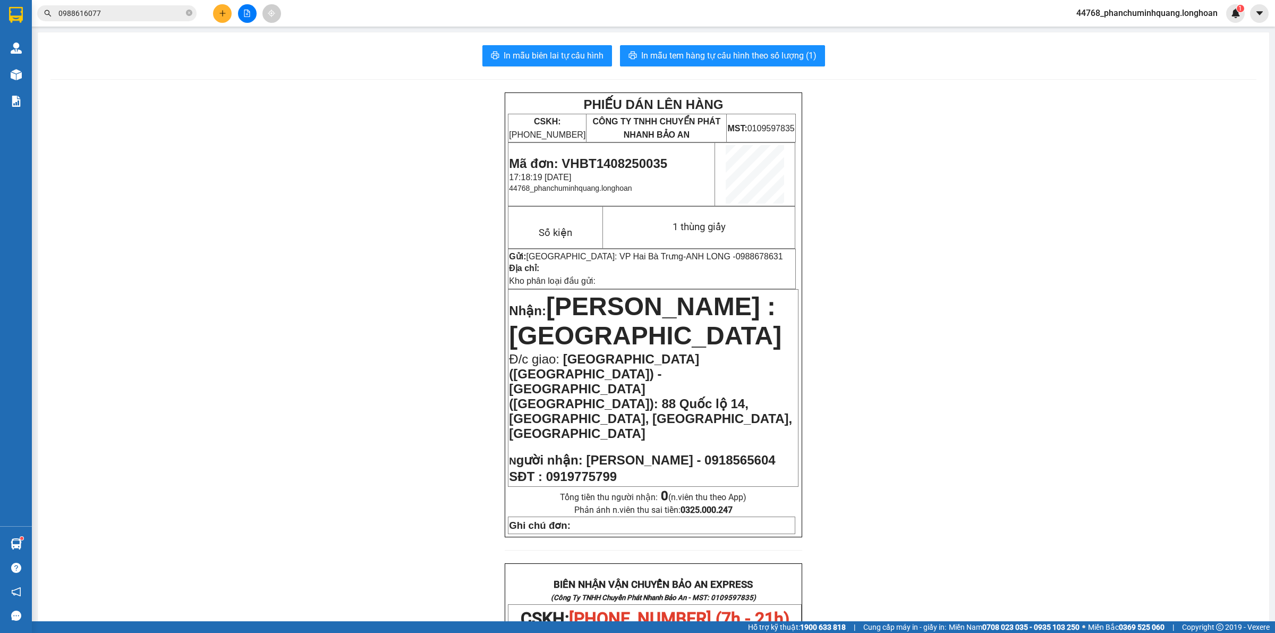
click at [143, 24] on div "Kết quả tìm kiếm ( 14 ) Bộ lọc Mã ĐH Trạng thái Món hàng Thu hộ Tổng cước Chưa …" at bounding box center [637, 13] width 1275 height 27
click at [150, 20] on span "0988616077" at bounding box center [116, 13] width 159 height 16
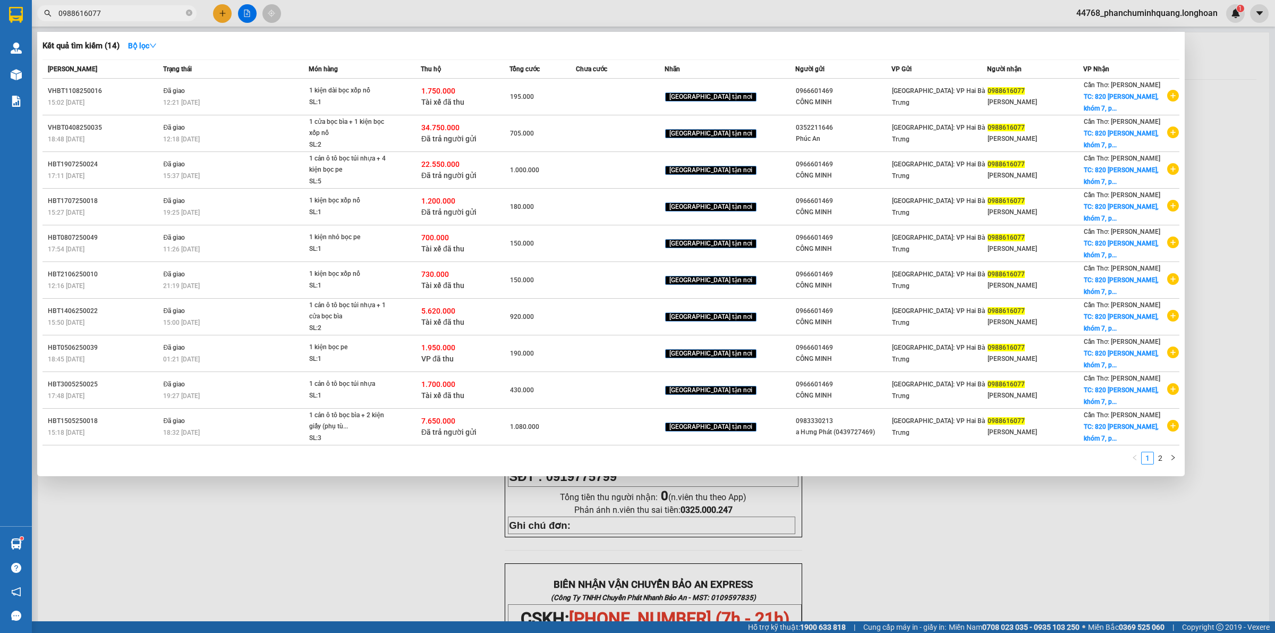
click at [162, 11] on input "0988616077" at bounding box center [120, 13] width 125 height 12
click at [163, 11] on input "0988616077" at bounding box center [120, 13] width 125 height 12
paste input "352211646"
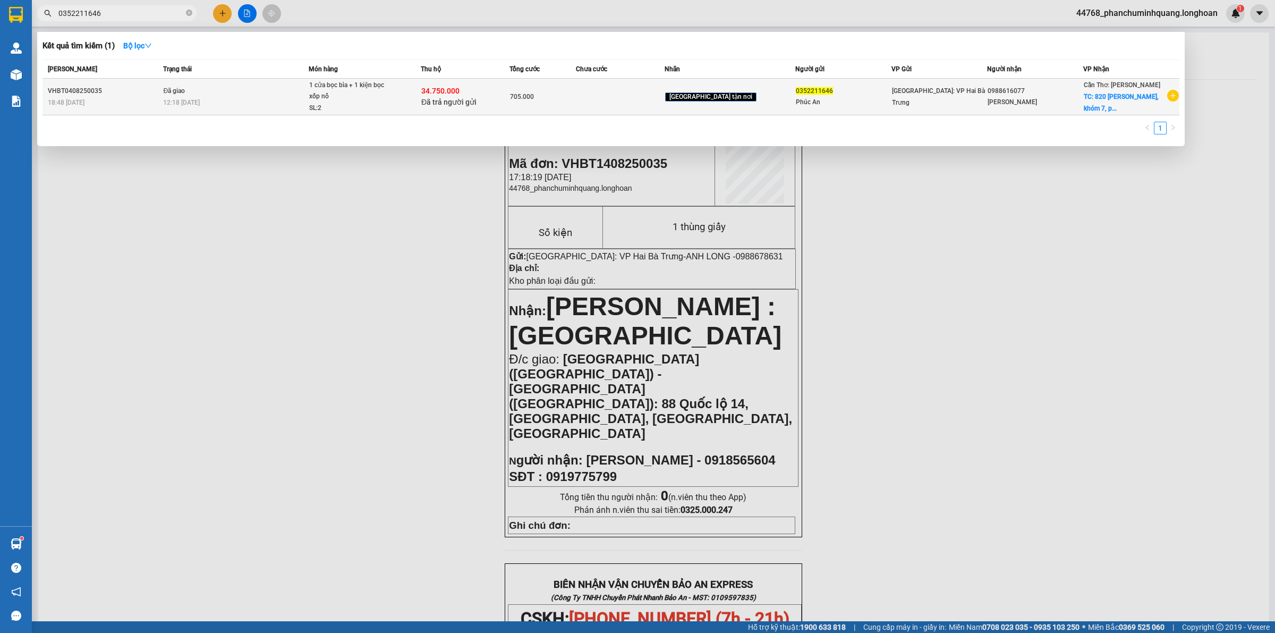
type input "0352211646"
click at [630, 103] on td at bounding box center [620, 97] width 89 height 37
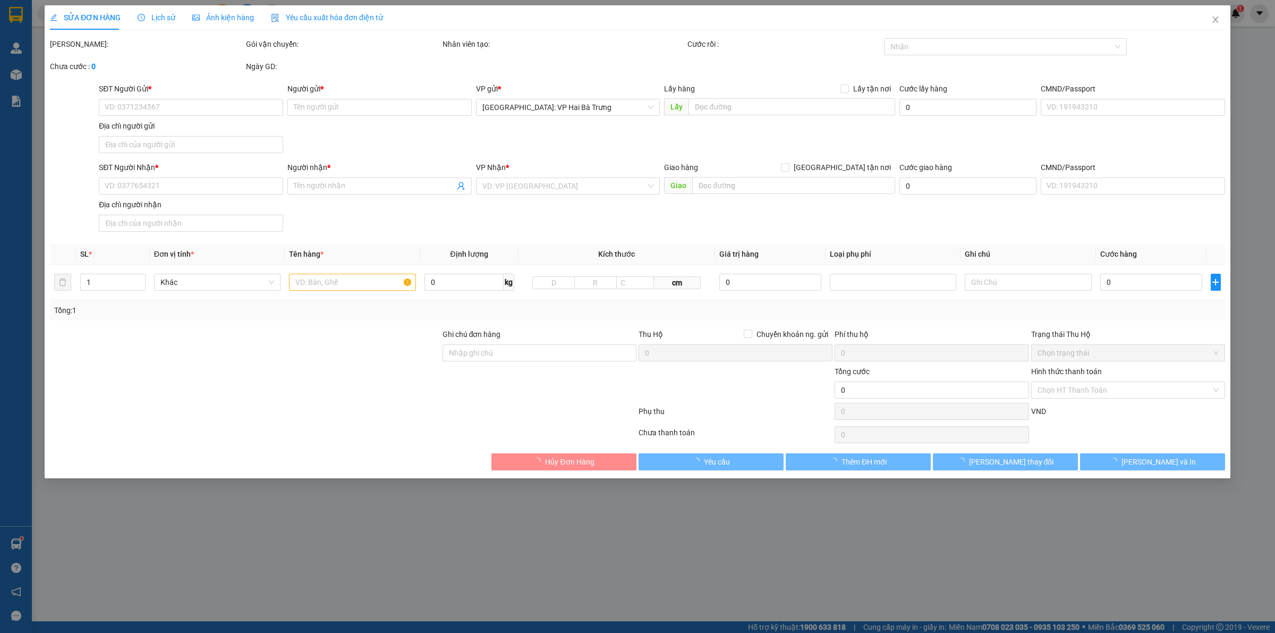
type input "0352211646"
type input "Phúc An"
type input "0988616077"
type input "Tiên Tân"
checkbox input "true"
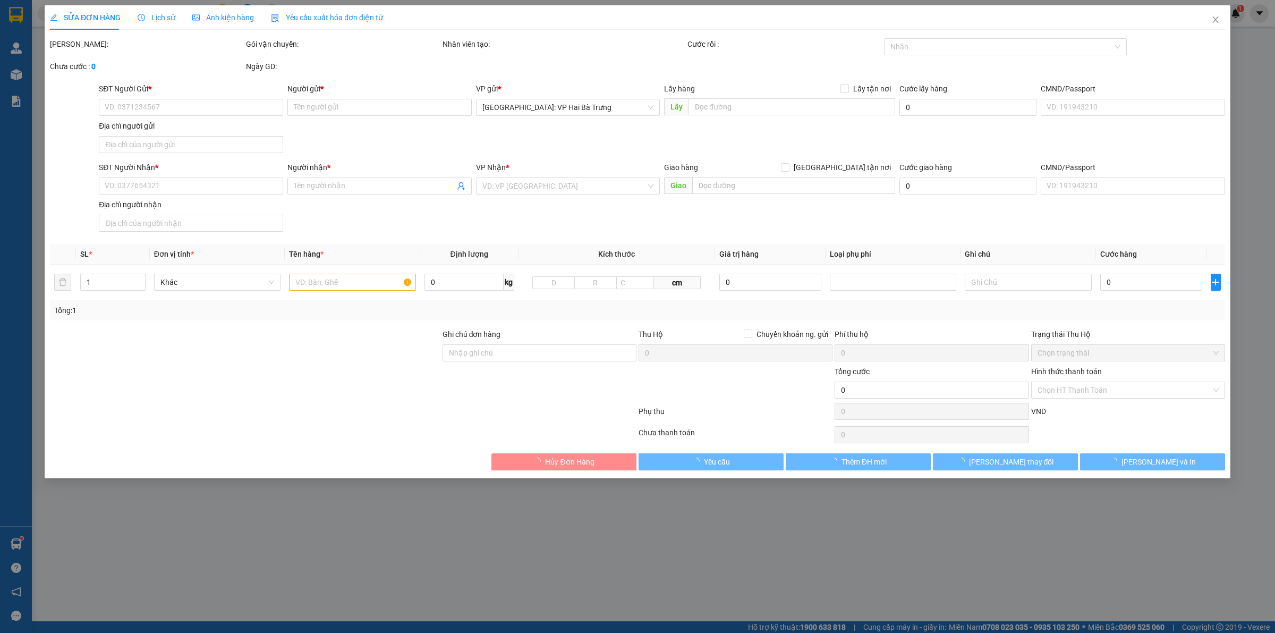
type input "820 võ văn kiệt, khóm 7, phường 2, tp sóc trăng"
checkbox input "true"
type input "34.750.000"
type input "70.000"
type input "705.000"
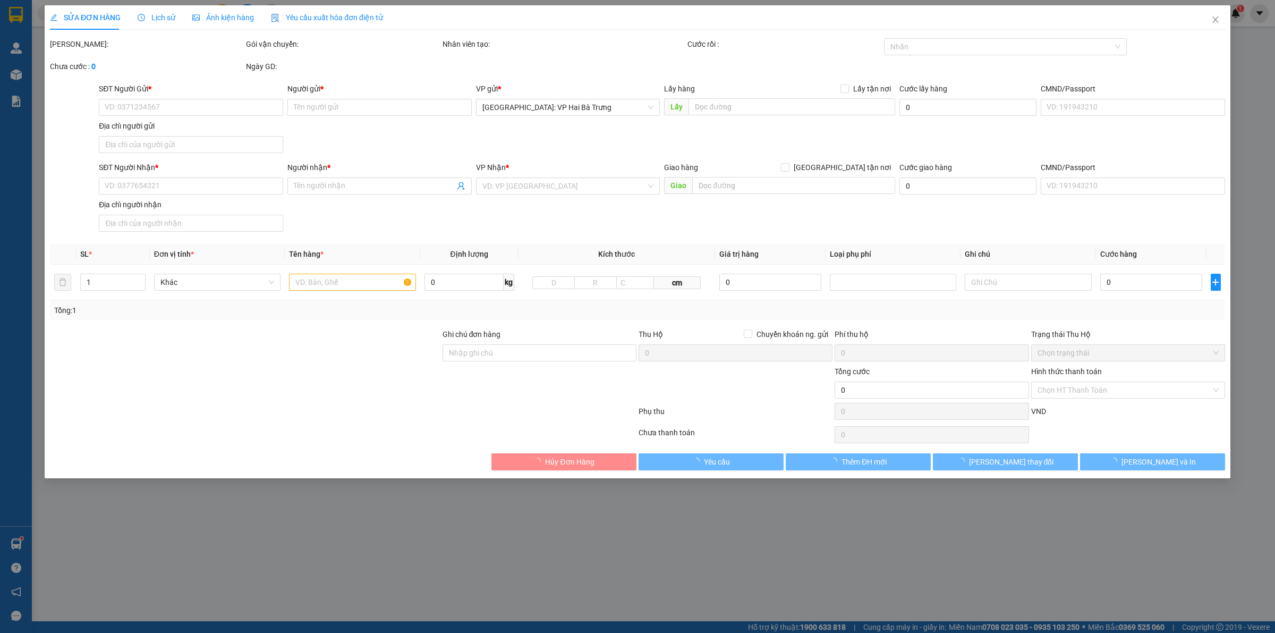
type input "50.000"
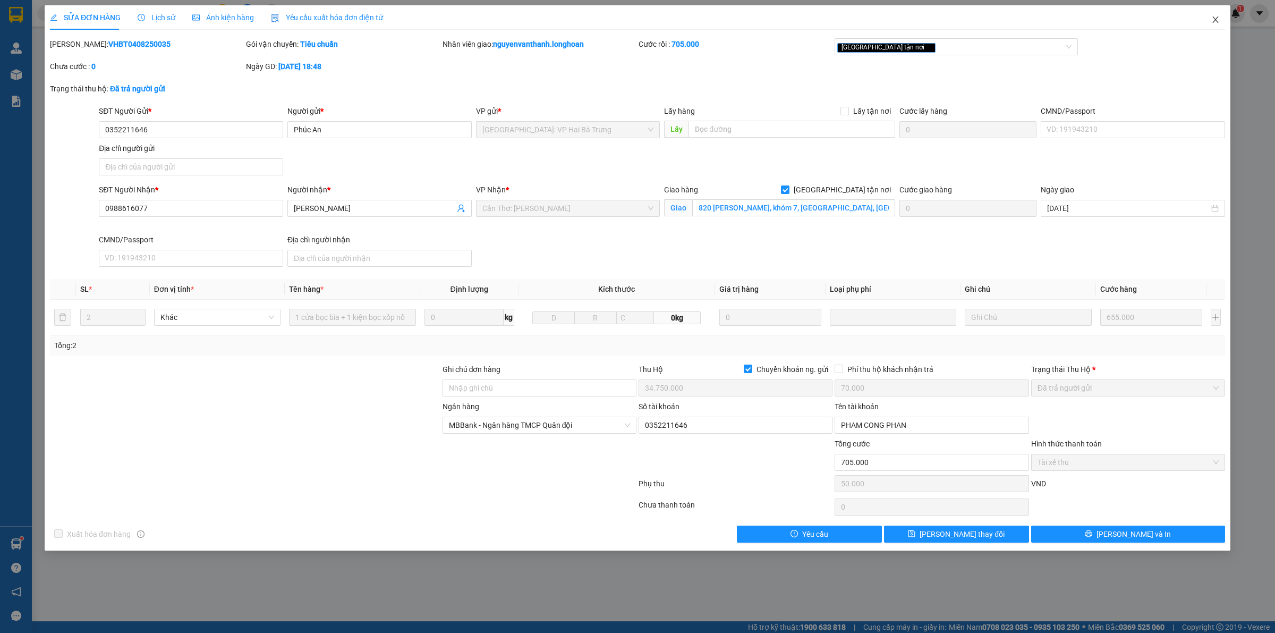
click at [1214, 20] on icon "close" at bounding box center [1216, 19] width 9 height 9
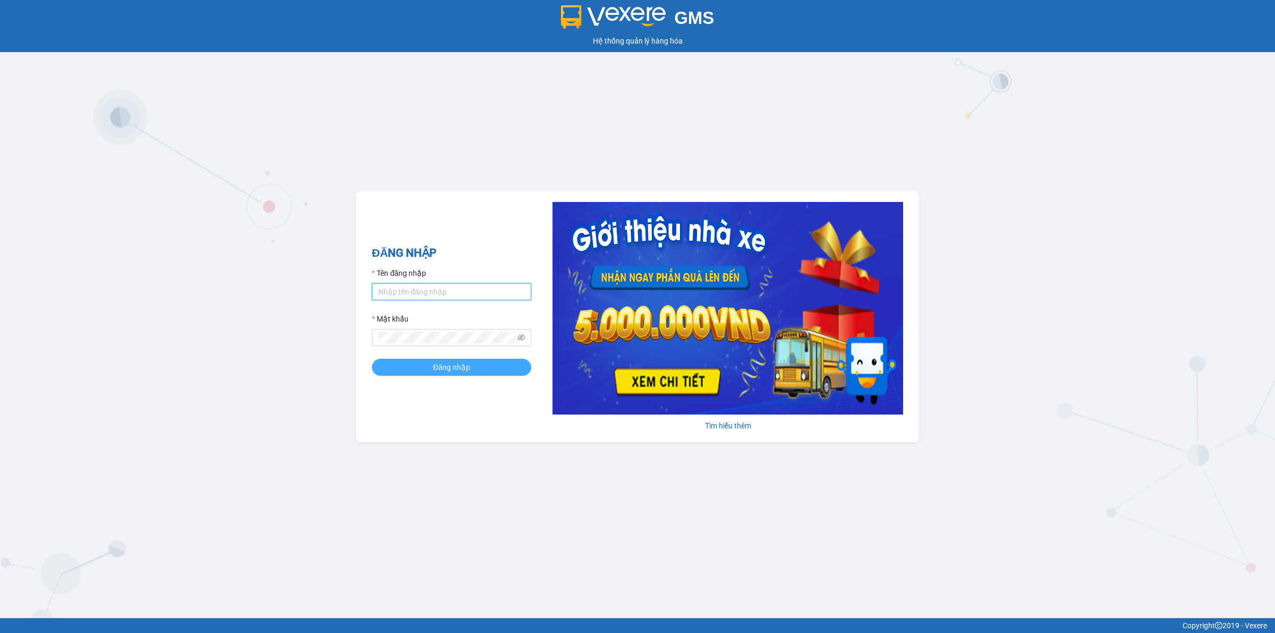
type input "phanchuminhquang.longhoan"
click at [460, 365] on span "Đăng nhập" at bounding box center [451, 367] width 37 height 12
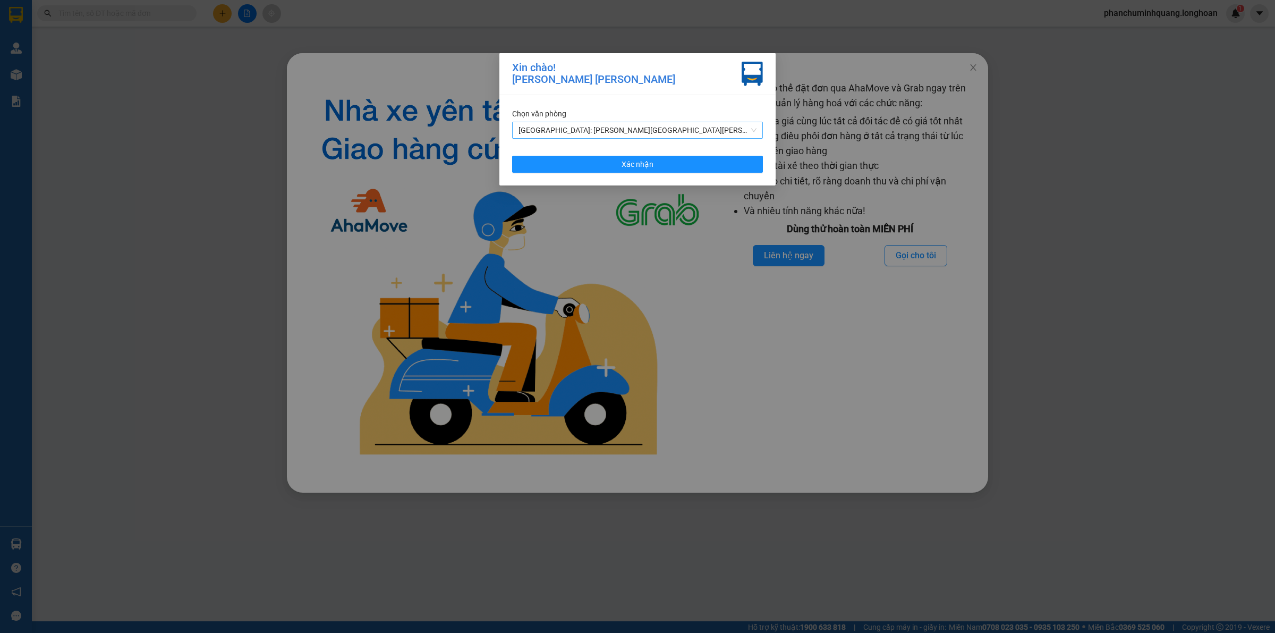
drag, startPoint x: 697, startPoint y: 125, endPoint x: 687, endPoint y: 129, distance: 10.8
click at [696, 125] on span "[GEOGRAPHIC_DATA]: [PERSON_NAME][GEOGRAPHIC_DATA][PERSON_NAME]" at bounding box center [638, 130] width 238 height 16
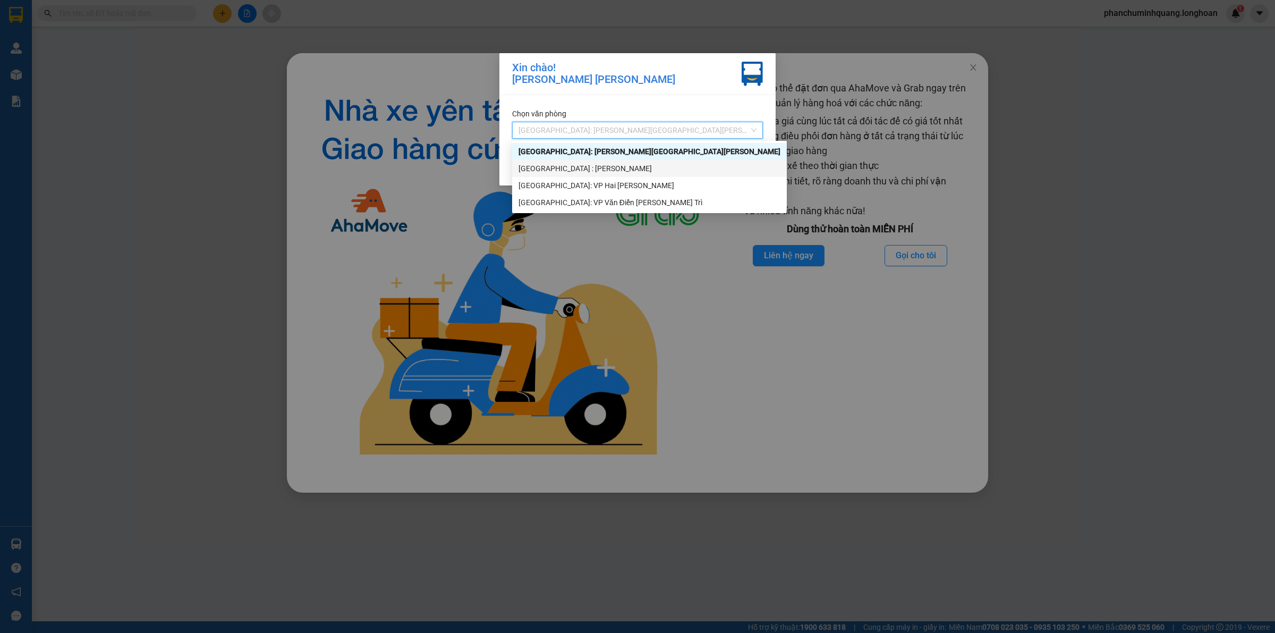
click at [586, 171] on div "[GEOGRAPHIC_DATA] : [PERSON_NAME]" at bounding box center [650, 169] width 262 height 12
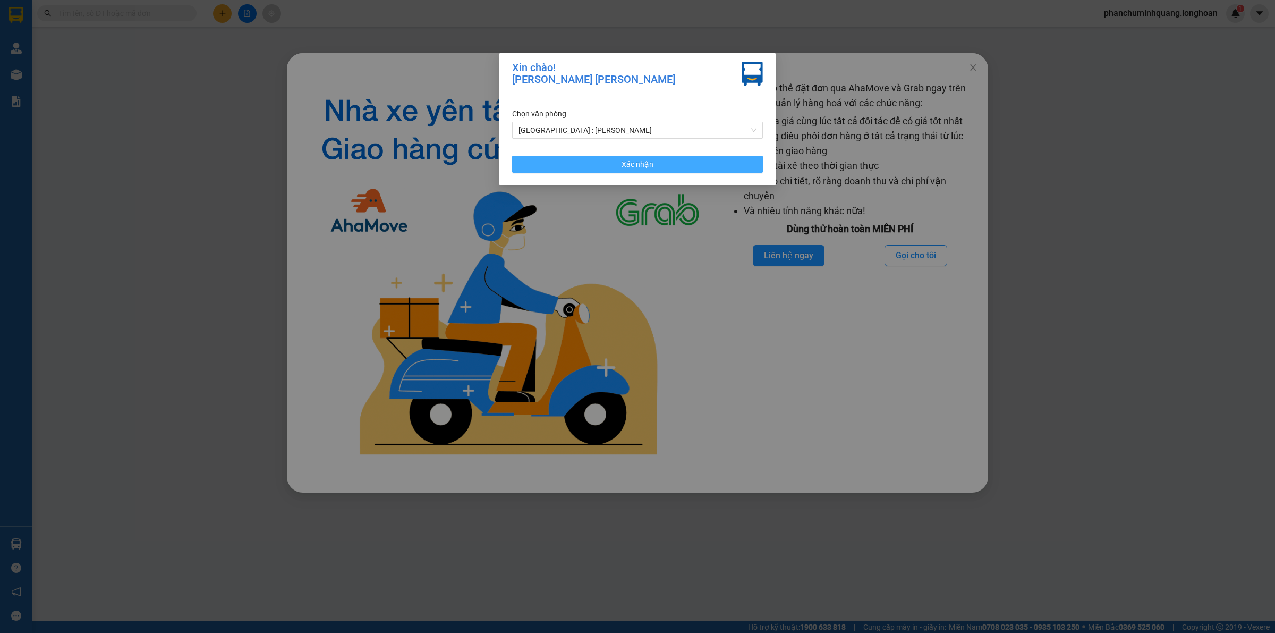
click at [607, 164] on button "Xác nhận" at bounding box center [637, 164] width 251 height 17
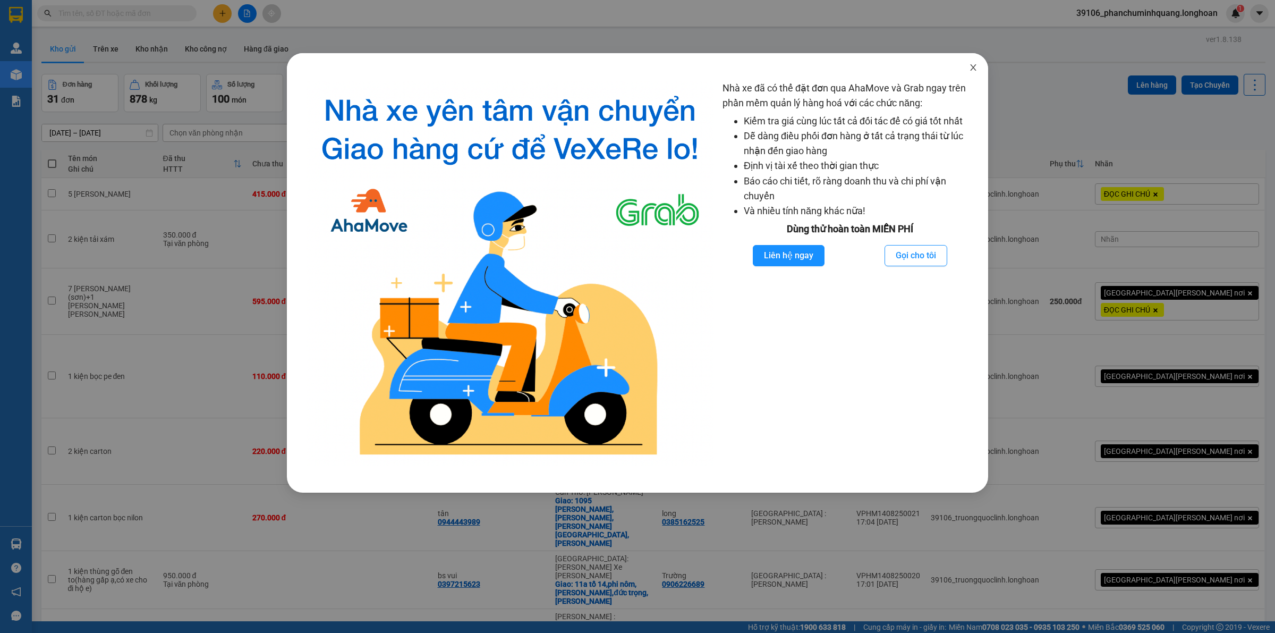
click at [976, 65] on icon "close" at bounding box center [973, 67] width 6 height 6
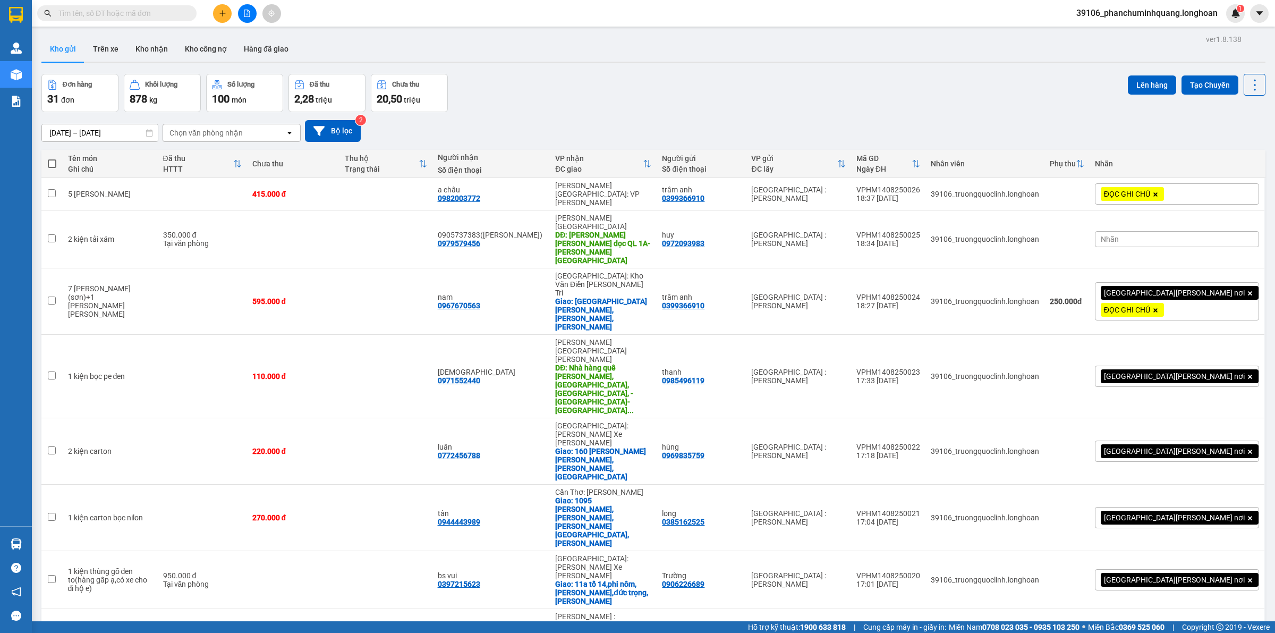
click at [1224, 536] on div "100 / trang" at bounding box center [1220, 530] width 64 height 19
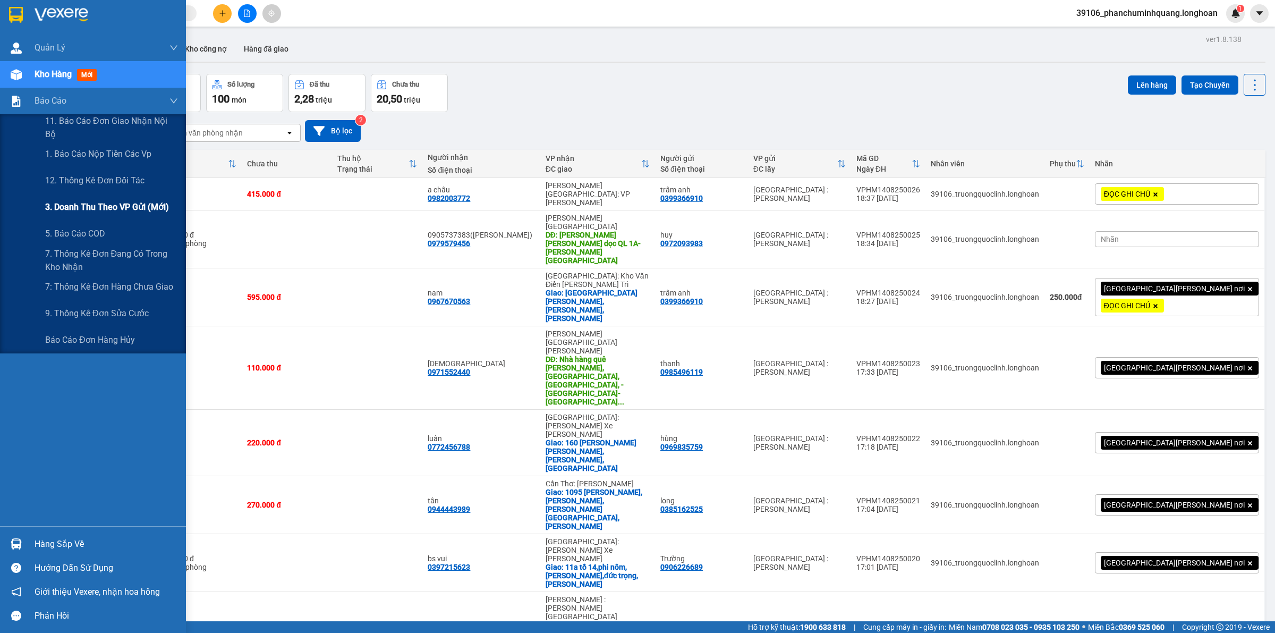
click at [131, 205] on span "3. Doanh Thu theo VP Gửi (mới)" at bounding box center [107, 206] width 124 height 13
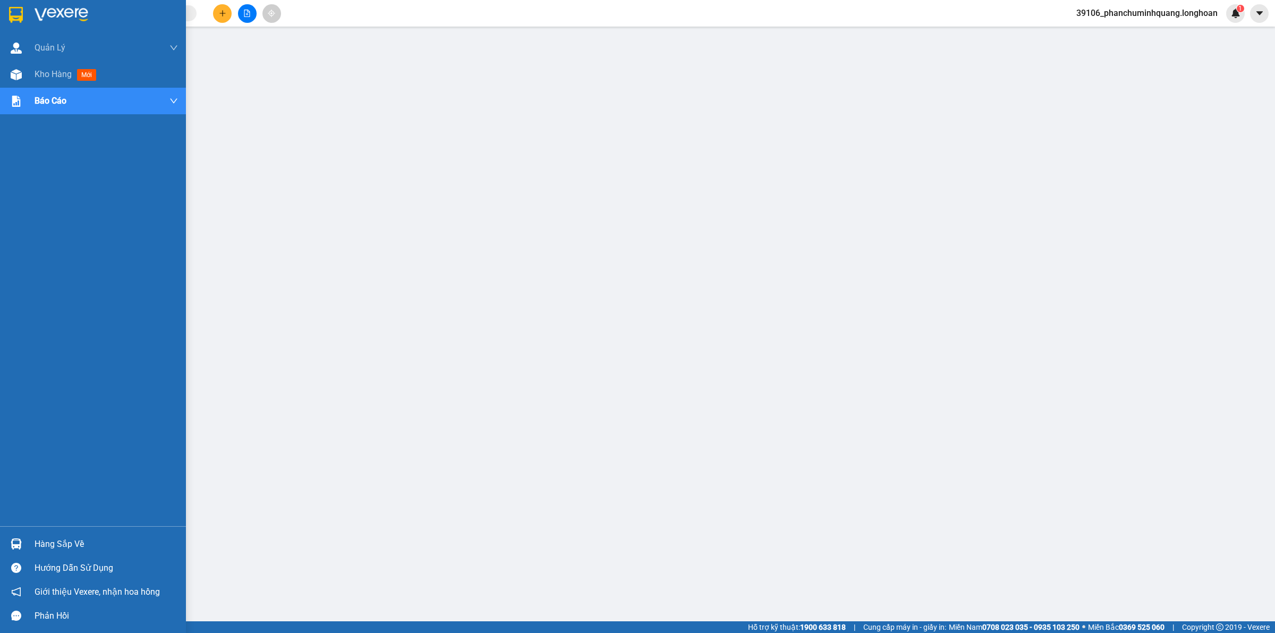
click at [21, 3] on div at bounding box center [93, 17] width 186 height 35
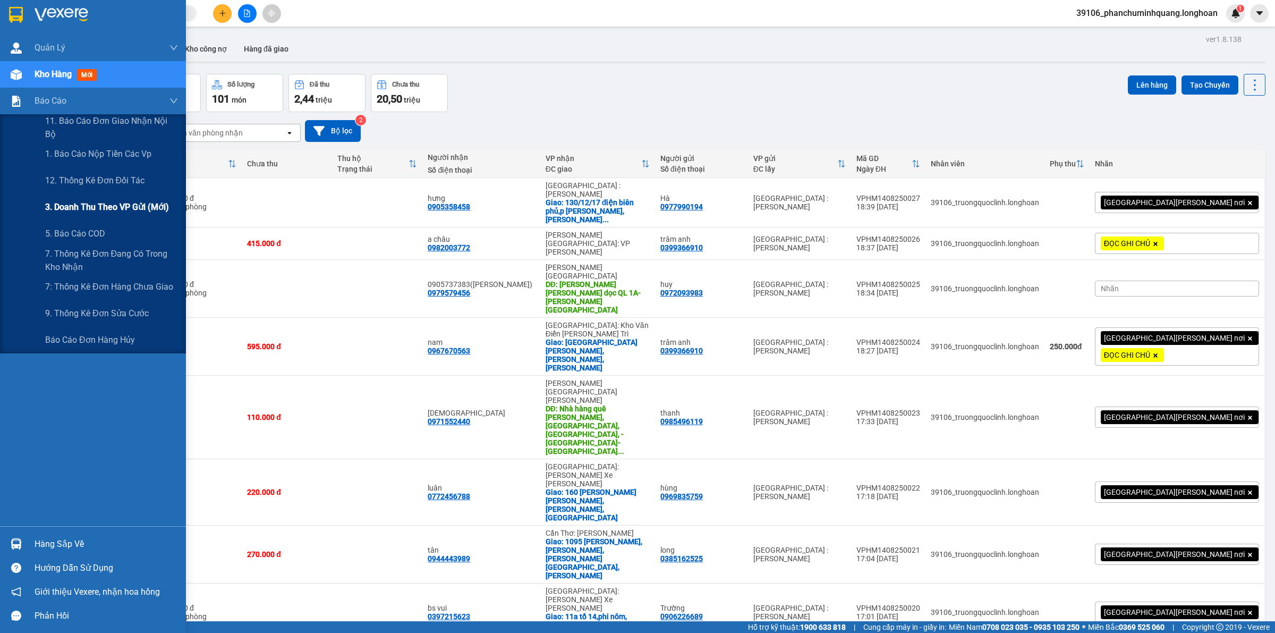
click at [109, 210] on span "3. Doanh Thu theo VP Gửi (mới)" at bounding box center [107, 206] width 124 height 13
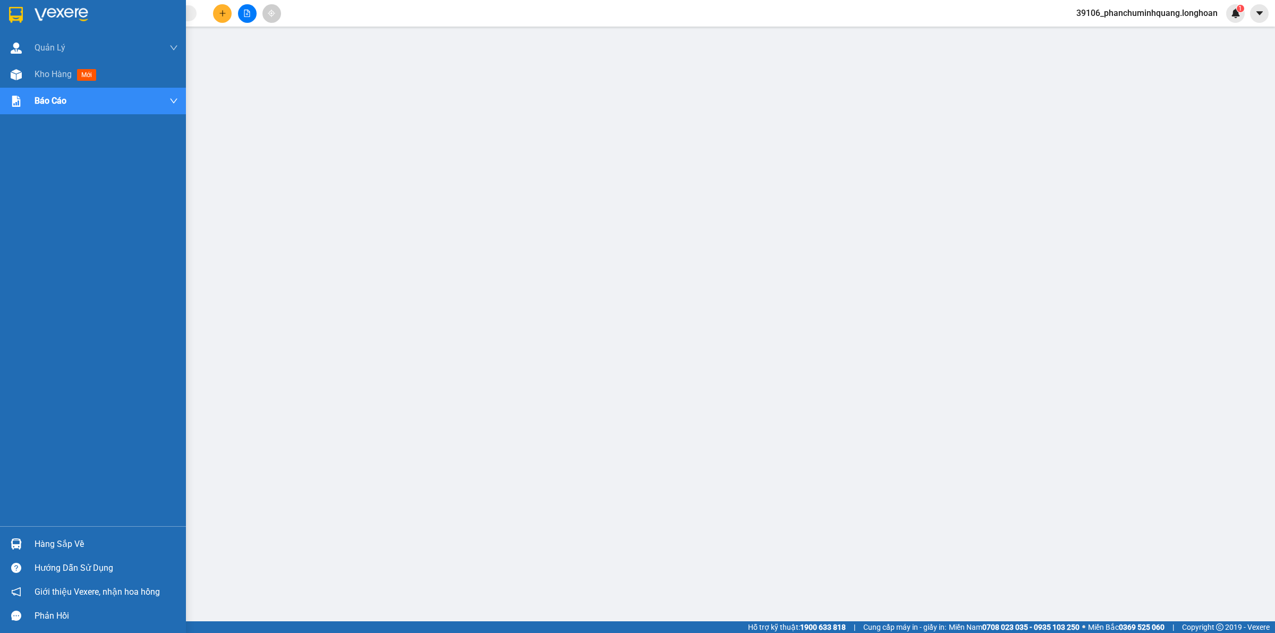
click at [48, 5] on div at bounding box center [93, 17] width 186 height 35
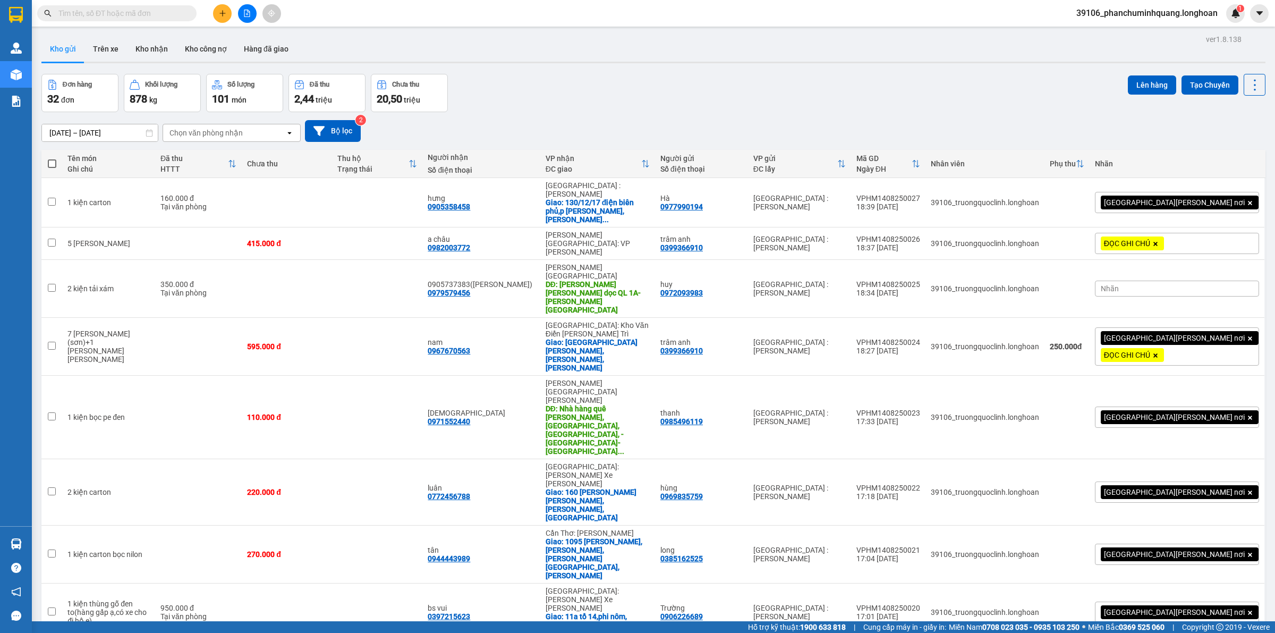
click at [1168, 11] on span "39106_phanchuminhquang.longhoan" at bounding box center [1147, 12] width 158 height 13
click at [1160, 25] on li "Đăng xuất" at bounding box center [1146, 32] width 160 height 17
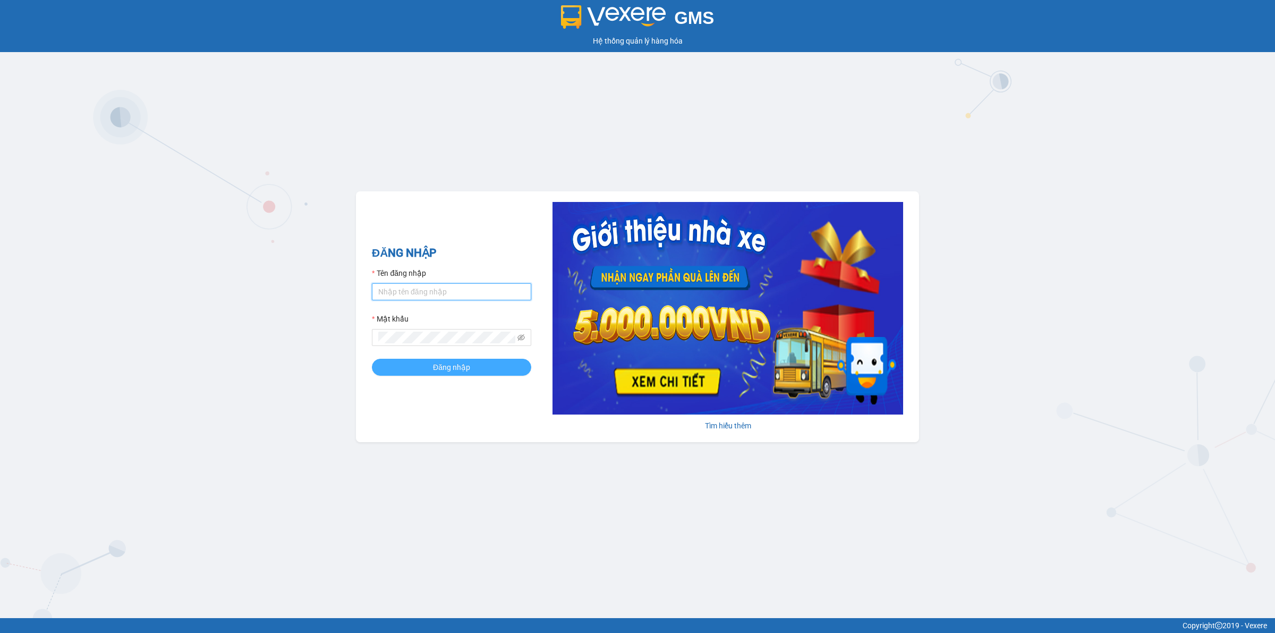
type input "phanchuminhquang.longhoan"
click at [445, 367] on span "Đăng nhập" at bounding box center [451, 367] width 37 height 12
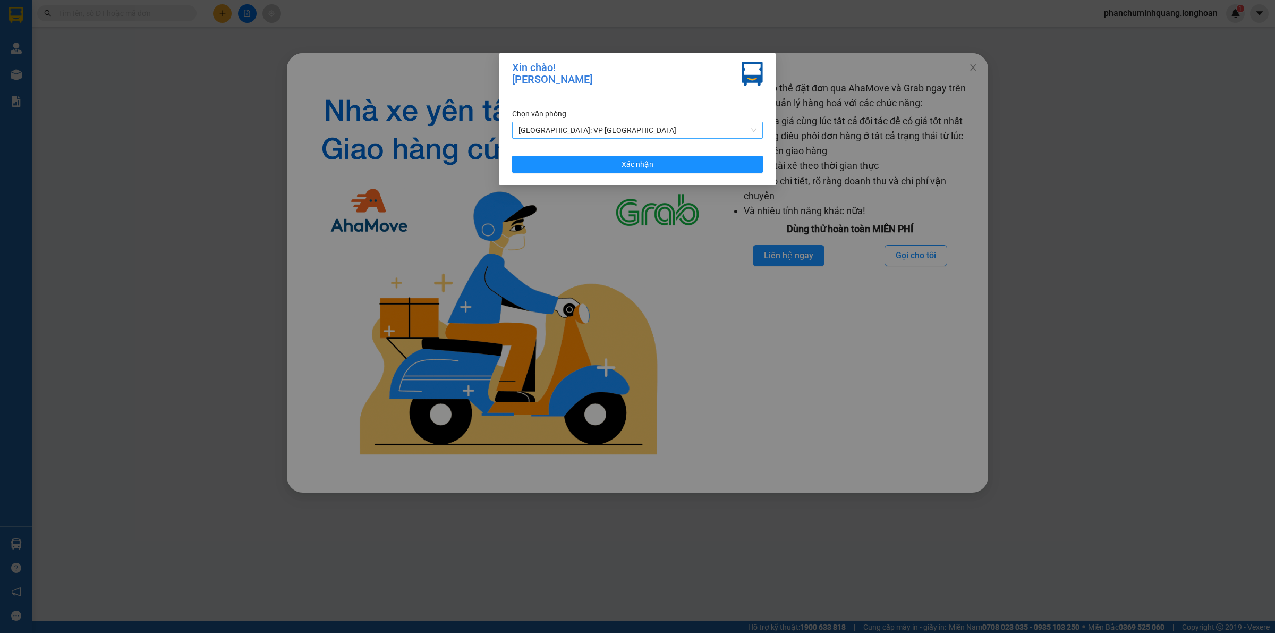
click at [675, 132] on span "[GEOGRAPHIC_DATA]: [PERSON_NAME][GEOGRAPHIC_DATA][PERSON_NAME]" at bounding box center [638, 130] width 238 height 16
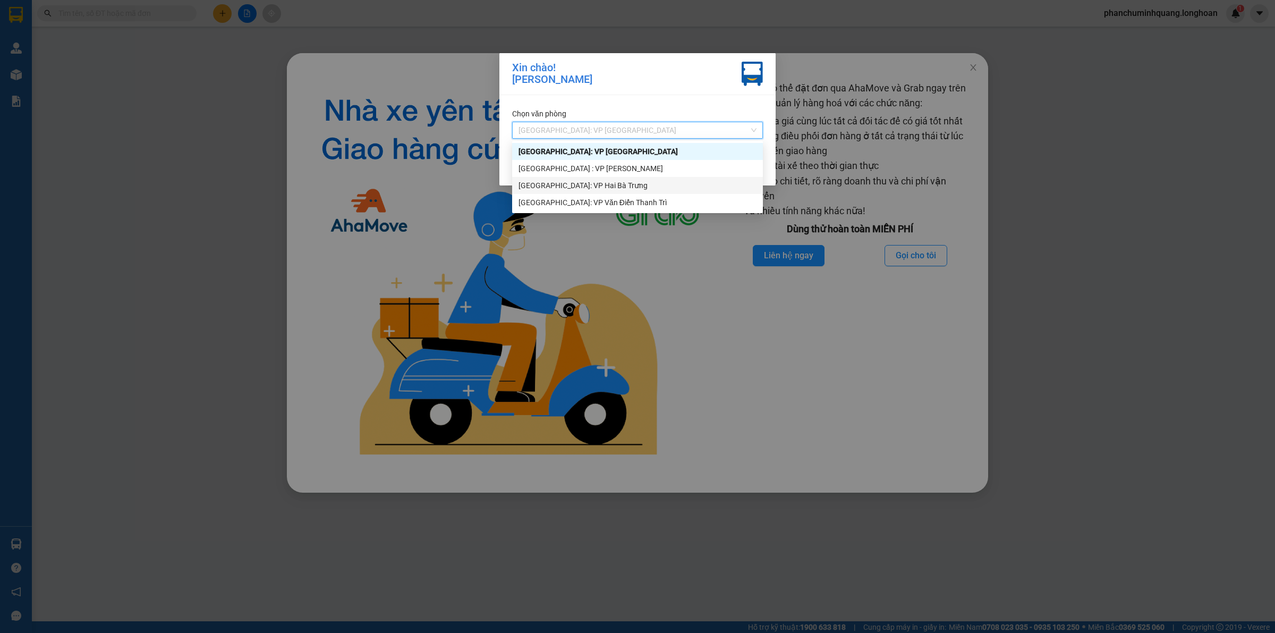
click at [639, 184] on div "[GEOGRAPHIC_DATA]: VP Hai [PERSON_NAME]" at bounding box center [638, 186] width 238 height 12
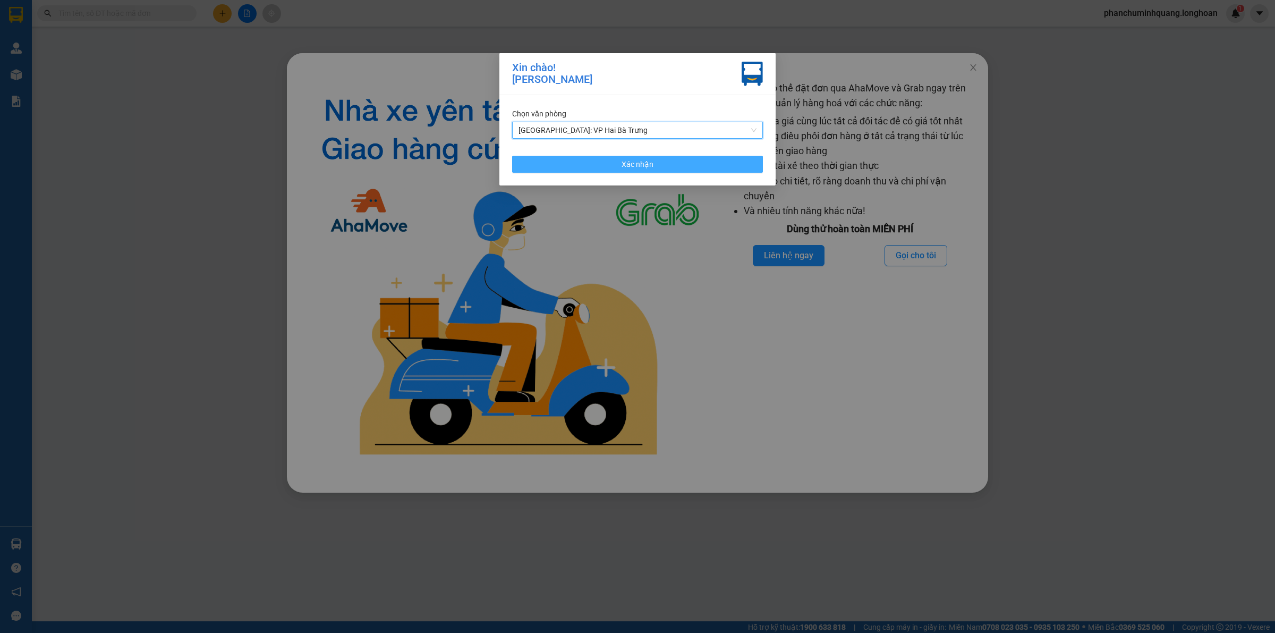
click at [662, 163] on button "Xác nhận" at bounding box center [637, 164] width 251 height 17
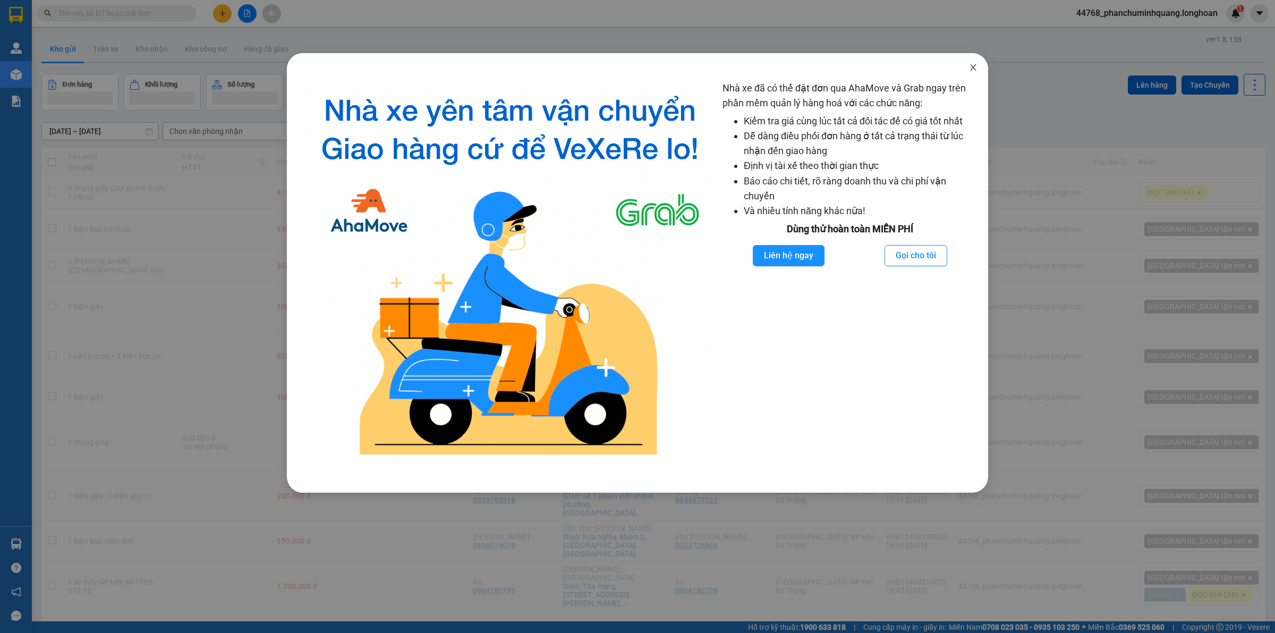
click at [976, 66] on icon "close" at bounding box center [973, 67] width 9 height 9
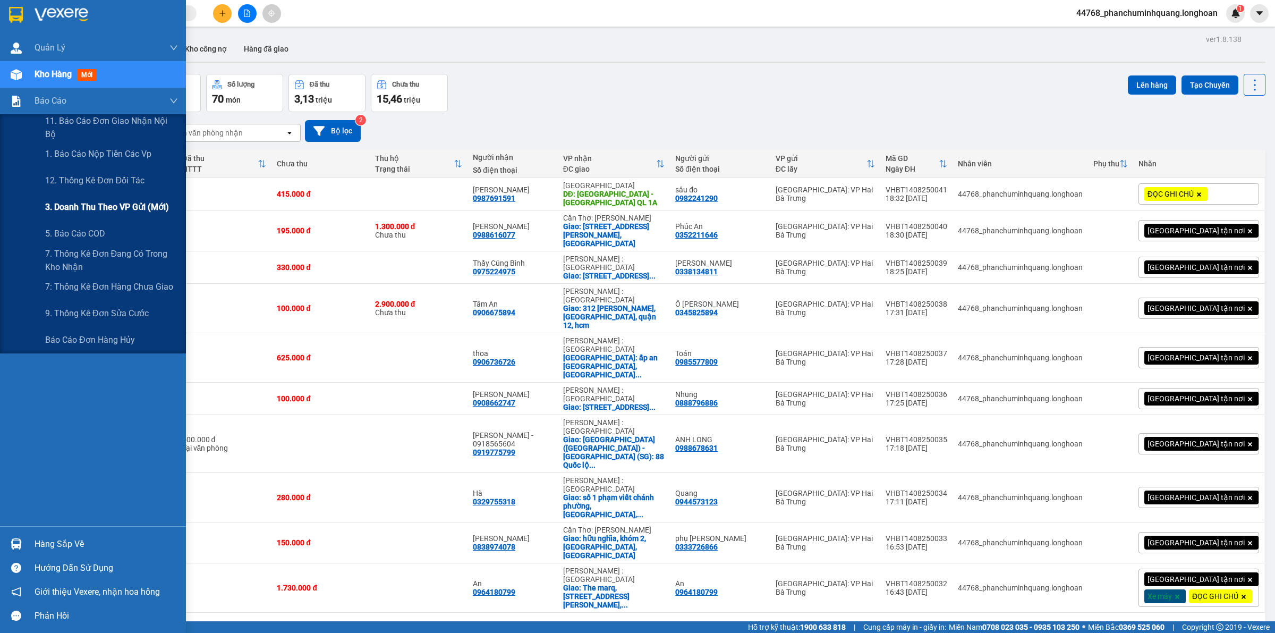
click at [67, 212] on span "3. Doanh Thu theo VP Gửi (mới)" at bounding box center [107, 206] width 124 height 13
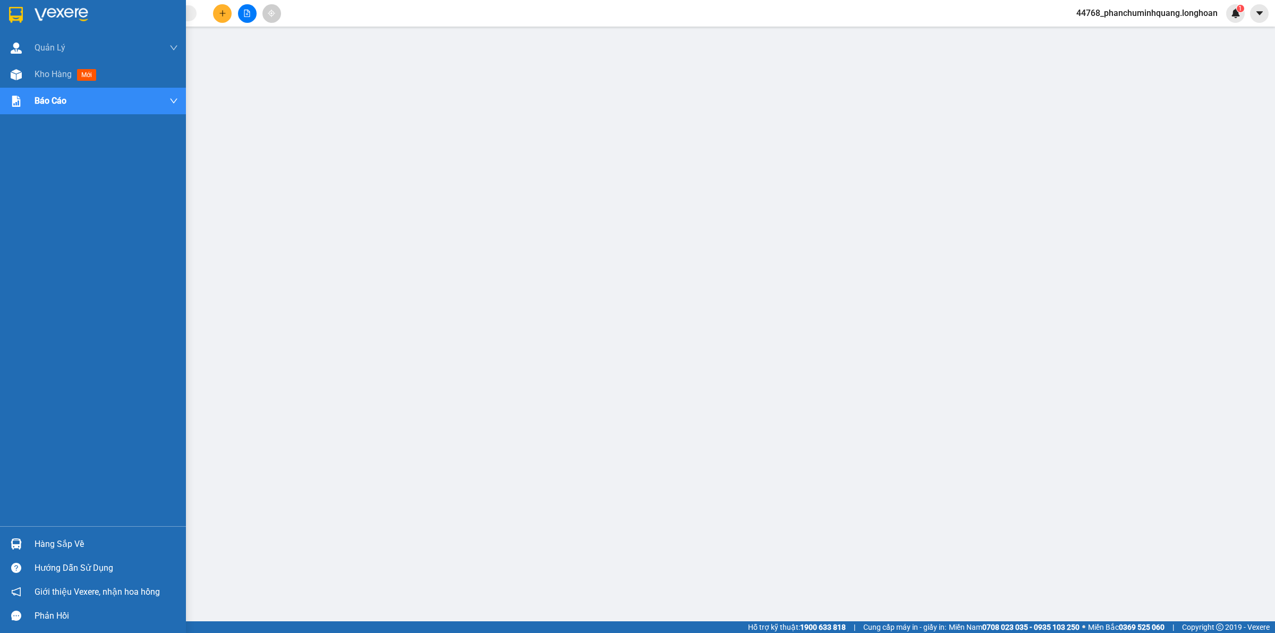
click at [24, 9] on div at bounding box center [16, 14] width 19 height 19
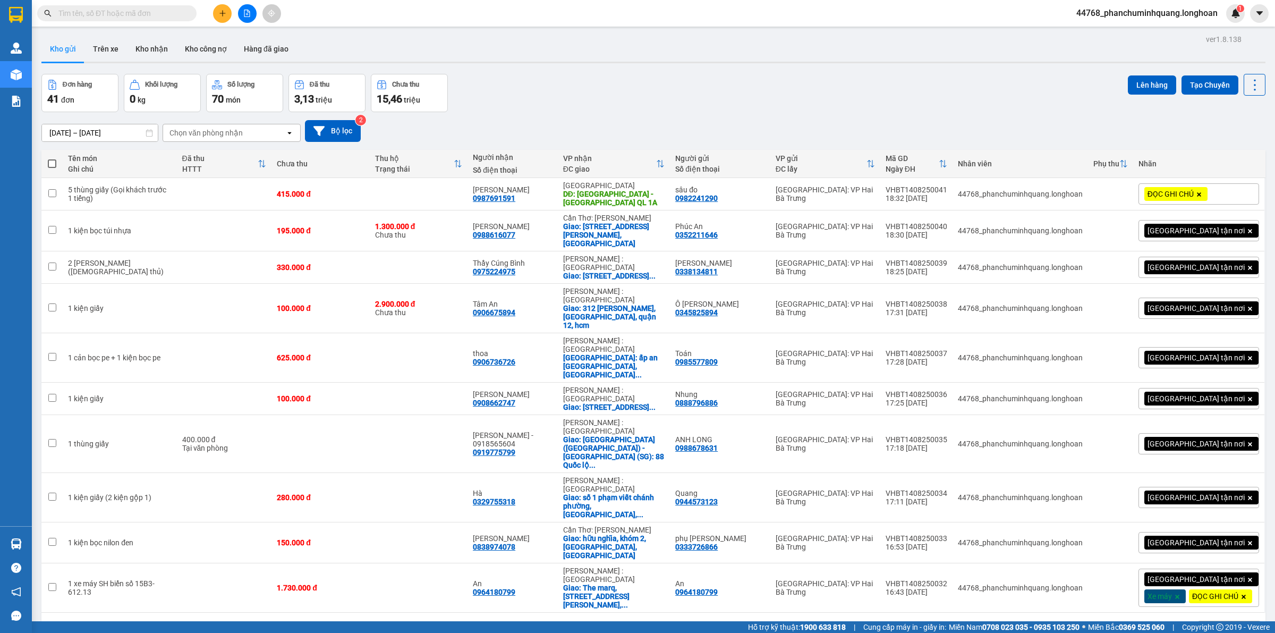
click at [1205, 624] on div "10 / trang" at bounding box center [1221, 629] width 33 height 11
click at [1212, 535] on span "100 / trang" at bounding box center [1215, 535] width 38 height 11
